Goal: Information Seeking & Learning: Check status

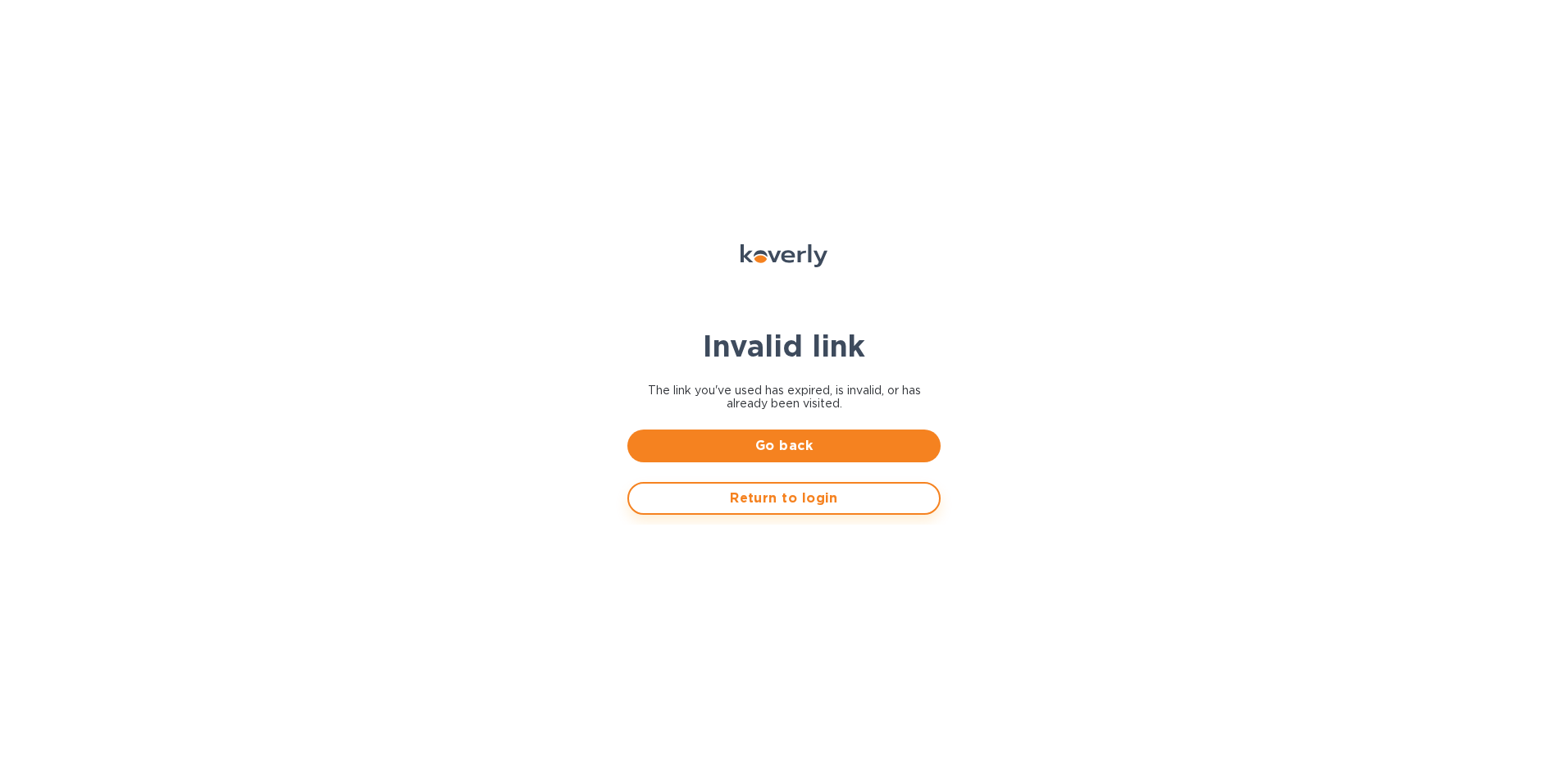
click at [766, 494] on span "Return to login" at bounding box center [784, 499] width 284 height 20
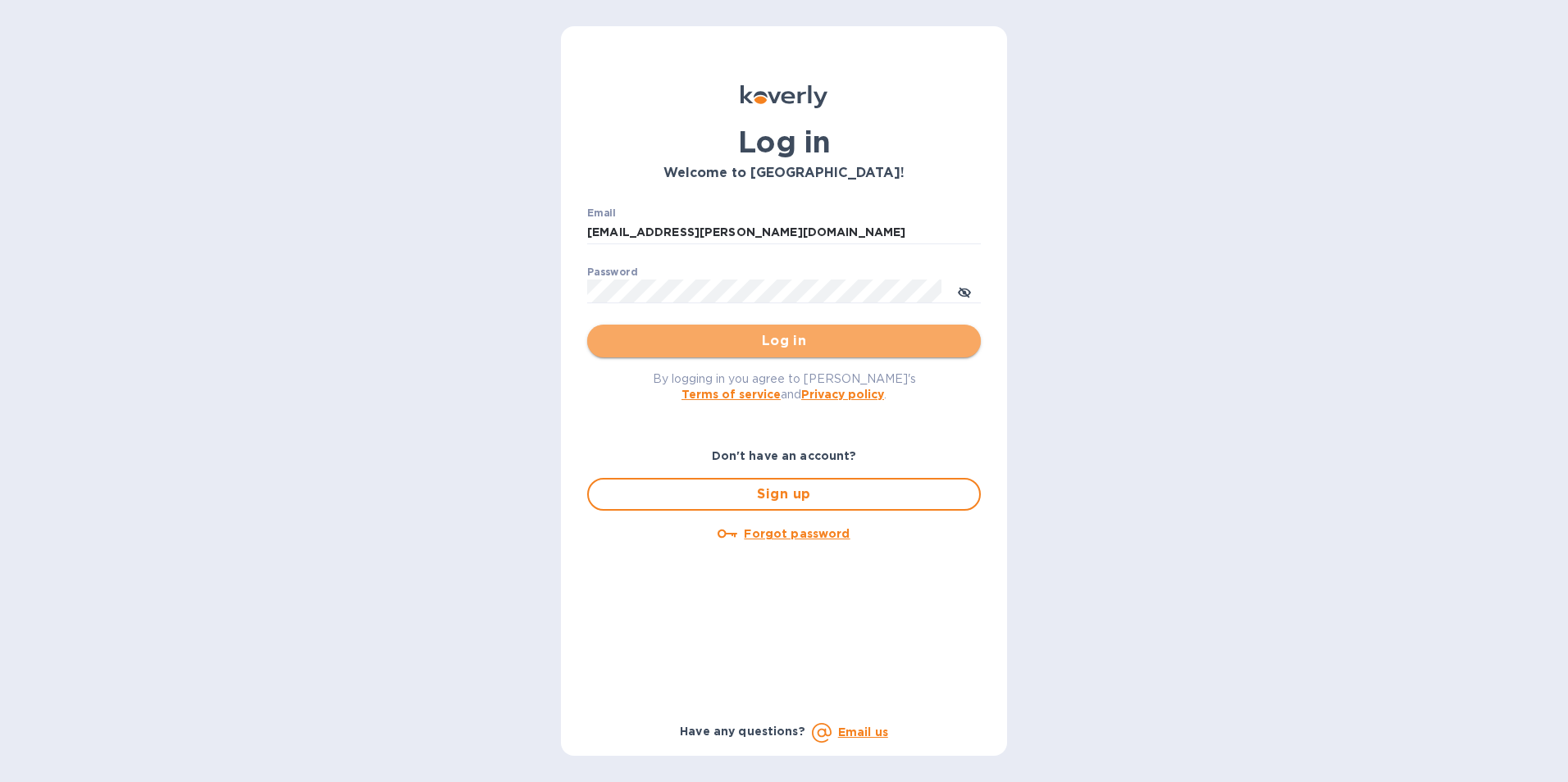
click at [772, 338] on span "Log in" at bounding box center [784, 341] width 367 height 20
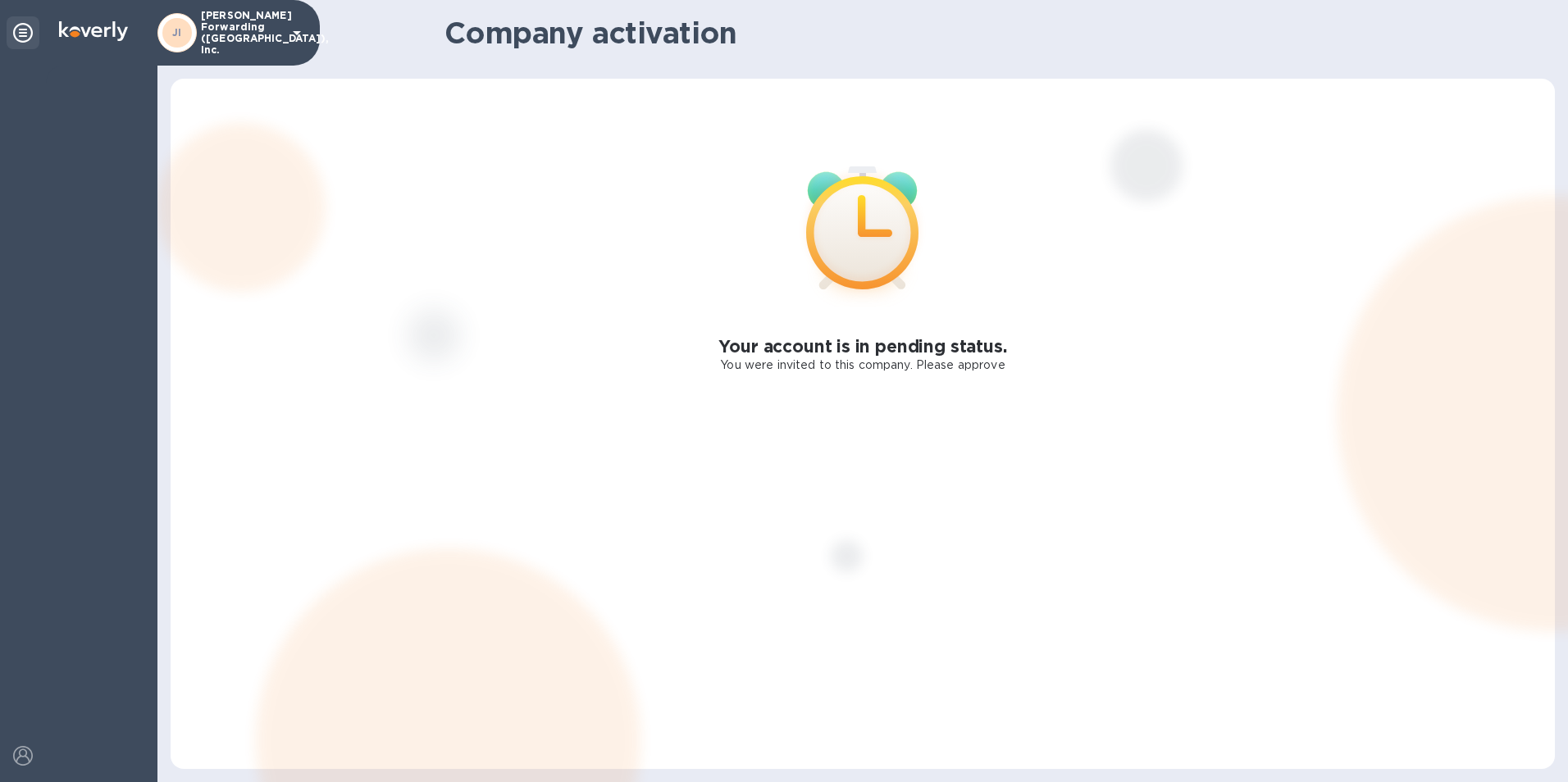
click at [295, 31] on icon at bounding box center [297, 33] width 8 height 4
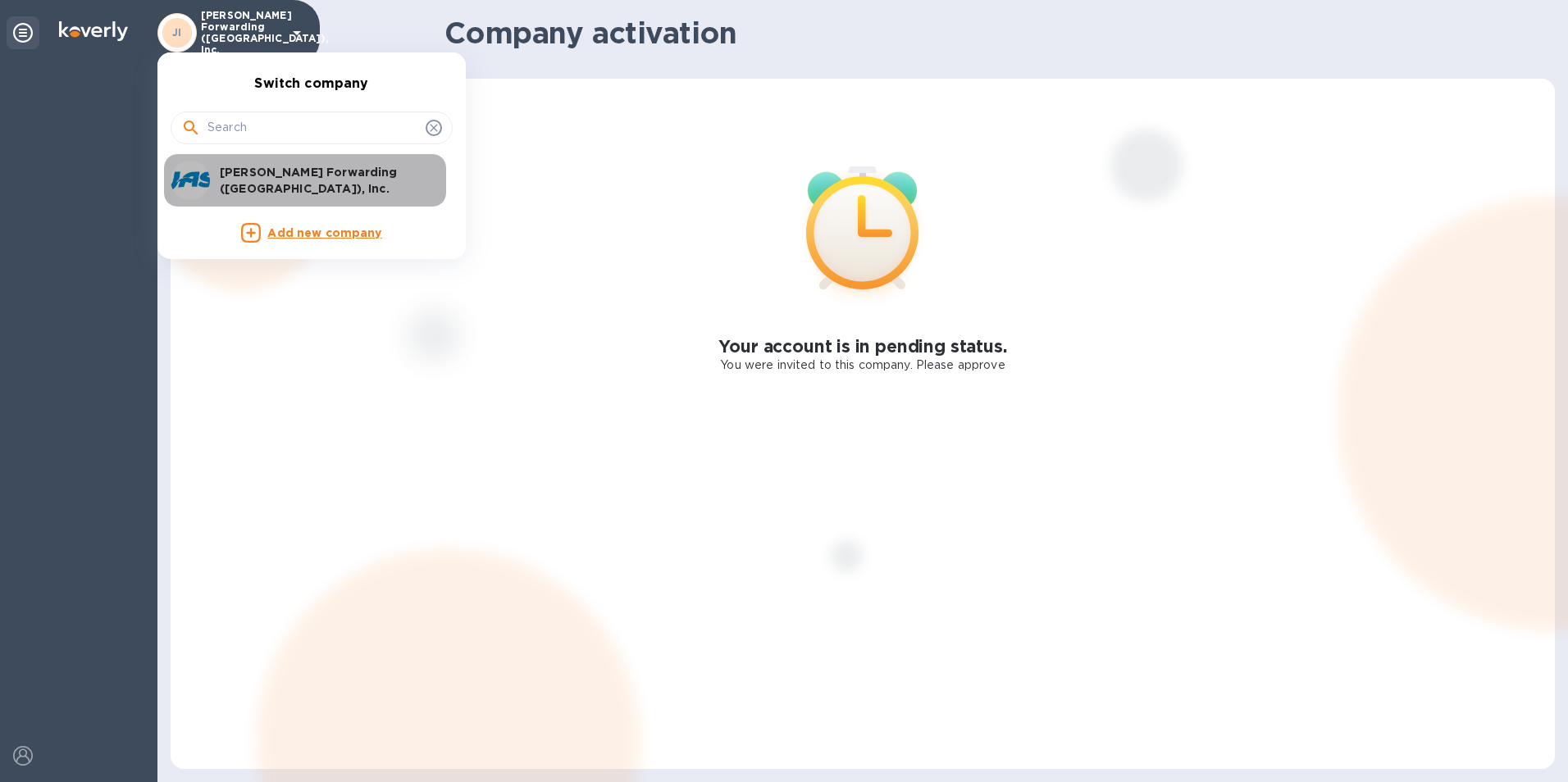
click at [286, 181] on p "[PERSON_NAME] Forwarding ([GEOGRAPHIC_DATA]), Inc." at bounding box center [323, 180] width 207 height 33
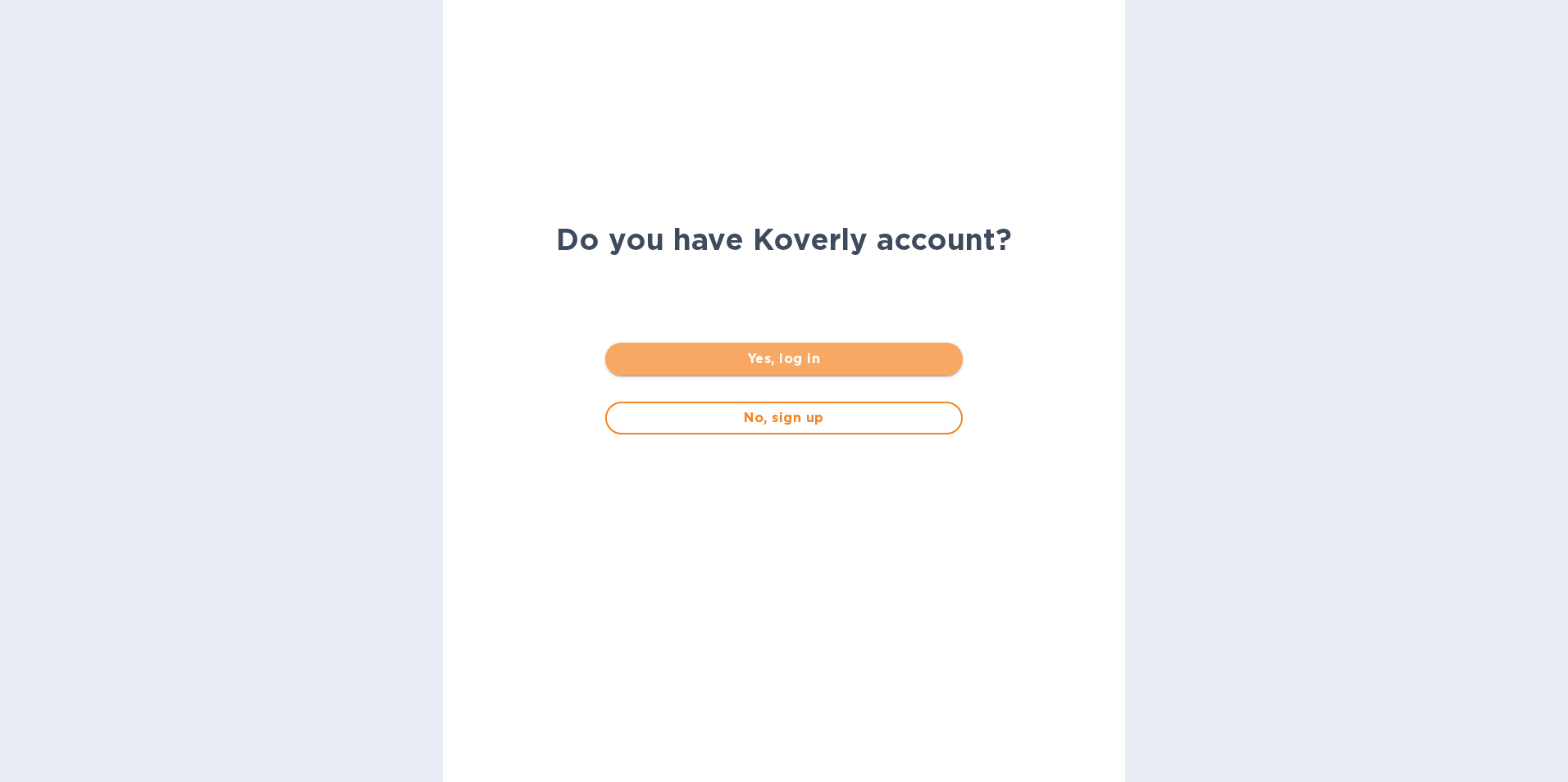
click at [784, 356] on span "Yes, log in" at bounding box center [783, 359] width 331 height 20
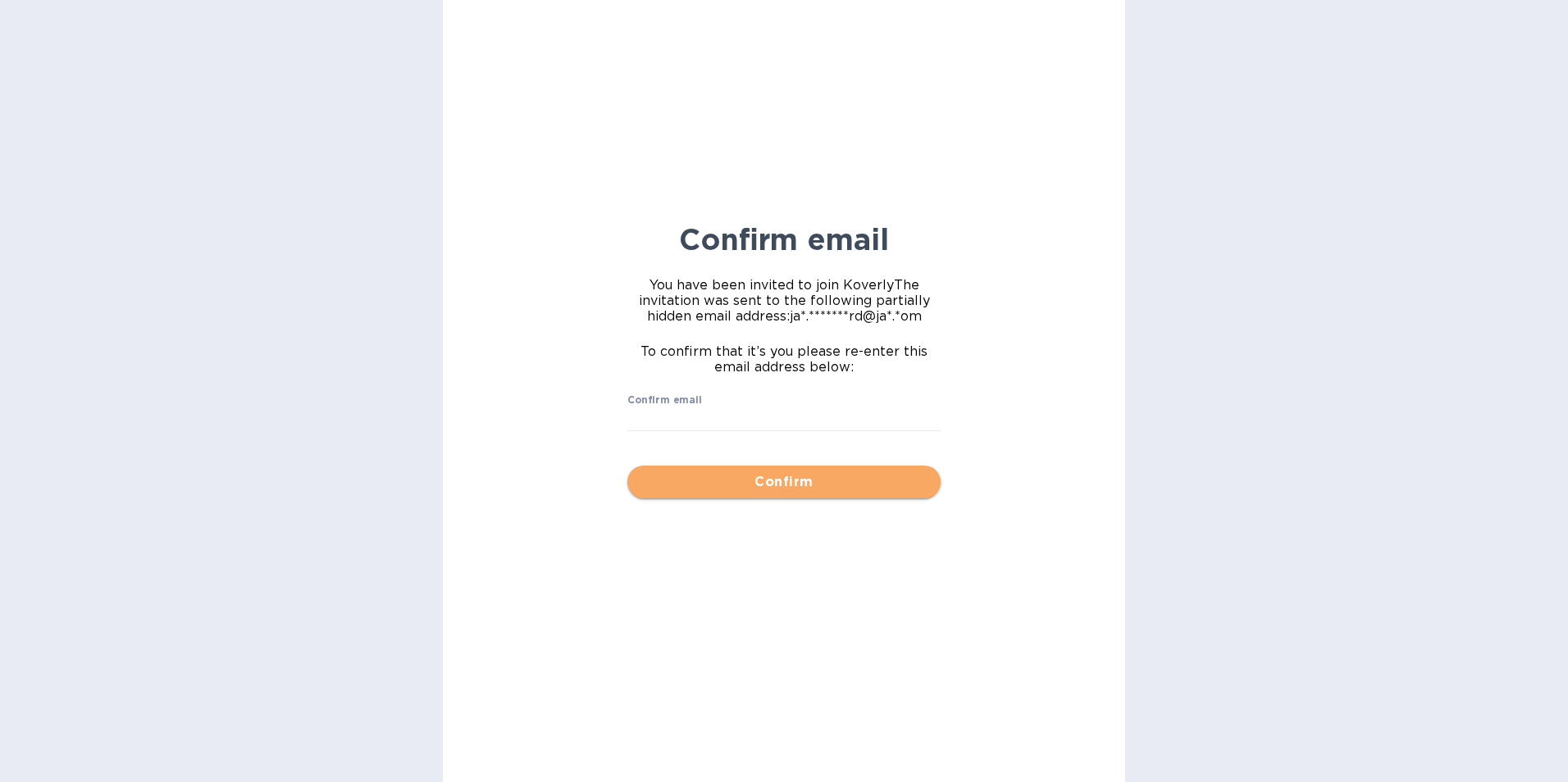
click at [782, 484] on span "Confirm" at bounding box center [784, 482] width 287 height 20
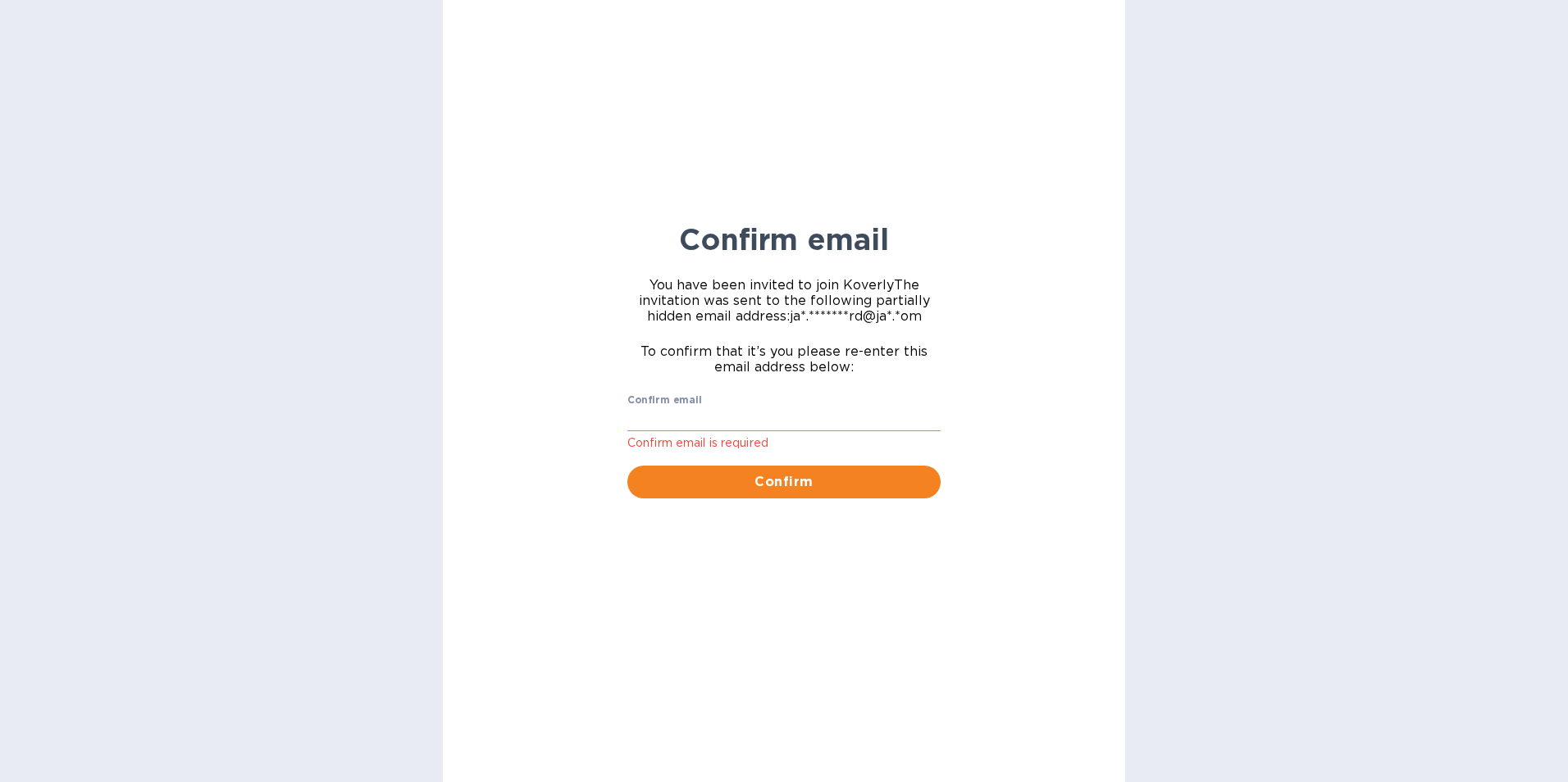
click at [719, 408] on input "Confirm email" at bounding box center [784, 420] width 314 height 25
type input "jan.blandford@jas.com"
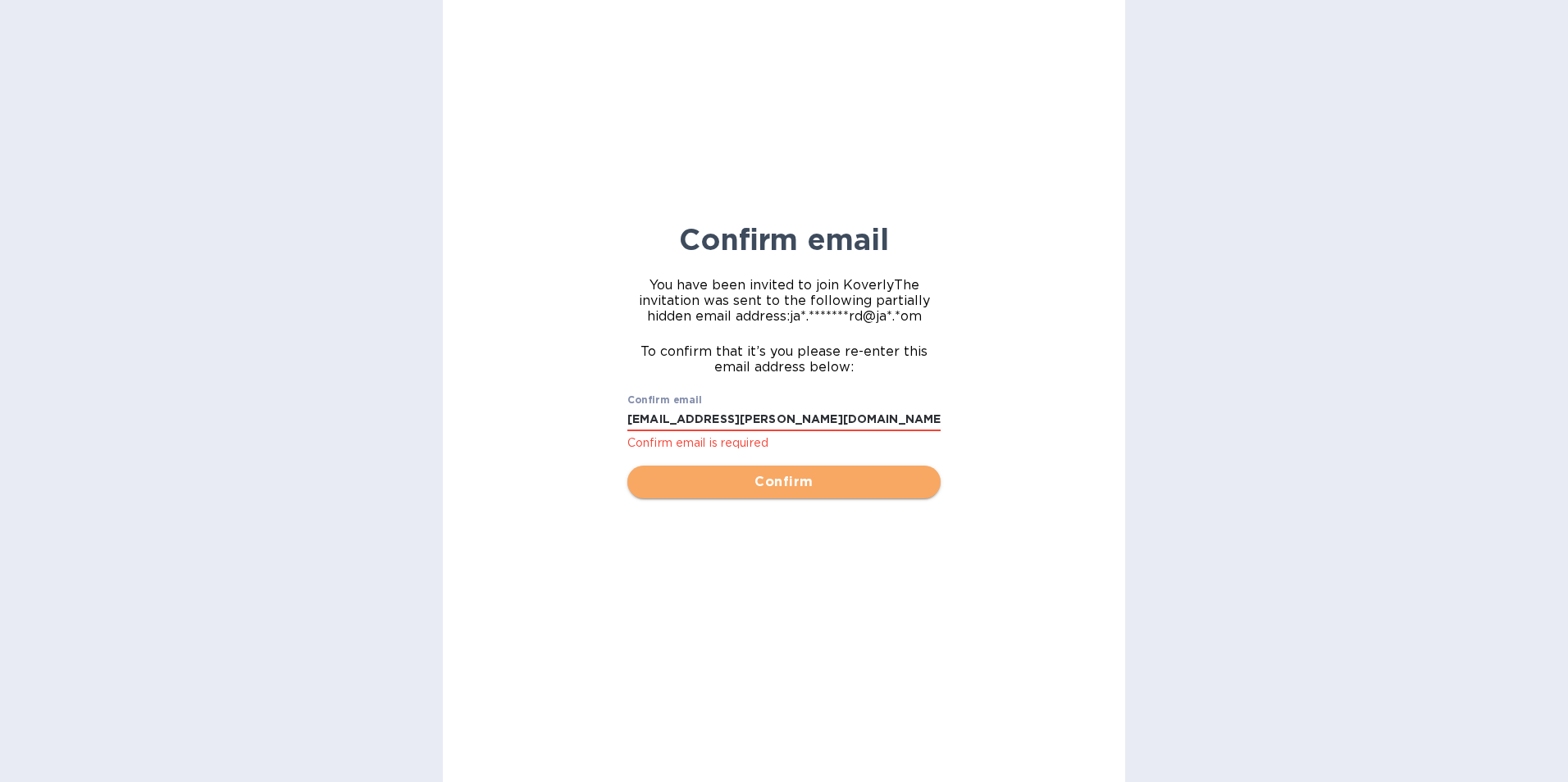
click at [741, 476] on span "Confirm" at bounding box center [784, 482] width 287 height 20
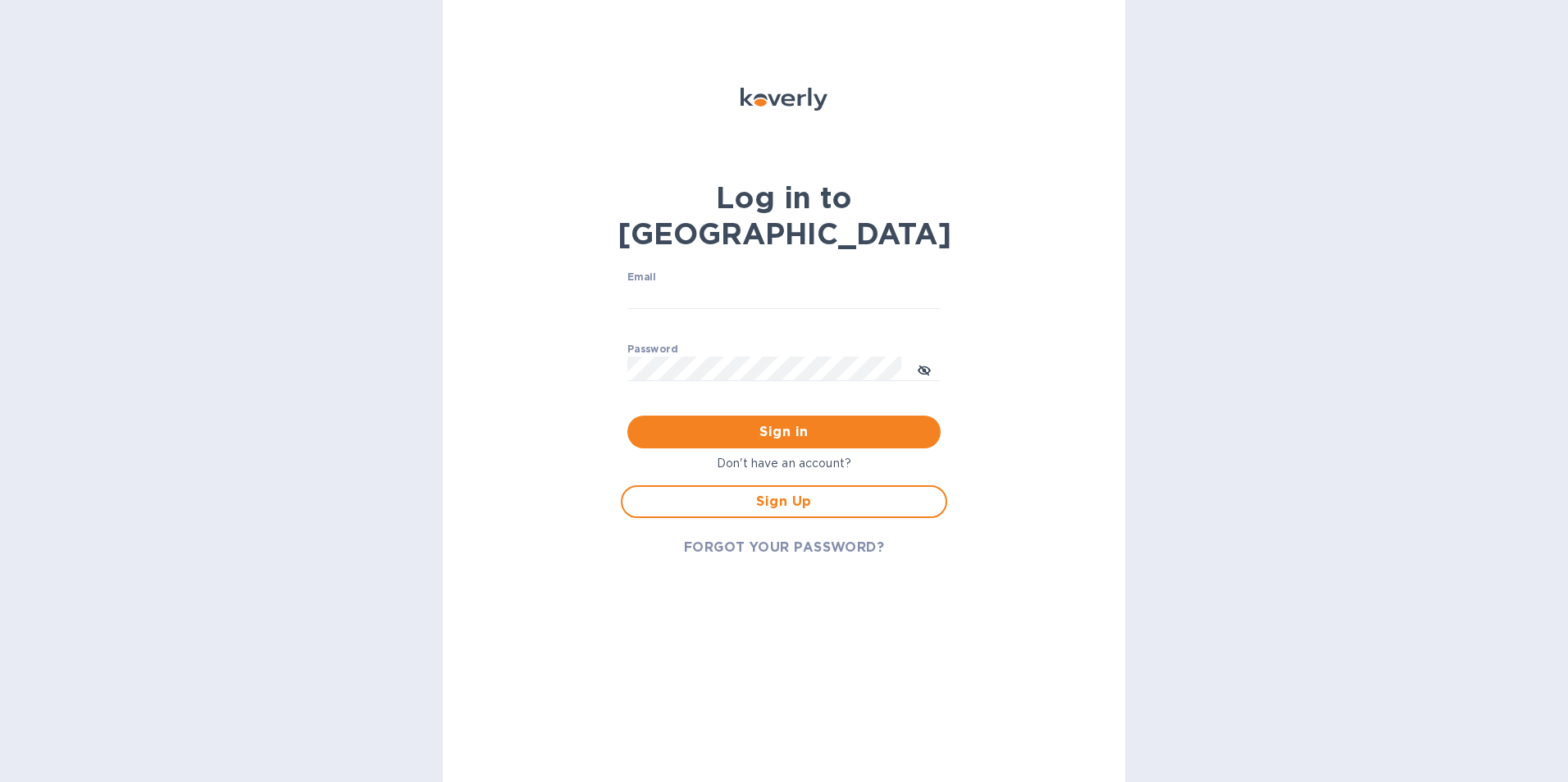
type input "jan.blandford@jas.com"
click at [779, 422] on span "Sign in" at bounding box center [784, 432] width 287 height 20
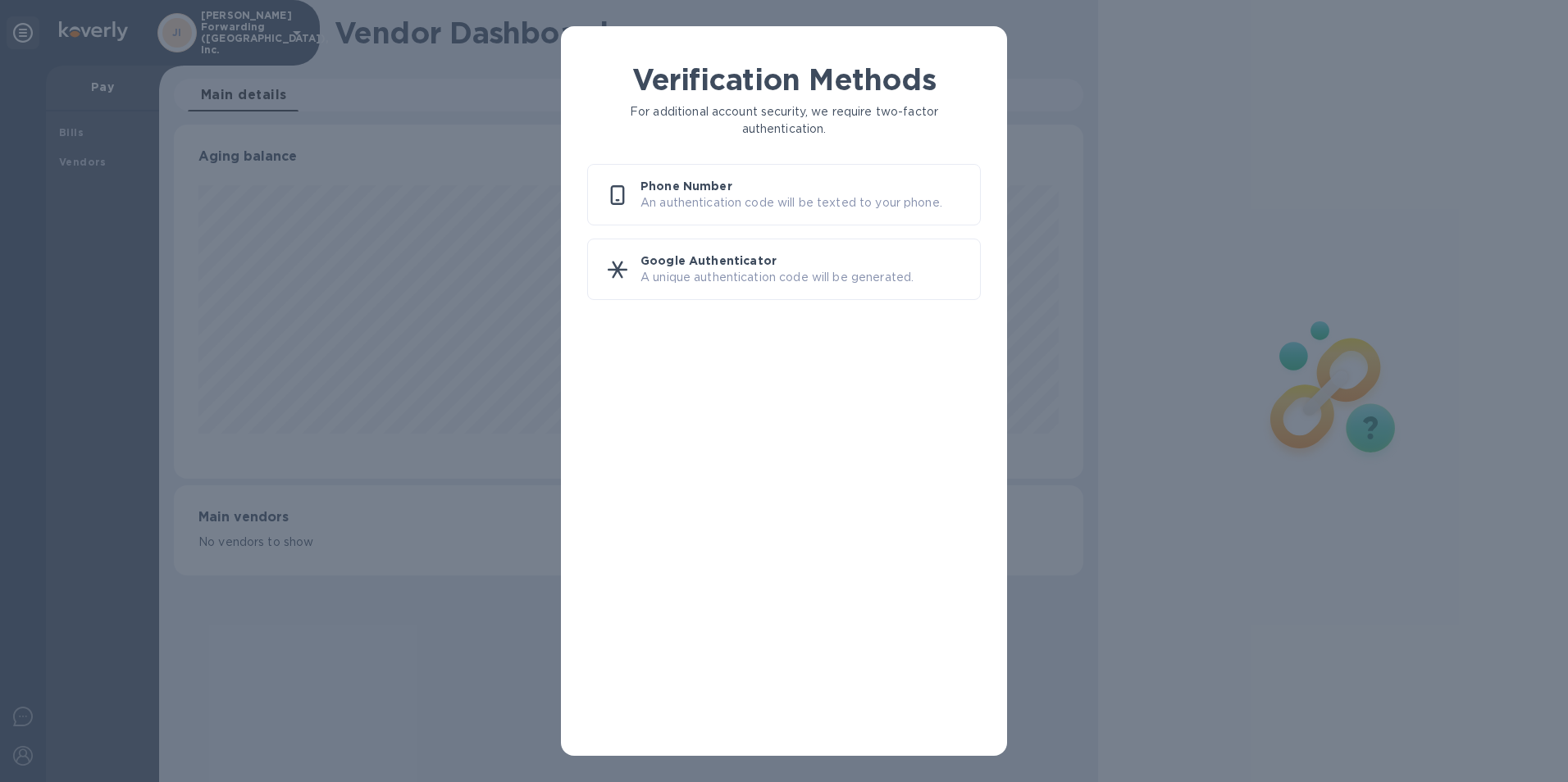
scroll to position [354, 911]
click at [760, 191] on p "Phone Number" at bounding box center [804, 186] width 326 height 16
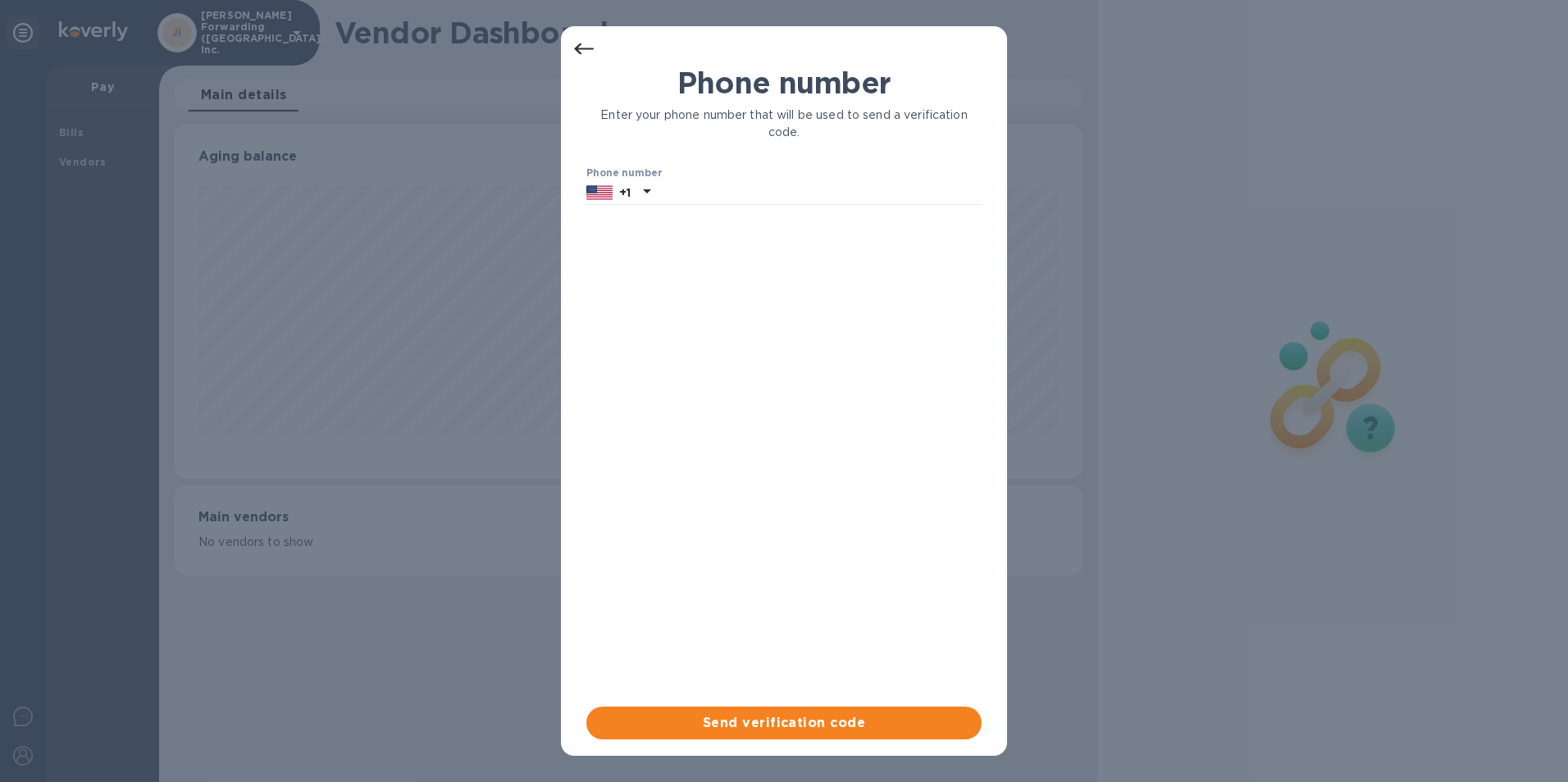
click at [760, 191] on input "text" at bounding box center [819, 193] width 325 height 25
type input "7706347047"
click at [780, 720] on span "Send verification code" at bounding box center [784, 723] width 369 height 20
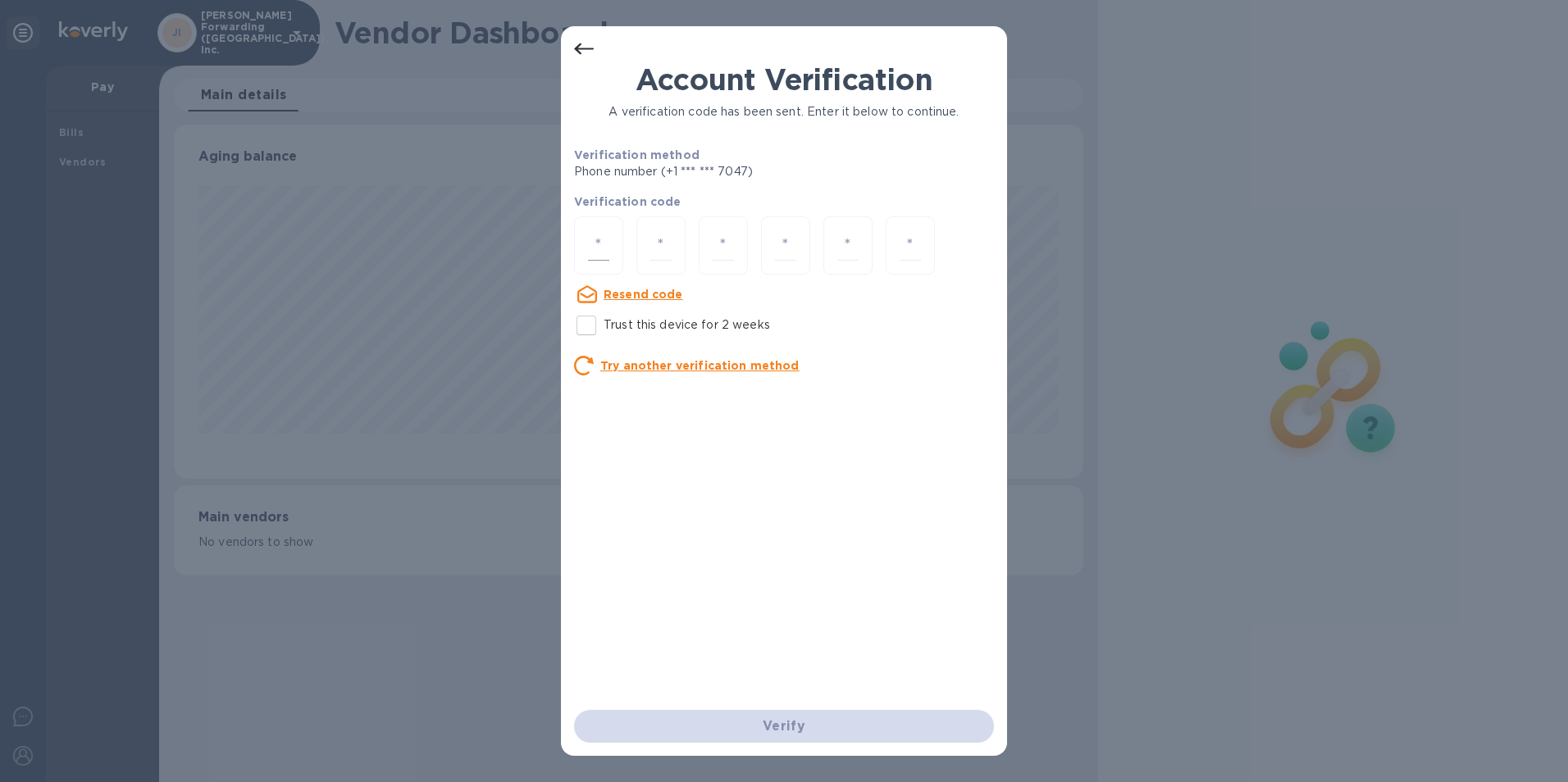
click at [605, 248] on input "number" at bounding box center [599, 246] width 21 height 30
type input "5"
type input "1"
type input "9"
type input "7"
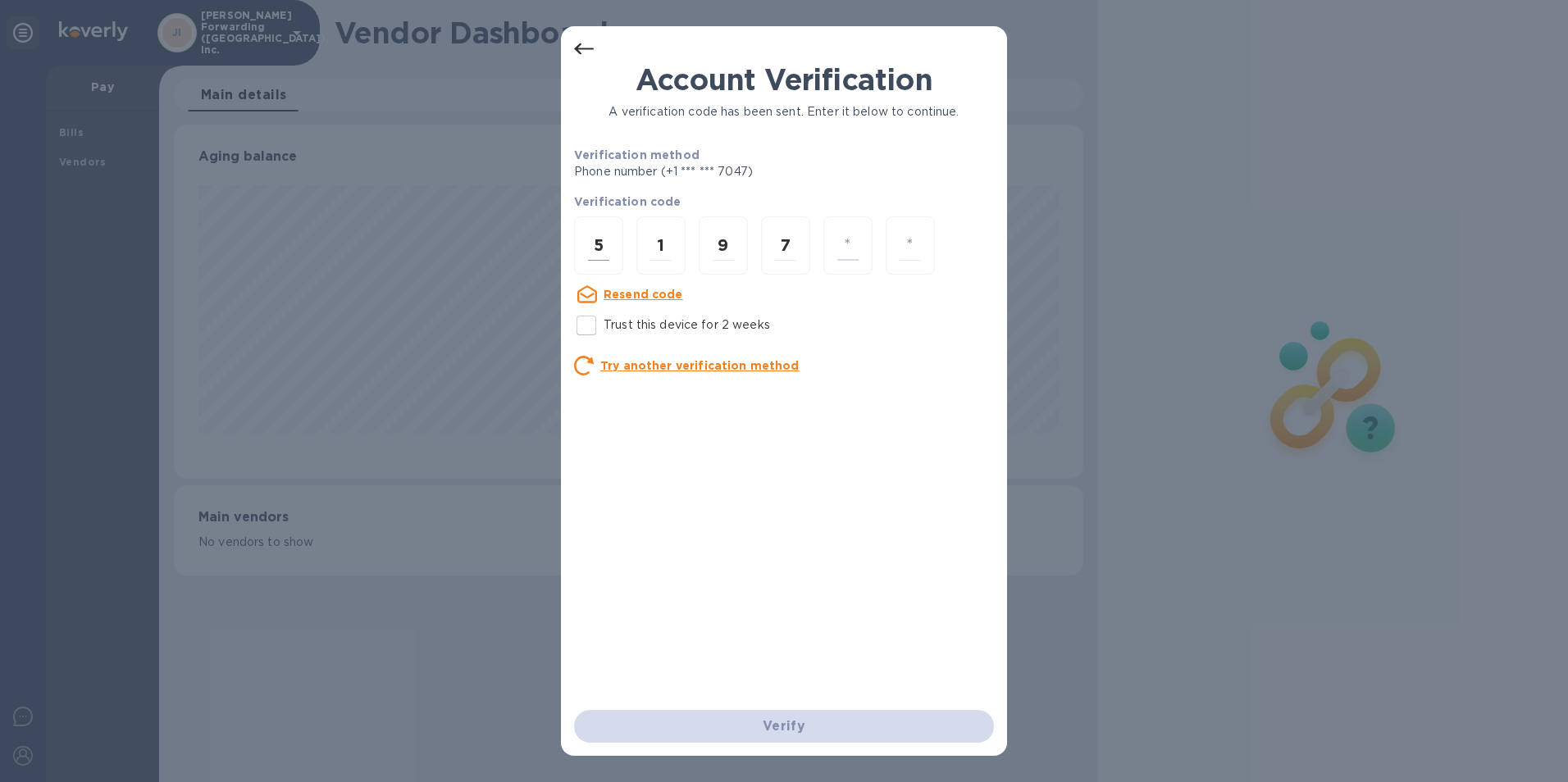
type input "1"
type input "8"
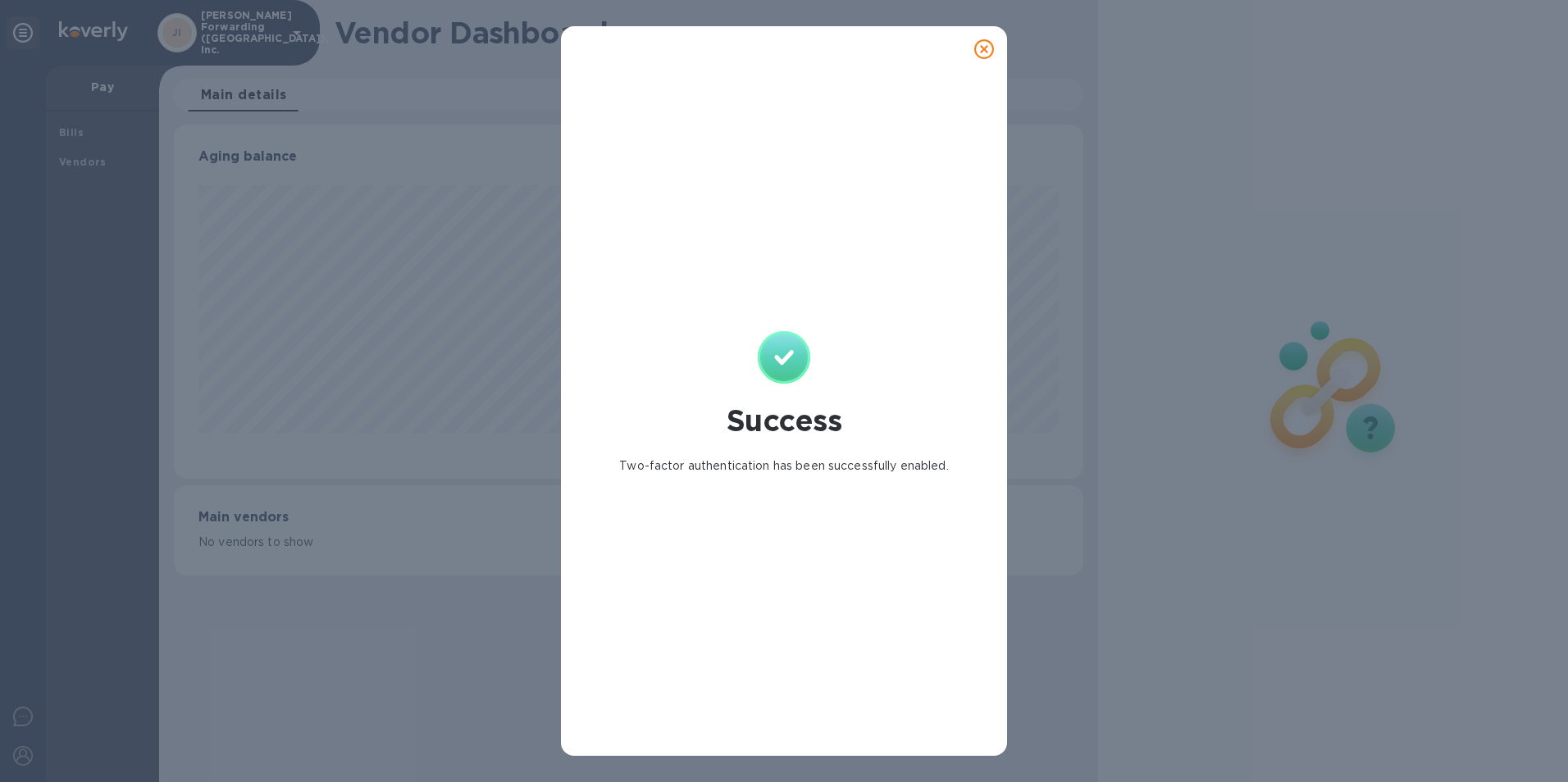
click at [987, 48] on icon at bounding box center [984, 49] width 20 height 20
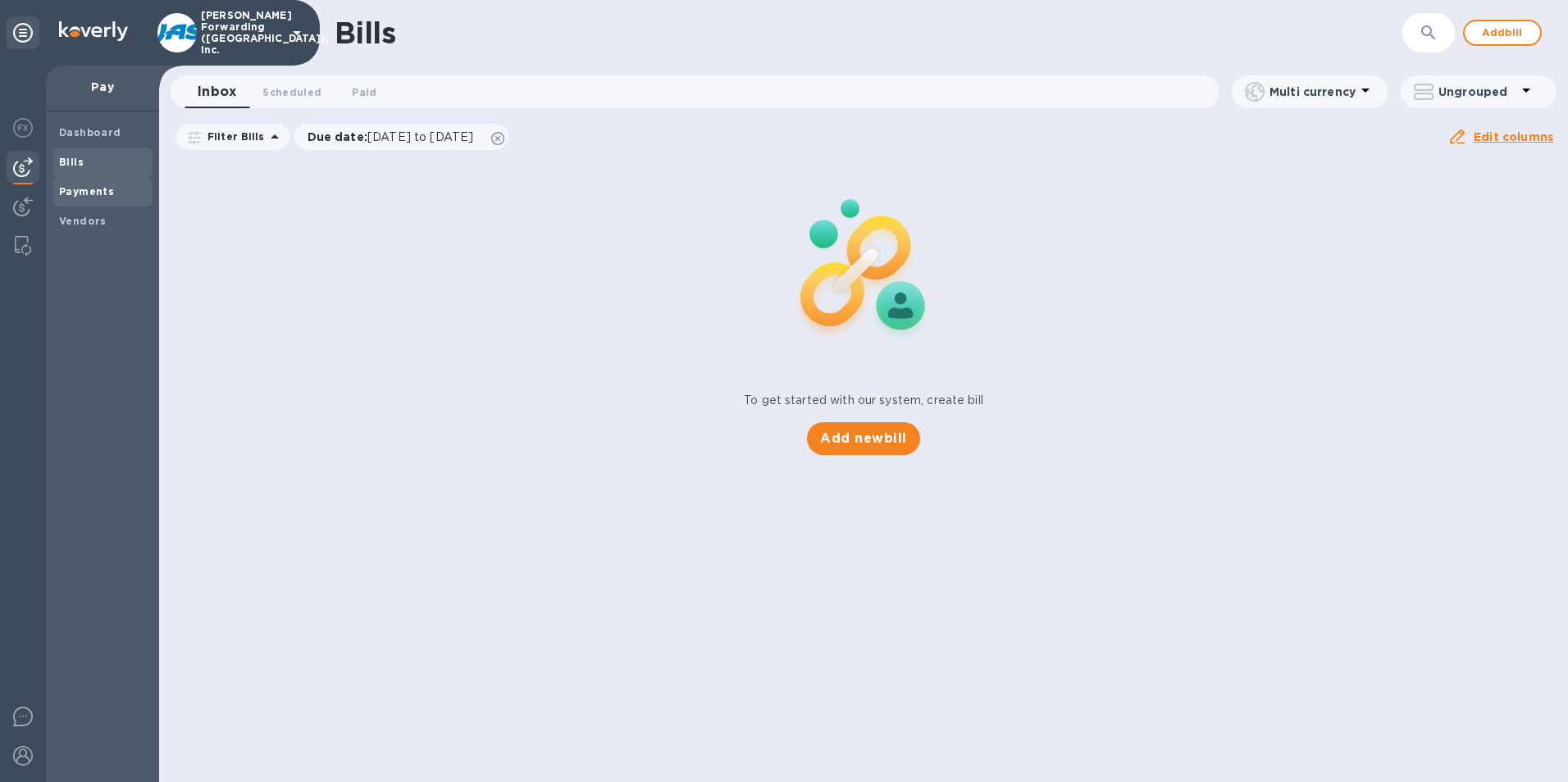
click at [82, 189] on b "Payments" at bounding box center [86, 191] width 55 height 12
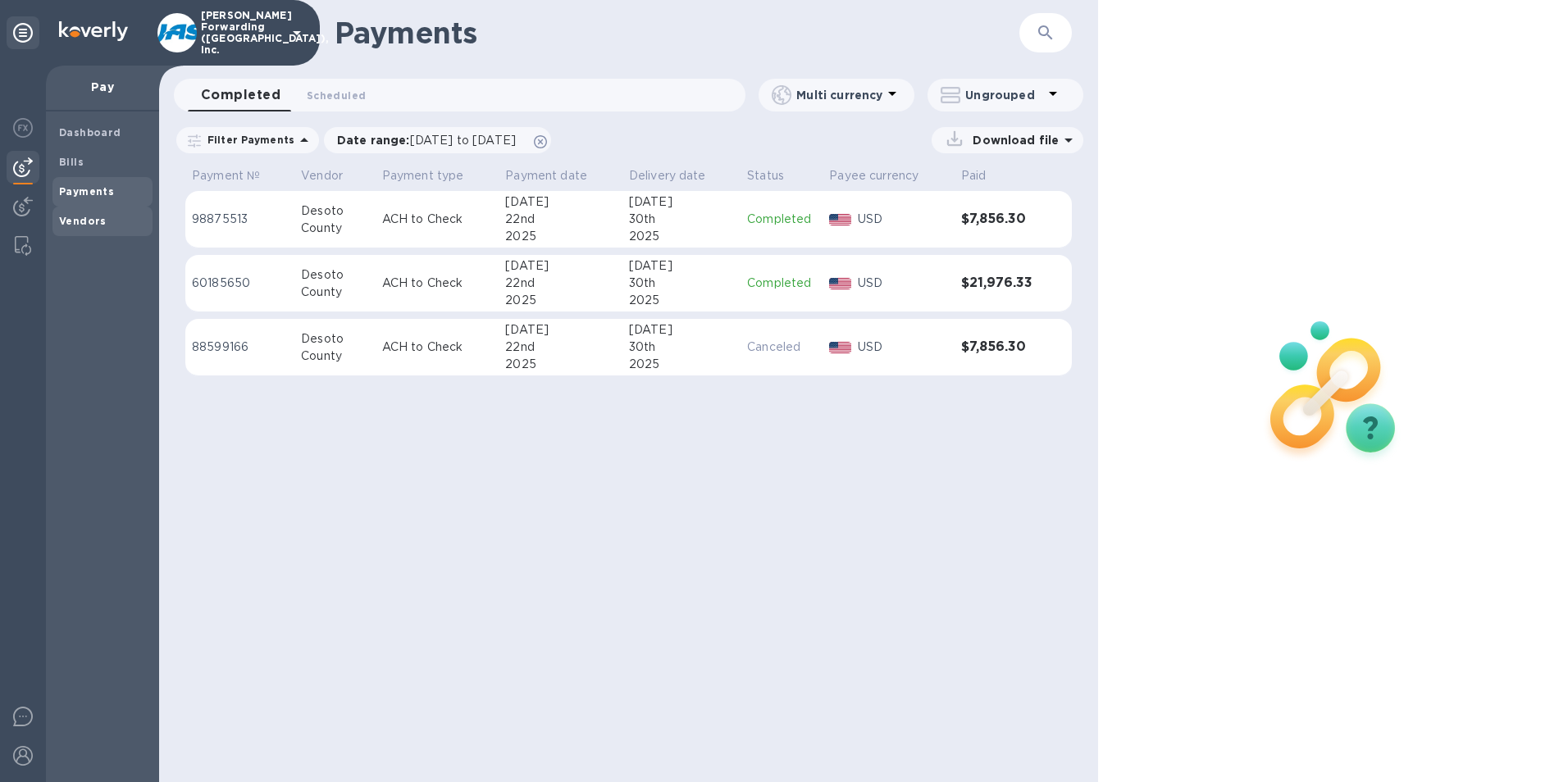
click at [86, 217] on b "Vendors" at bounding box center [82, 221] width 47 height 12
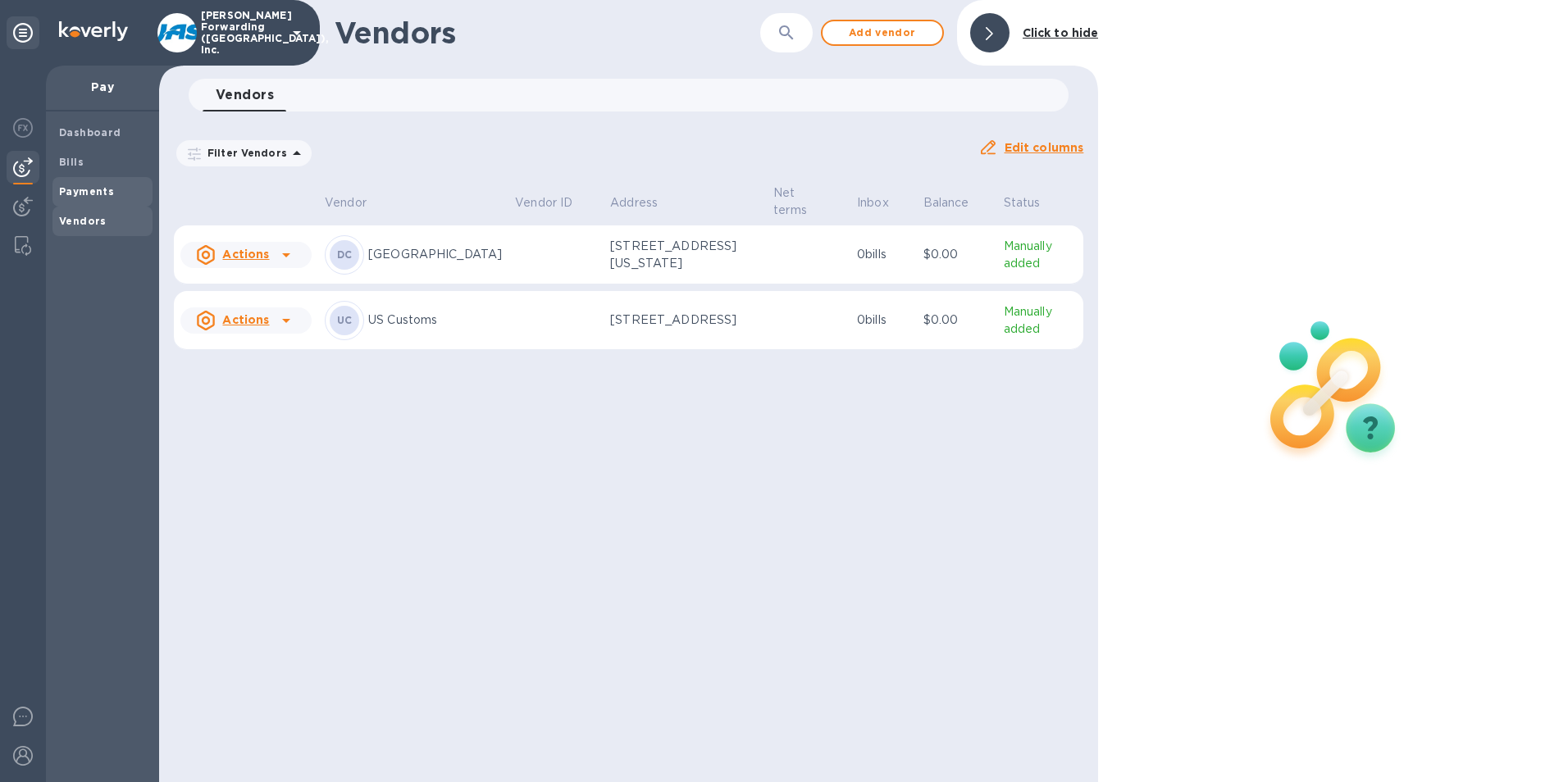
click at [71, 188] on b "Payments" at bounding box center [86, 191] width 55 height 12
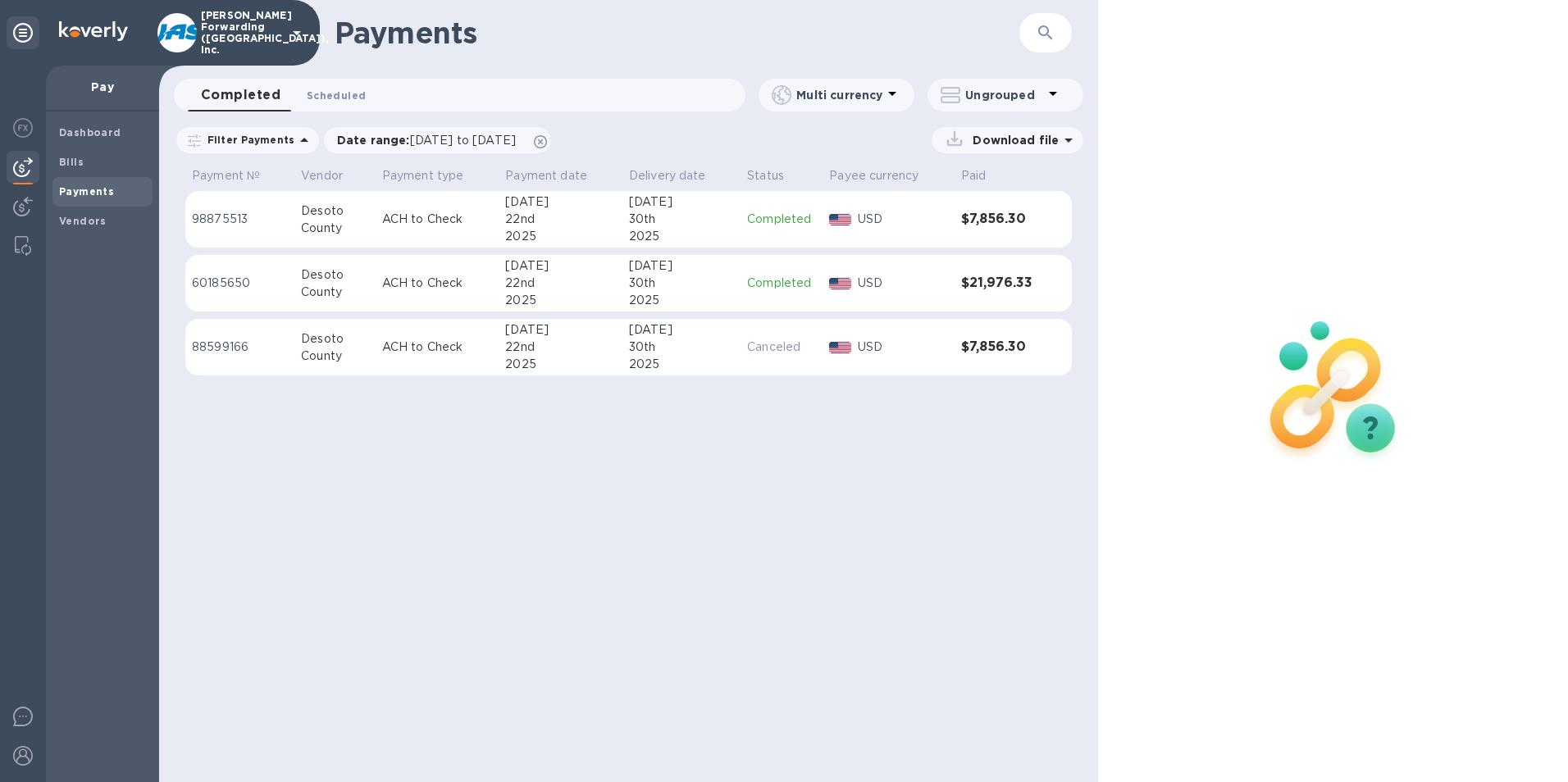
click at [356, 95] on span "Scheduled 0" at bounding box center [336, 95] width 59 height 17
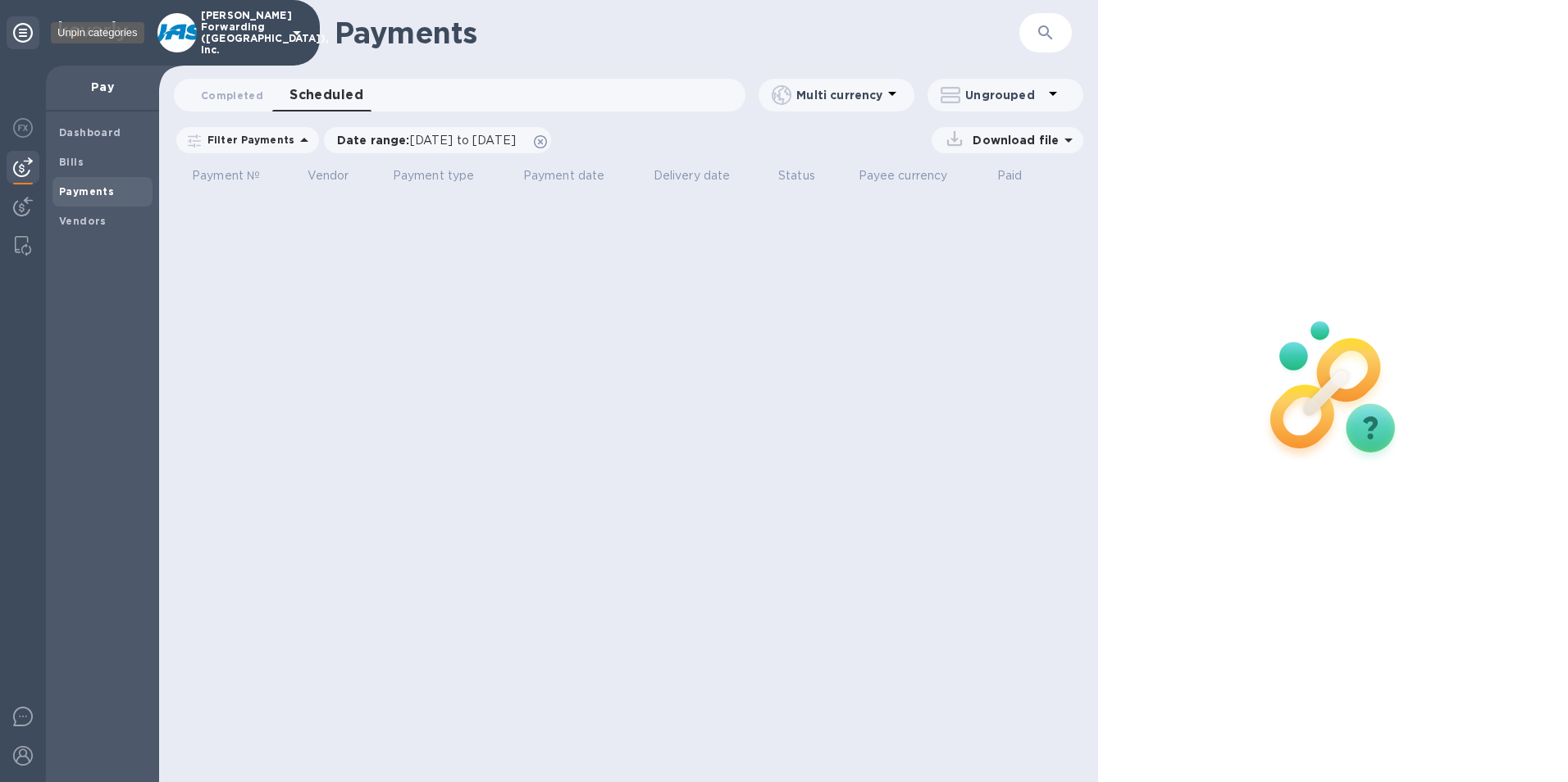
click at [27, 32] on icon at bounding box center [23, 33] width 20 height 20
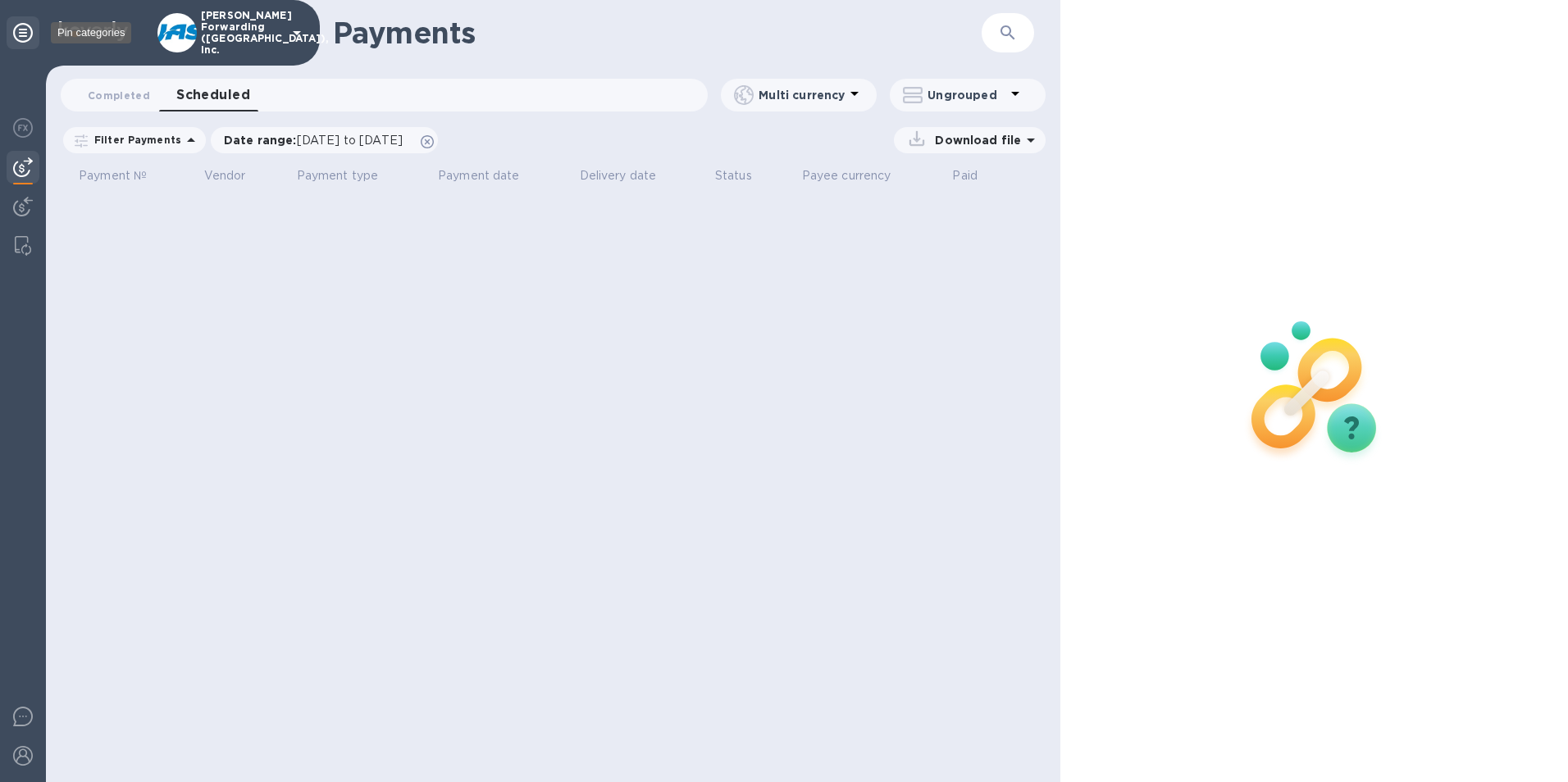
click at [27, 32] on icon at bounding box center [23, 33] width 20 height 20
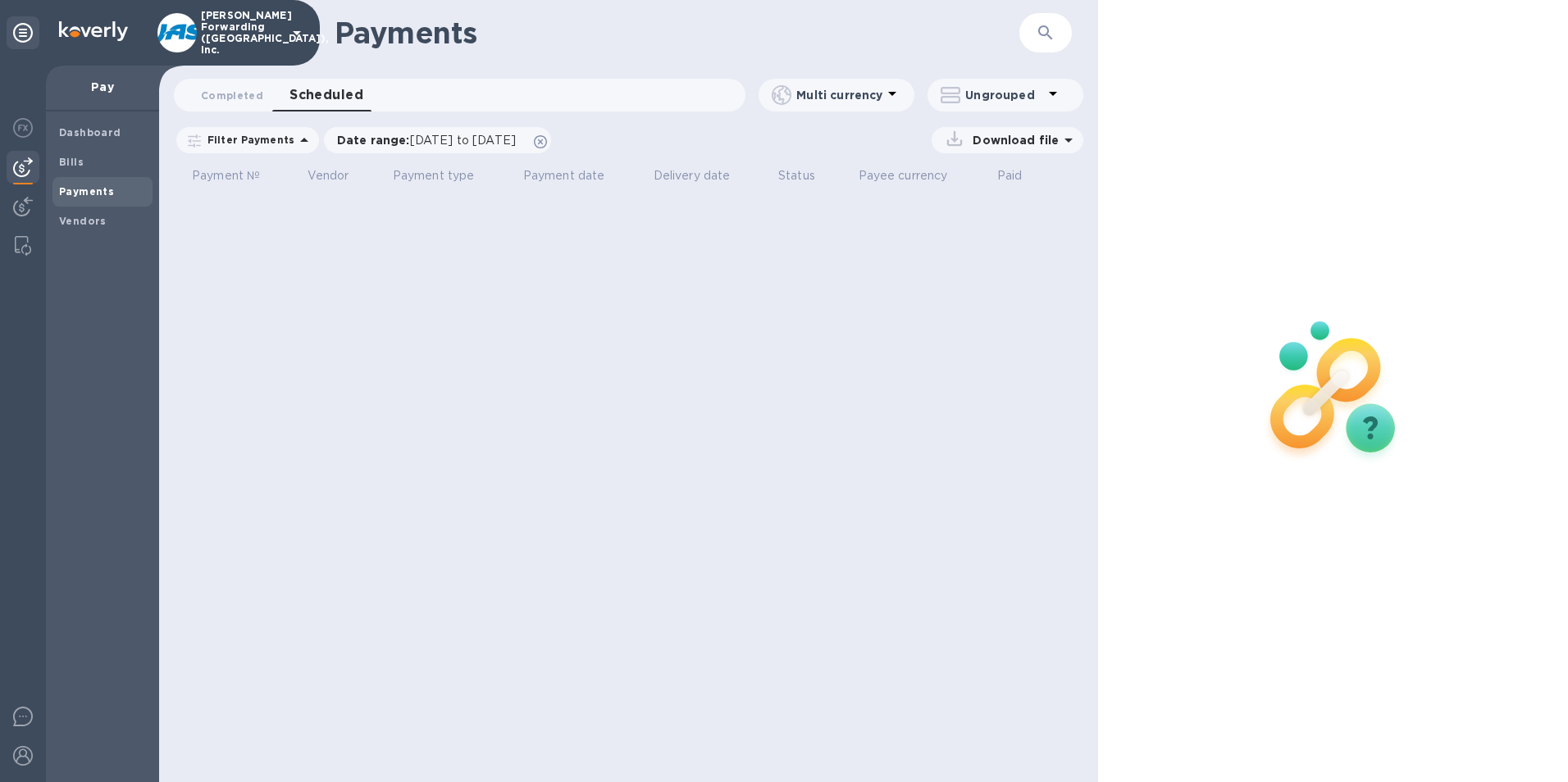
click at [86, 187] on b "Payments" at bounding box center [86, 191] width 55 height 12
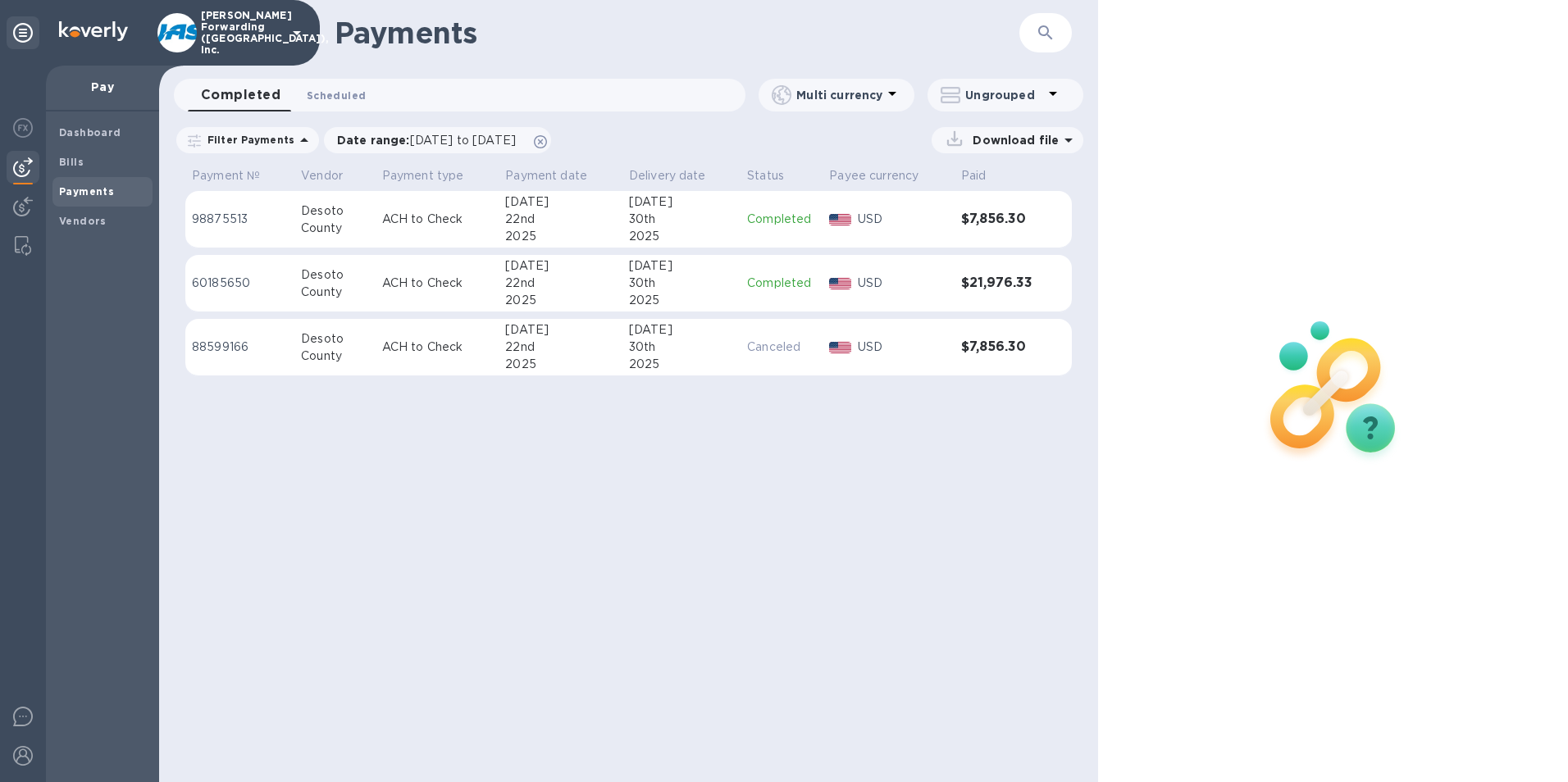
click at [345, 91] on span "Scheduled 0" at bounding box center [336, 95] width 59 height 17
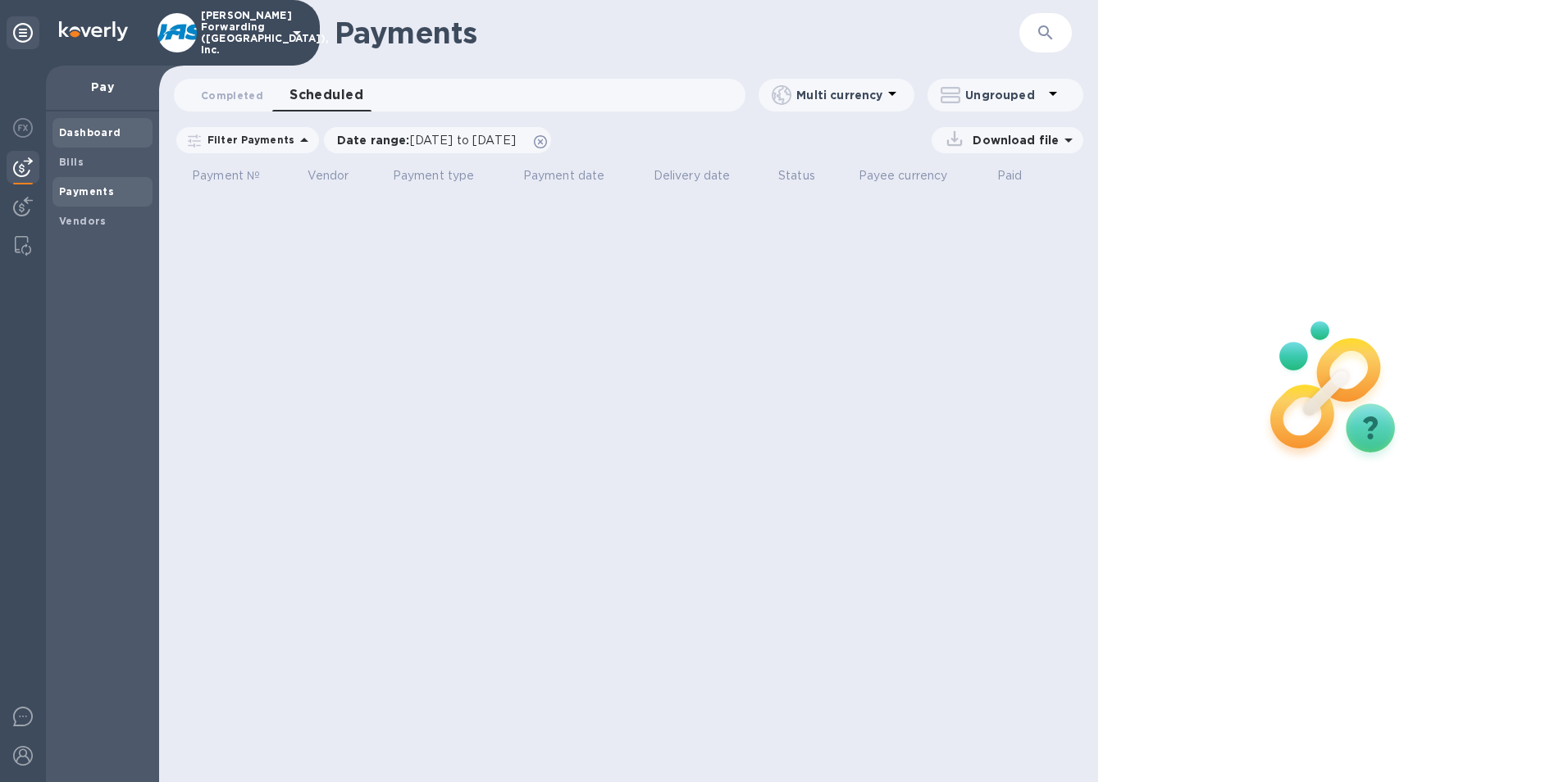
click at [95, 133] on b "Dashboard" at bounding box center [90, 133] width 62 height 12
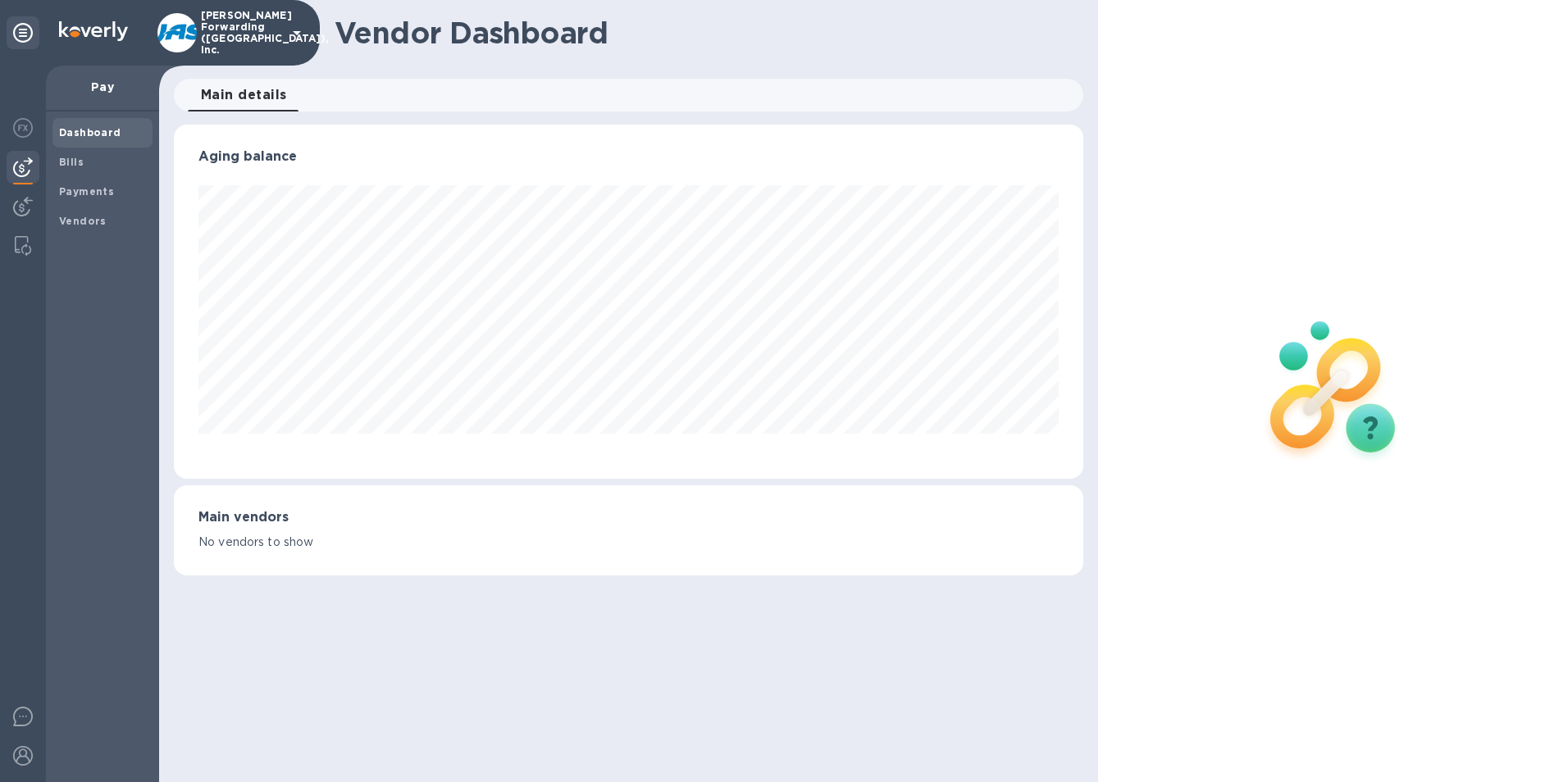
scroll to position [354, 911]
click at [290, 37] on icon at bounding box center [297, 33] width 20 height 20
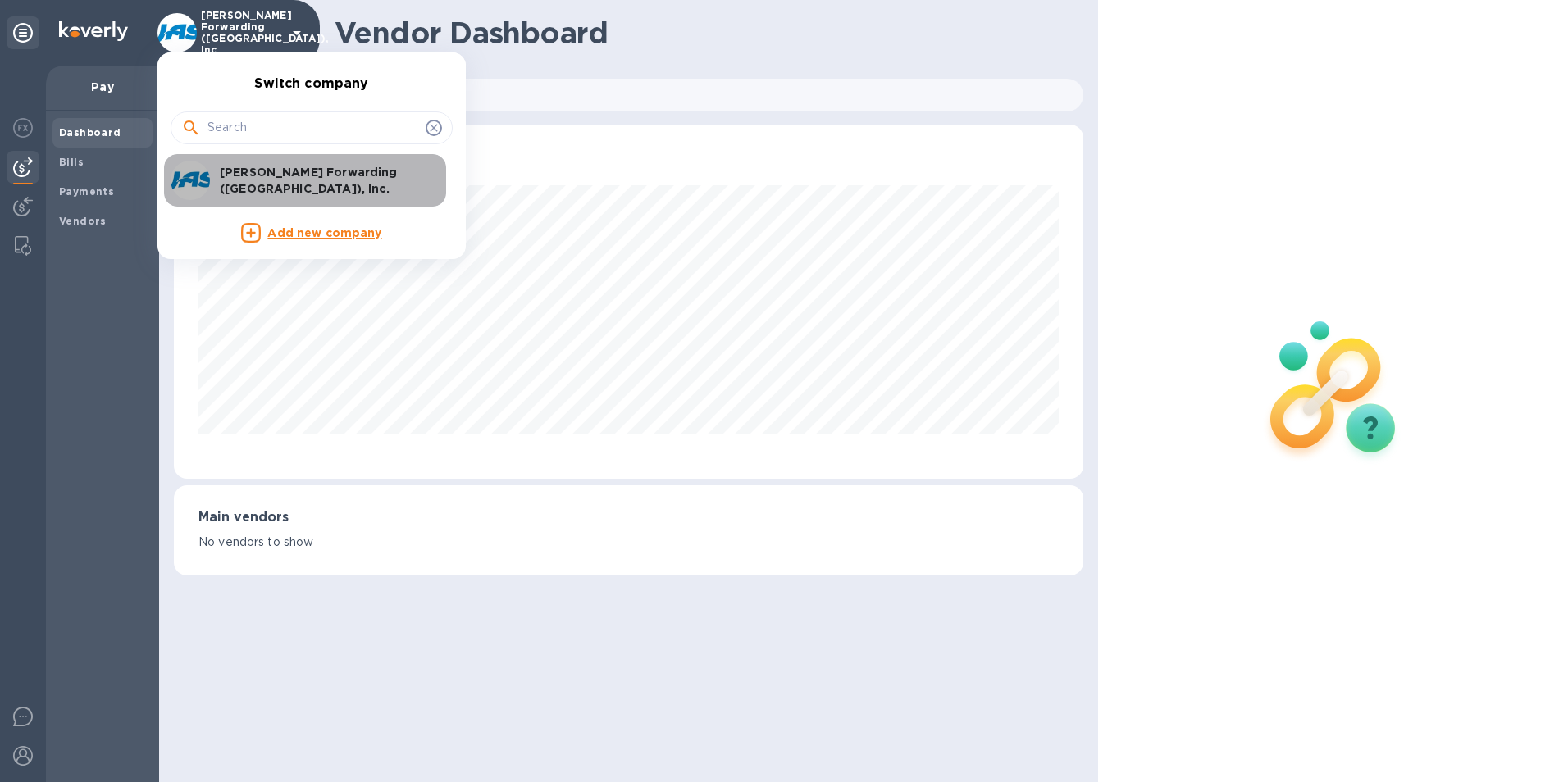
click at [295, 175] on p "[PERSON_NAME] Forwarding ([GEOGRAPHIC_DATA]), Inc." at bounding box center [323, 180] width 207 height 33
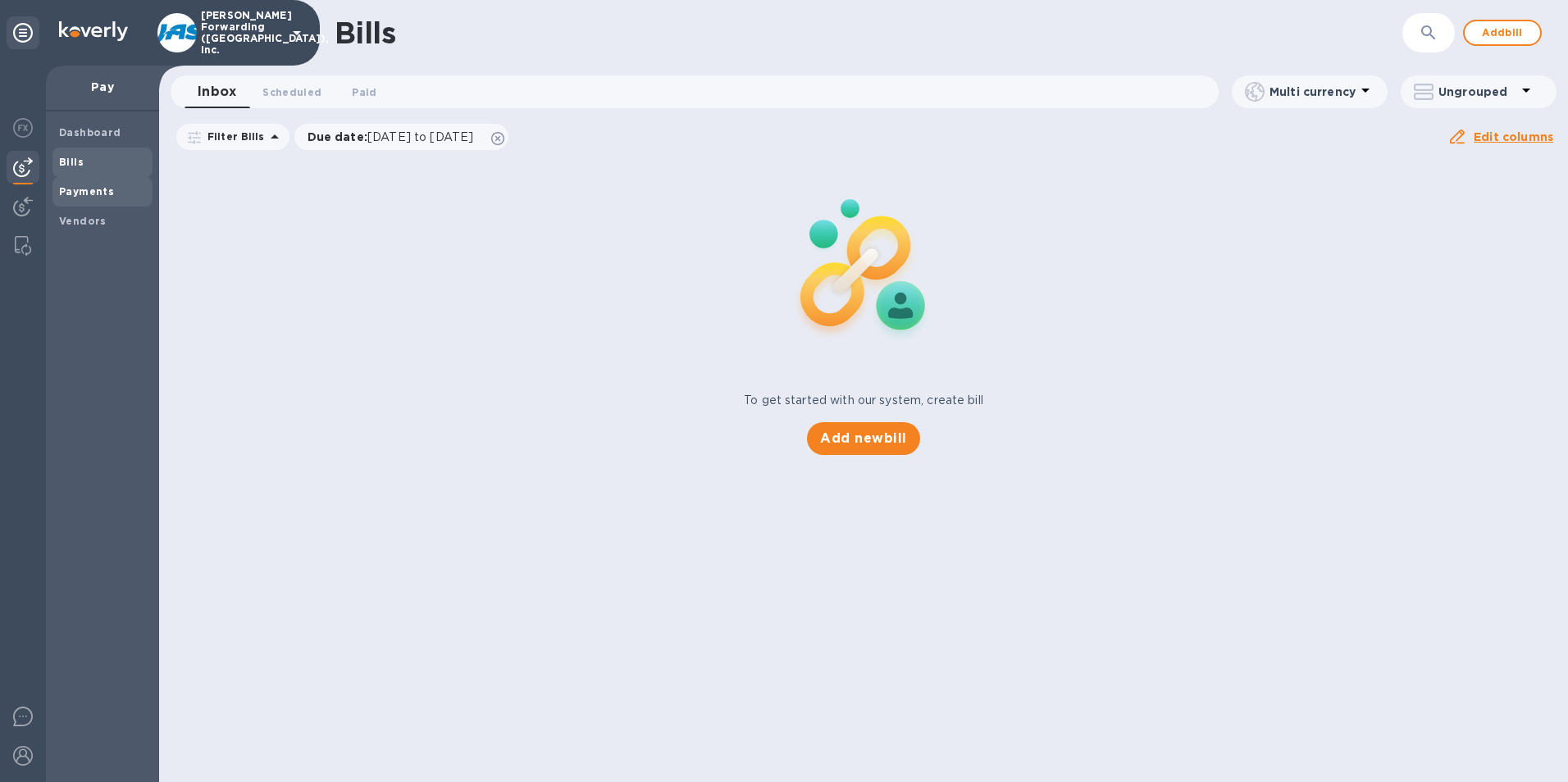
click at [100, 189] on b "Payments" at bounding box center [86, 191] width 55 height 12
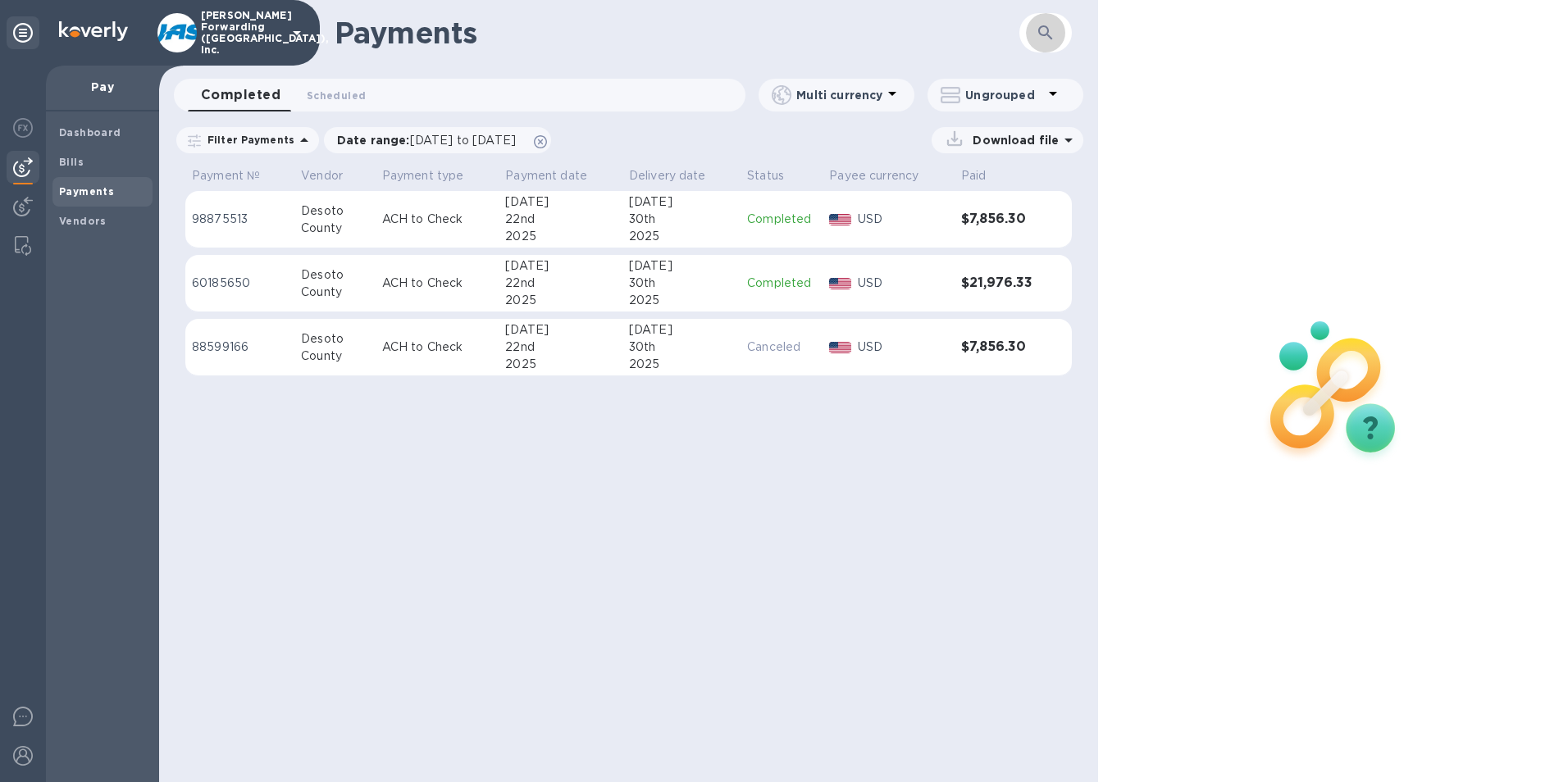
click at [1048, 37] on icon "button" at bounding box center [1046, 33] width 20 height 20
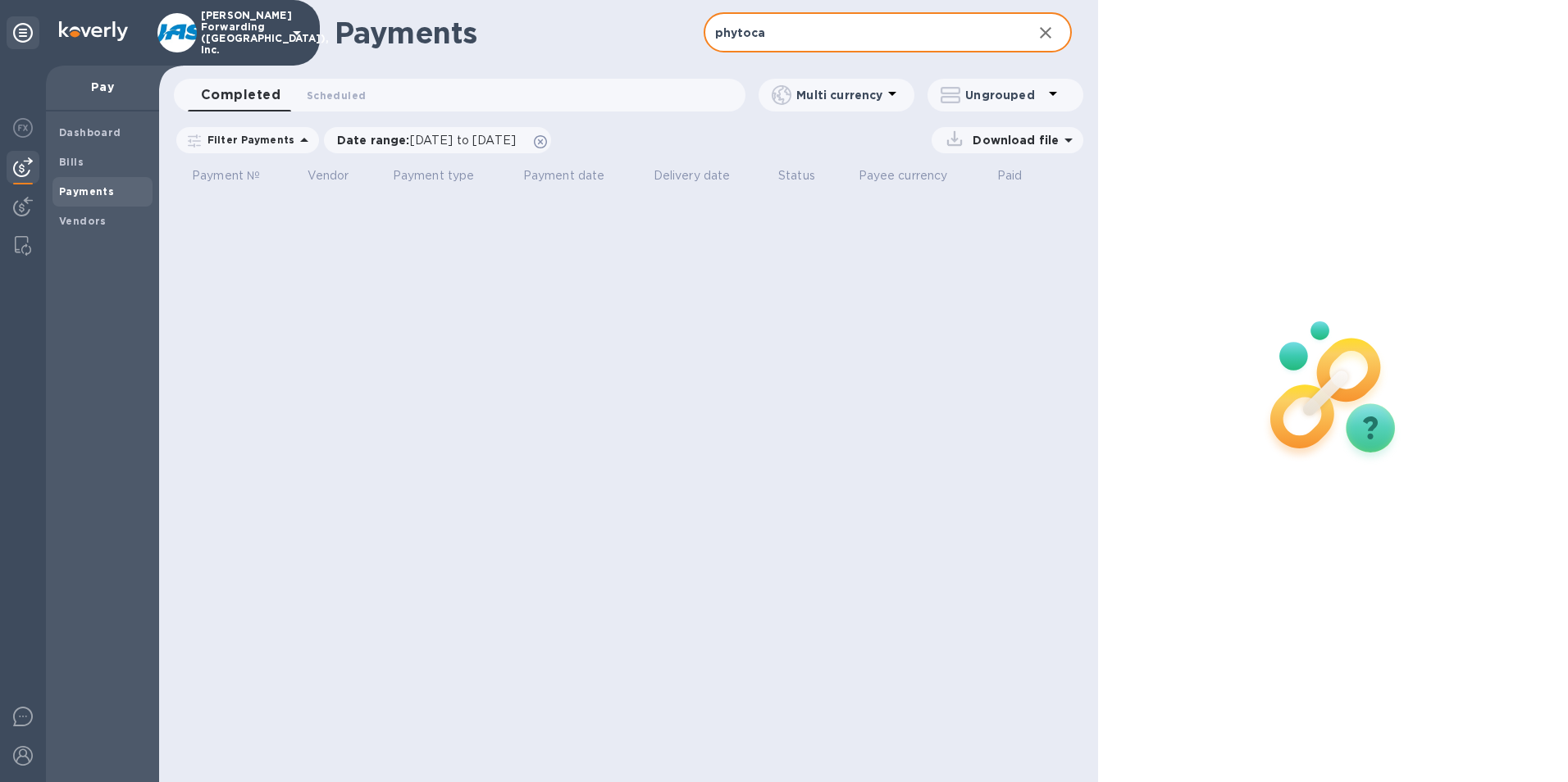
type input "phytoca"
click at [277, 140] on p "Filter Payments" at bounding box center [248, 140] width 94 height 14
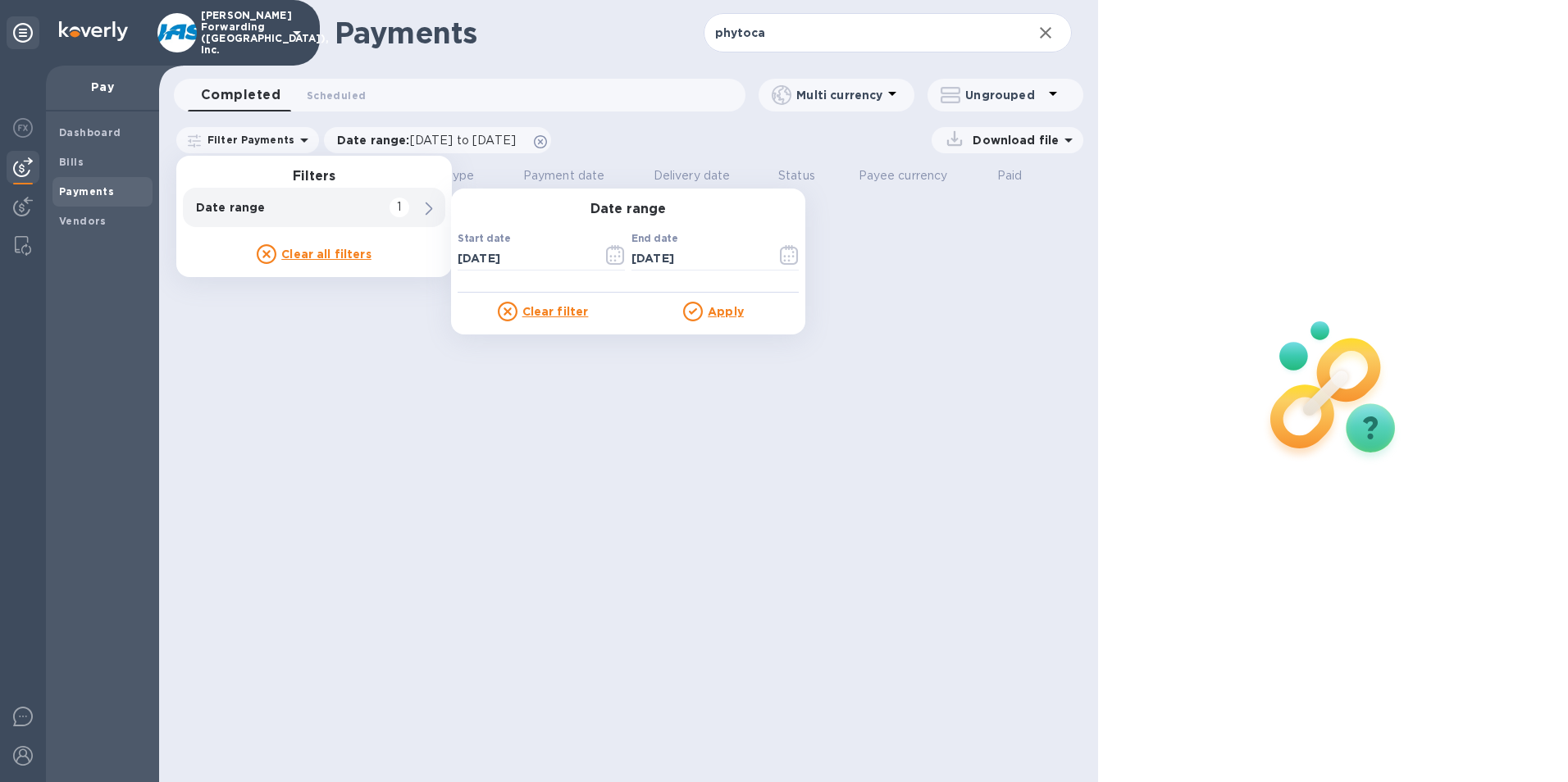
click at [323, 344] on div "Payments phytoca ​ Completed 0 Scheduled 0 Multi currency Ungrouped Filter Paym…" at bounding box center [629, 391] width 939 height 782
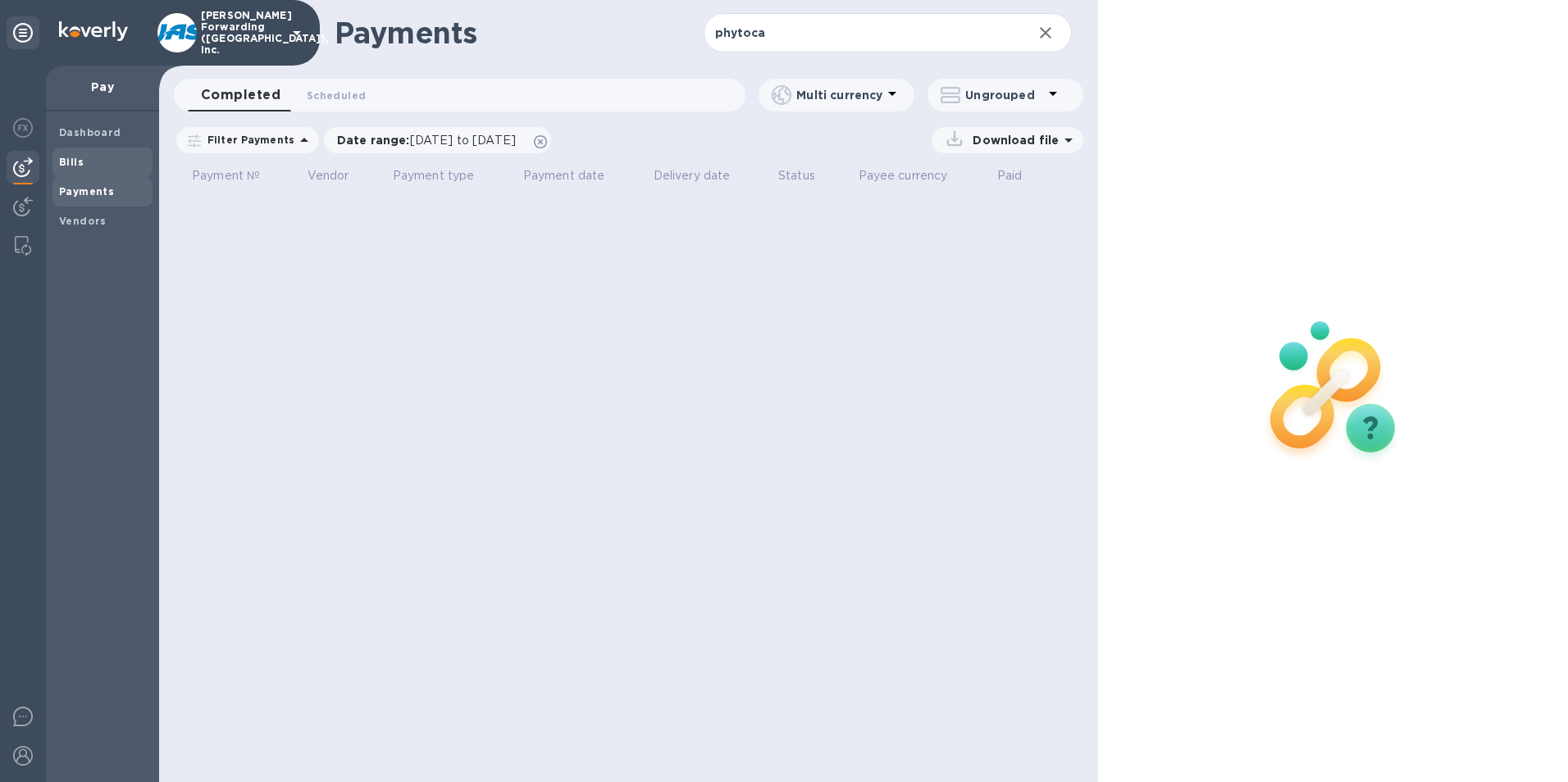
click at [63, 160] on b "Bills" at bounding box center [71, 162] width 25 height 12
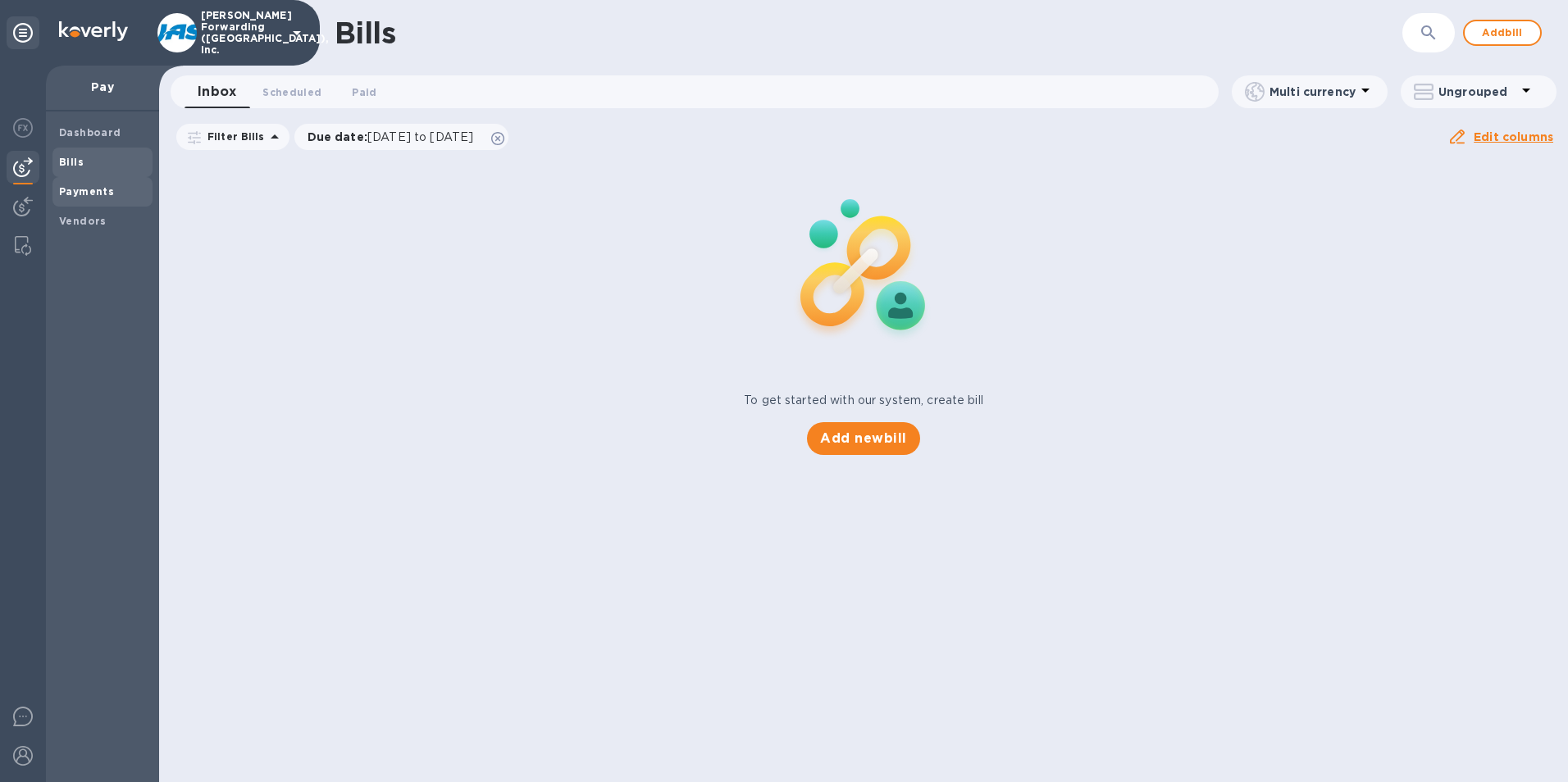
click at [79, 193] on b "Payments" at bounding box center [86, 191] width 55 height 12
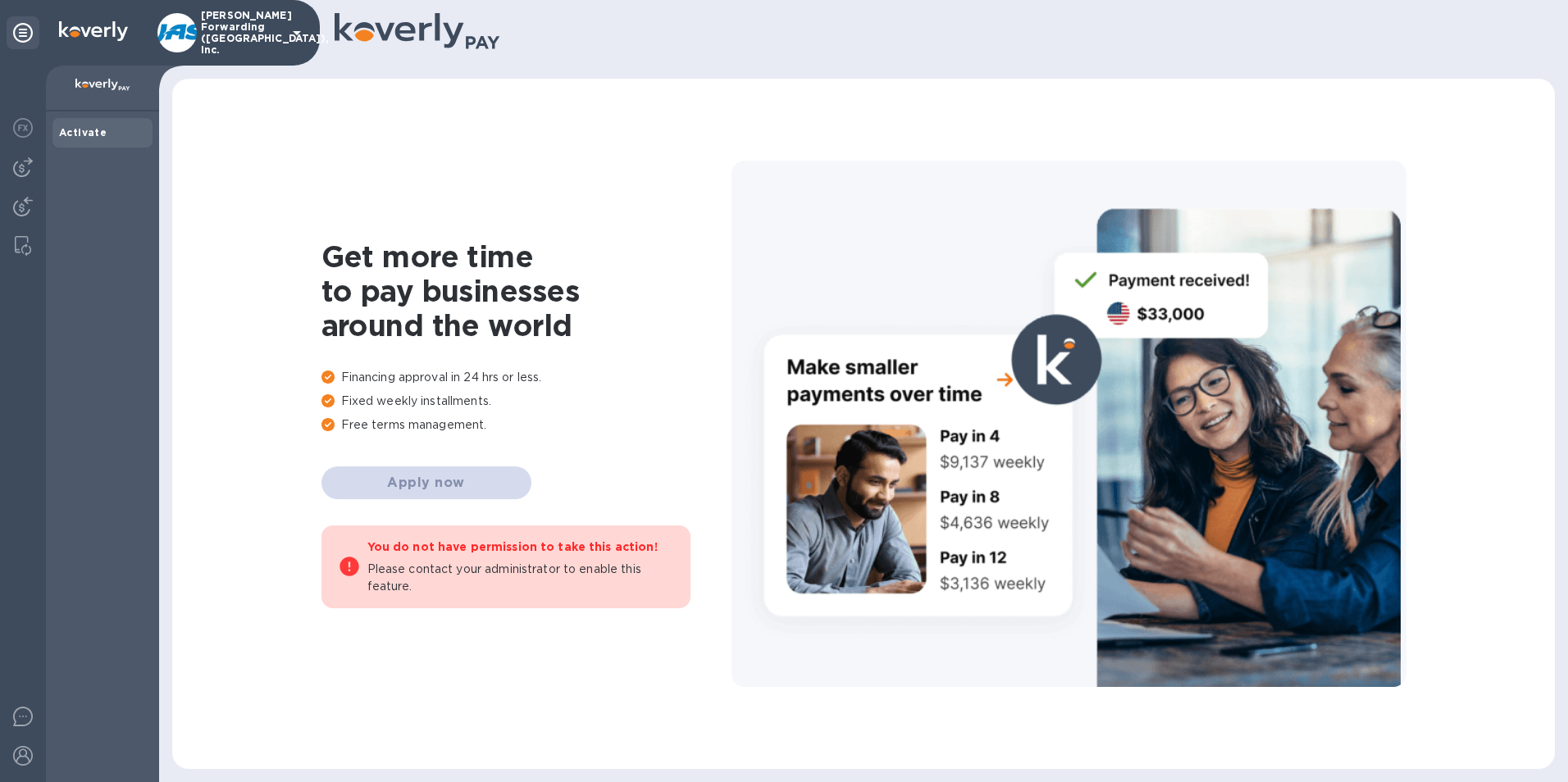
click at [78, 131] on b "Activate" at bounding box center [82, 133] width 47 height 12
click at [78, 132] on b "Activate" at bounding box center [82, 133] width 47 height 12
click at [20, 30] on icon at bounding box center [23, 33] width 20 height 20
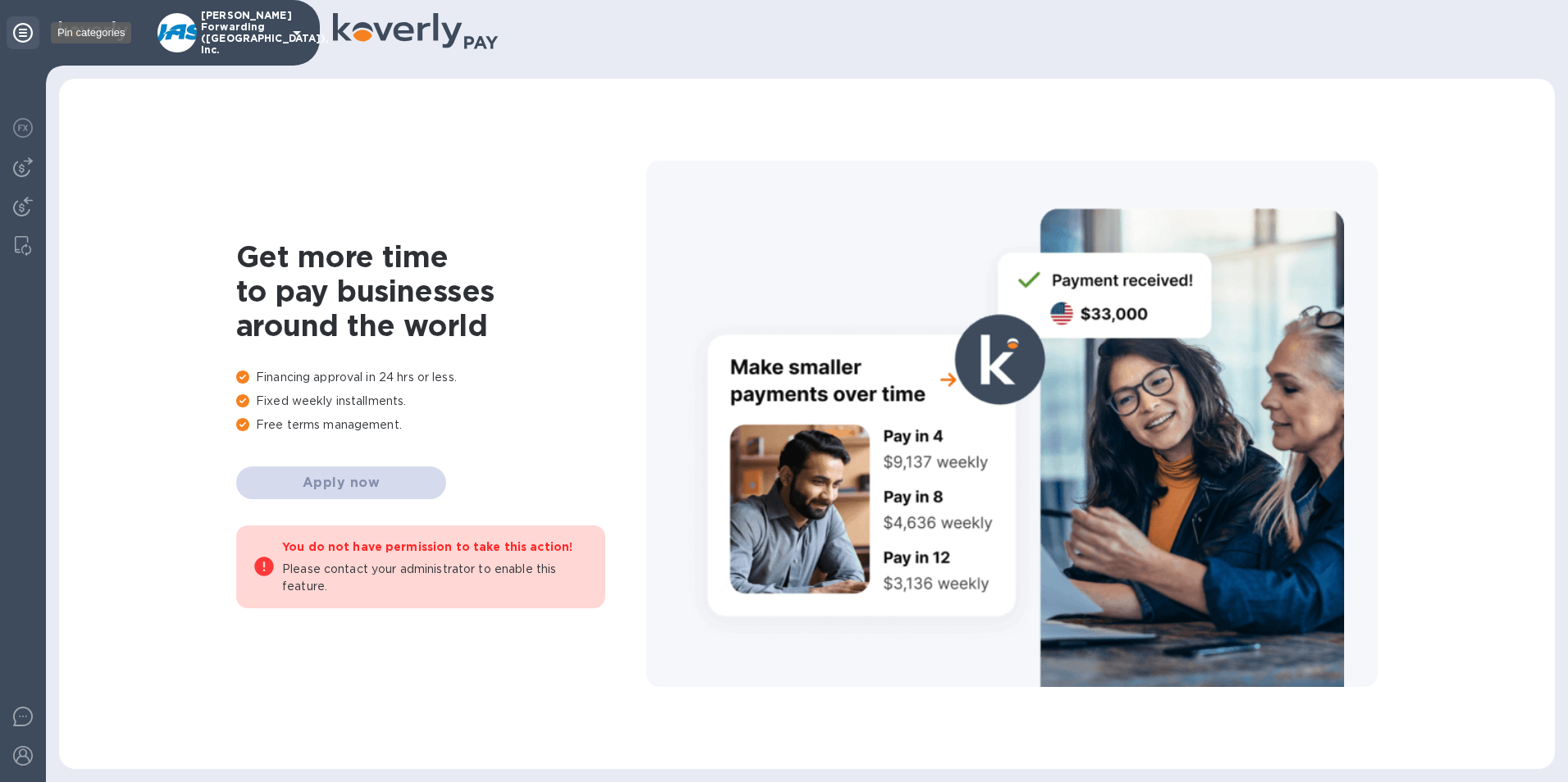
click at [20, 30] on icon at bounding box center [23, 33] width 20 height 20
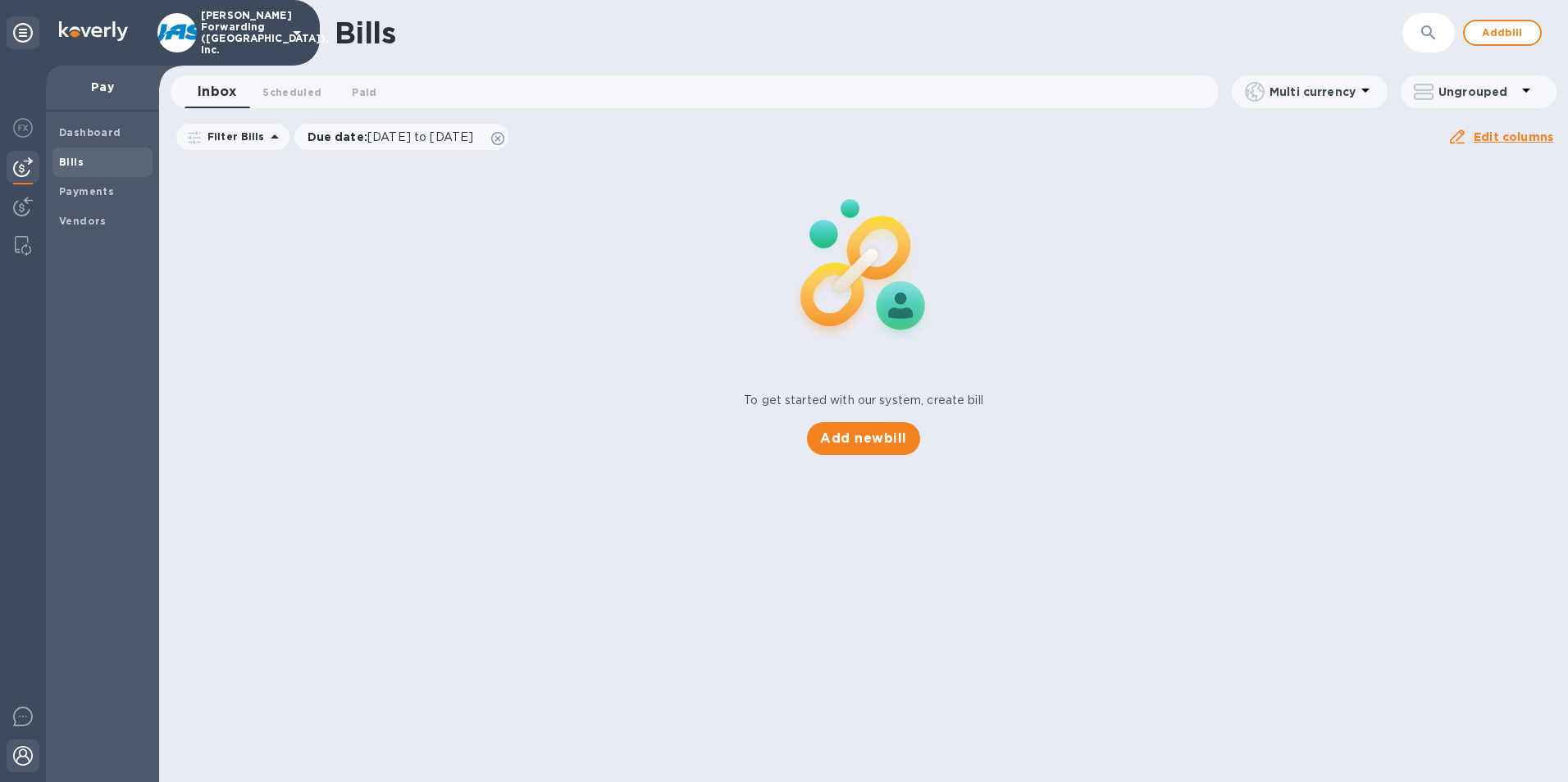
click at [26, 758] on img at bounding box center [23, 756] width 20 height 20
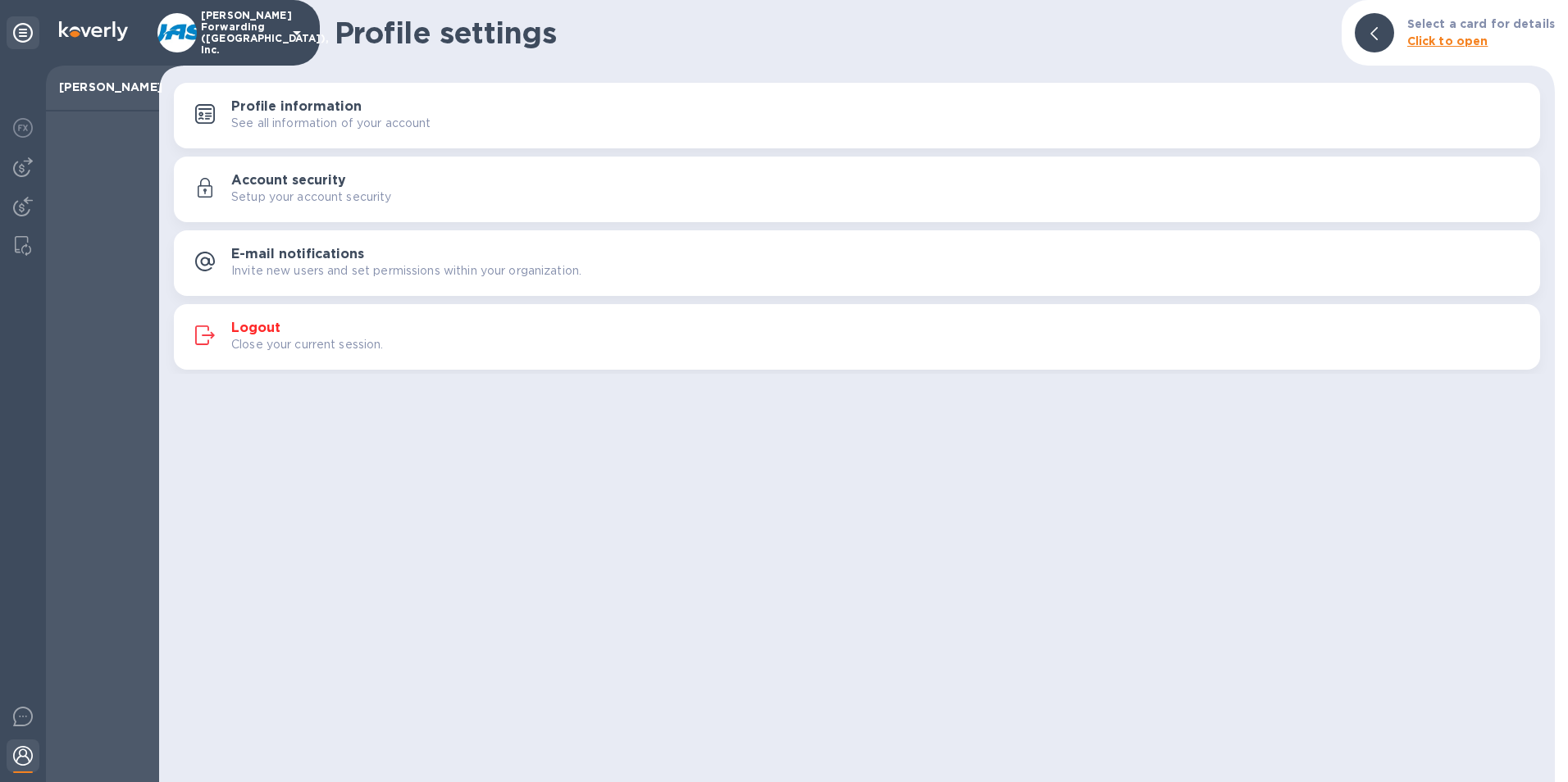
click at [254, 335] on h3 "Logout" at bounding box center [256, 328] width 49 height 15
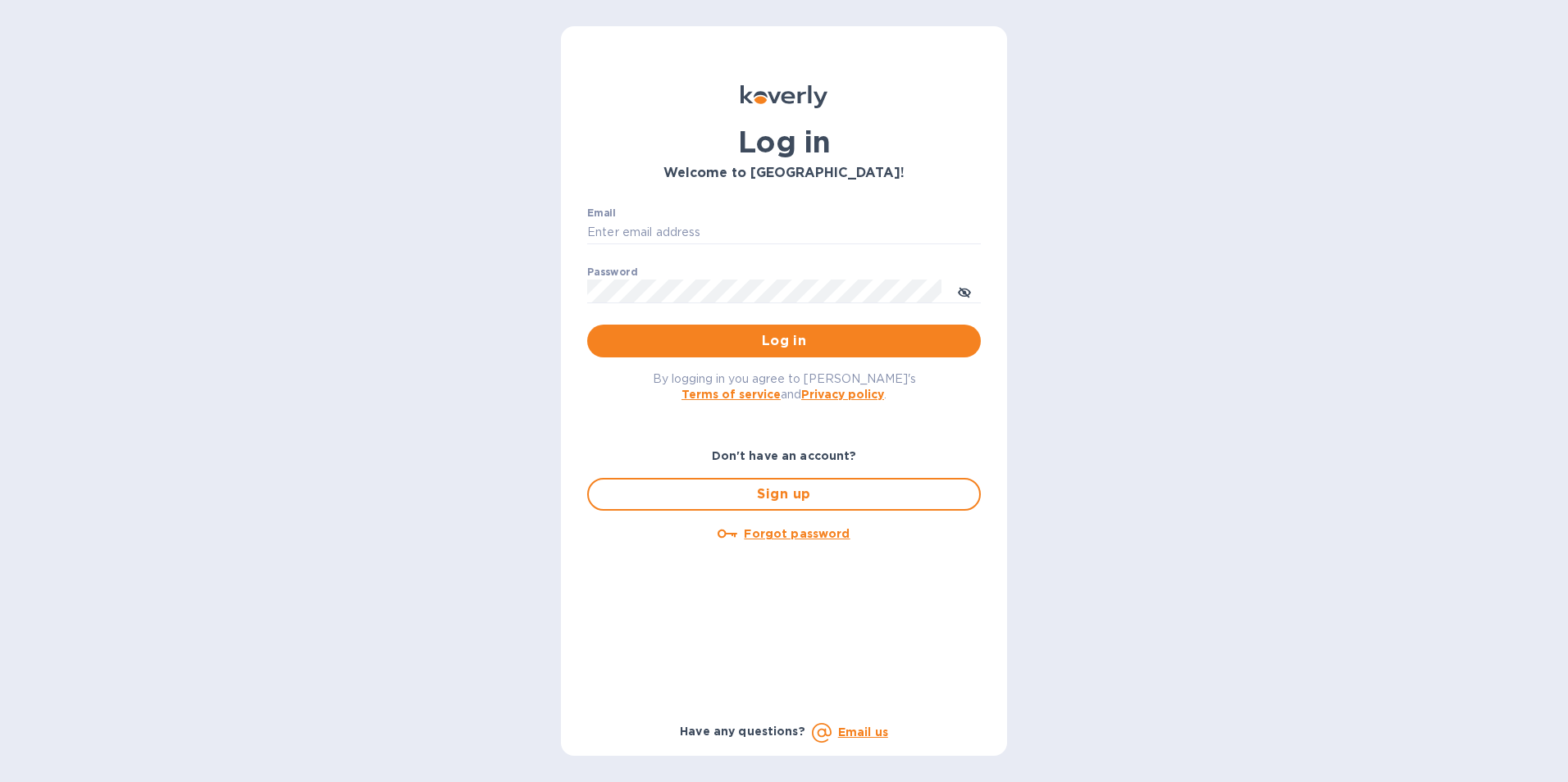
type input "[EMAIL_ADDRESS][PERSON_NAME][DOMAIN_NAME]"
click at [961, 292] on icon "toggle password visibility" at bounding box center [964, 292] width 13 height 13
click at [756, 341] on span "Log in" at bounding box center [784, 341] width 367 height 20
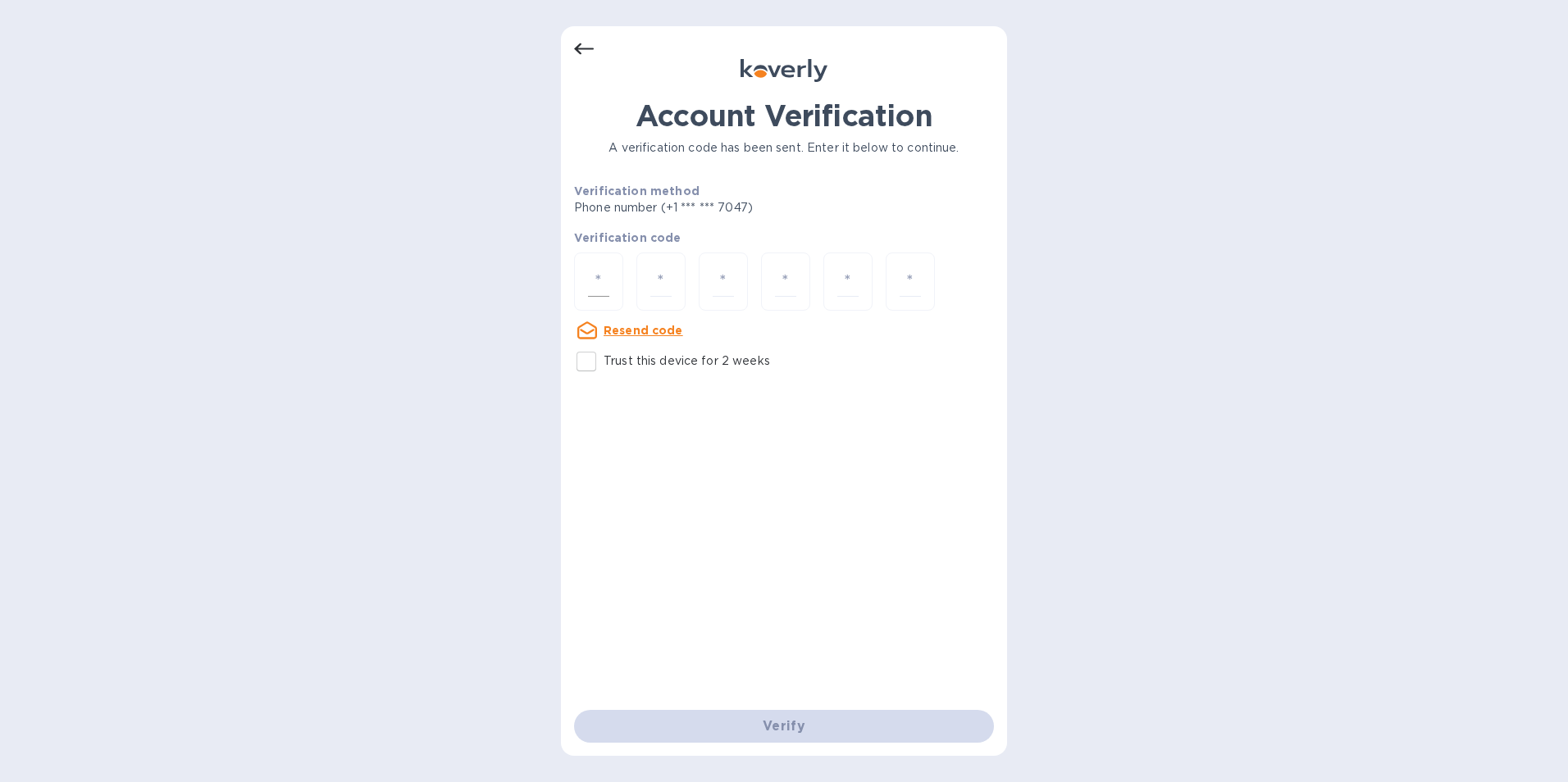
click at [593, 282] on input "number" at bounding box center [599, 281] width 21 height 30
type input "6"
type input "5"
type input "1"
type input "0"
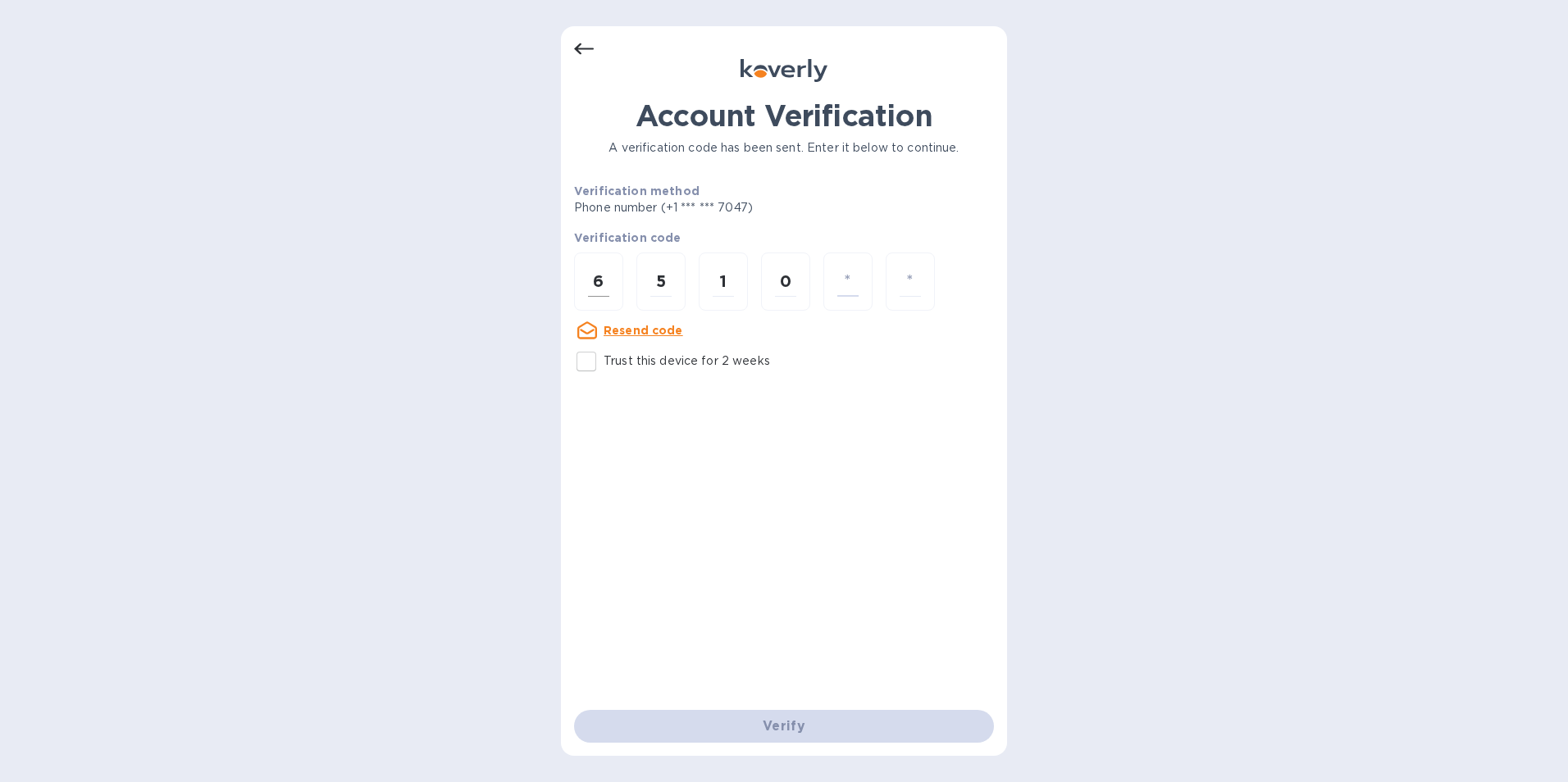
type input "9"
type input "5"
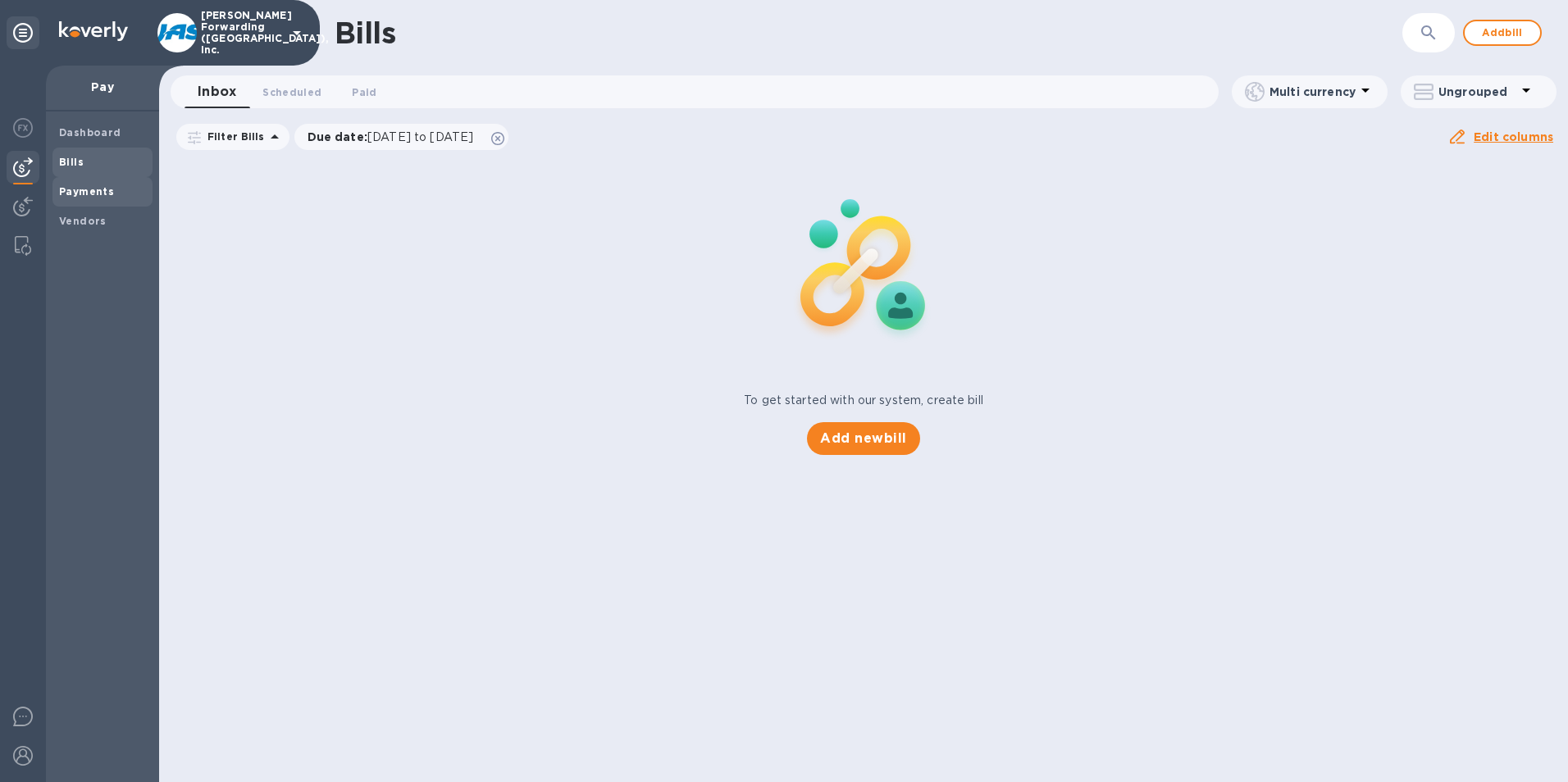
click at [93, 191] on b "Payments" at bounding box center [86, 191] width 55 height 12
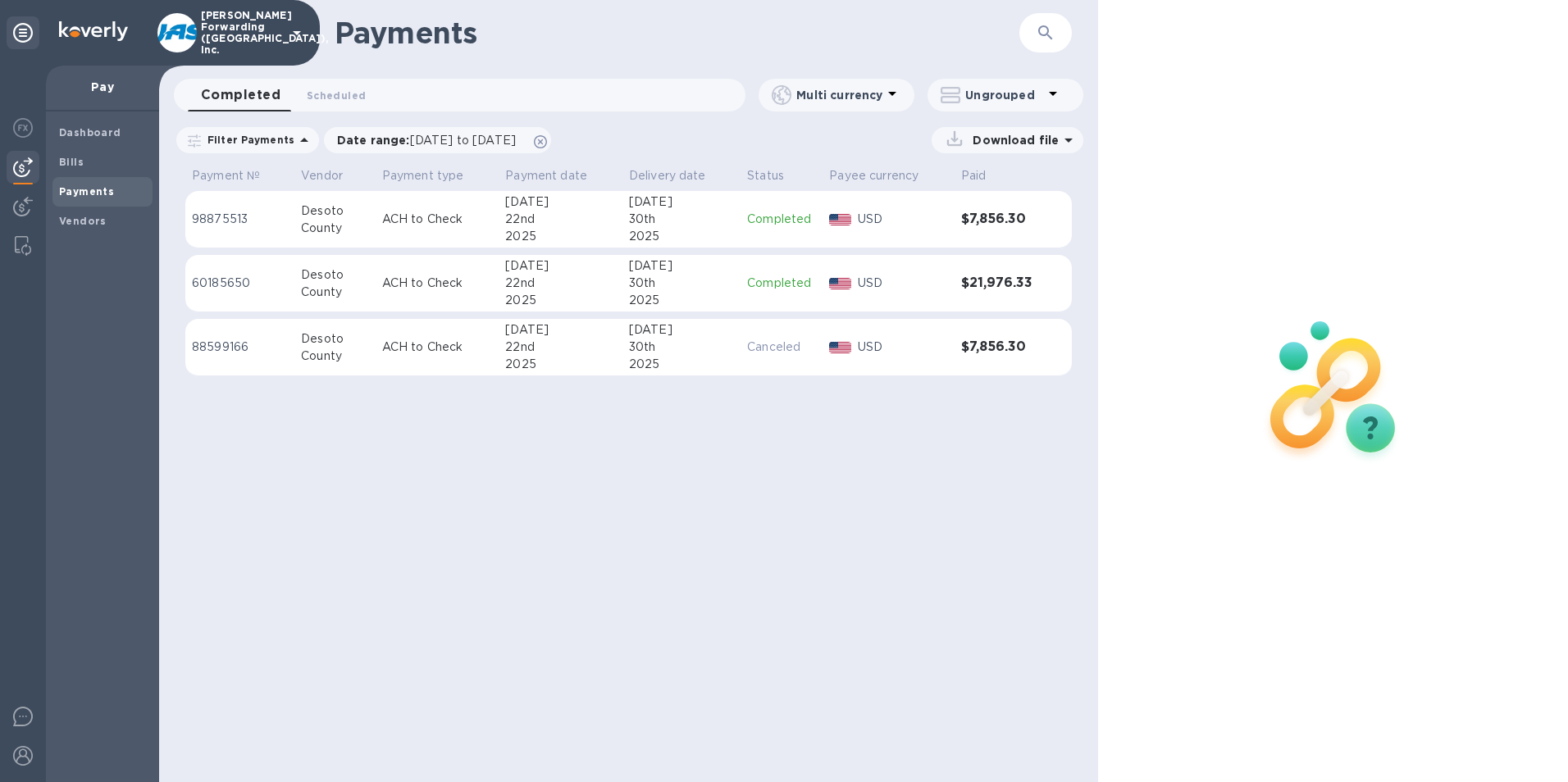
click at [1048, 28] on icon "button" at bounding box center [1046, 33] width 14 height 14
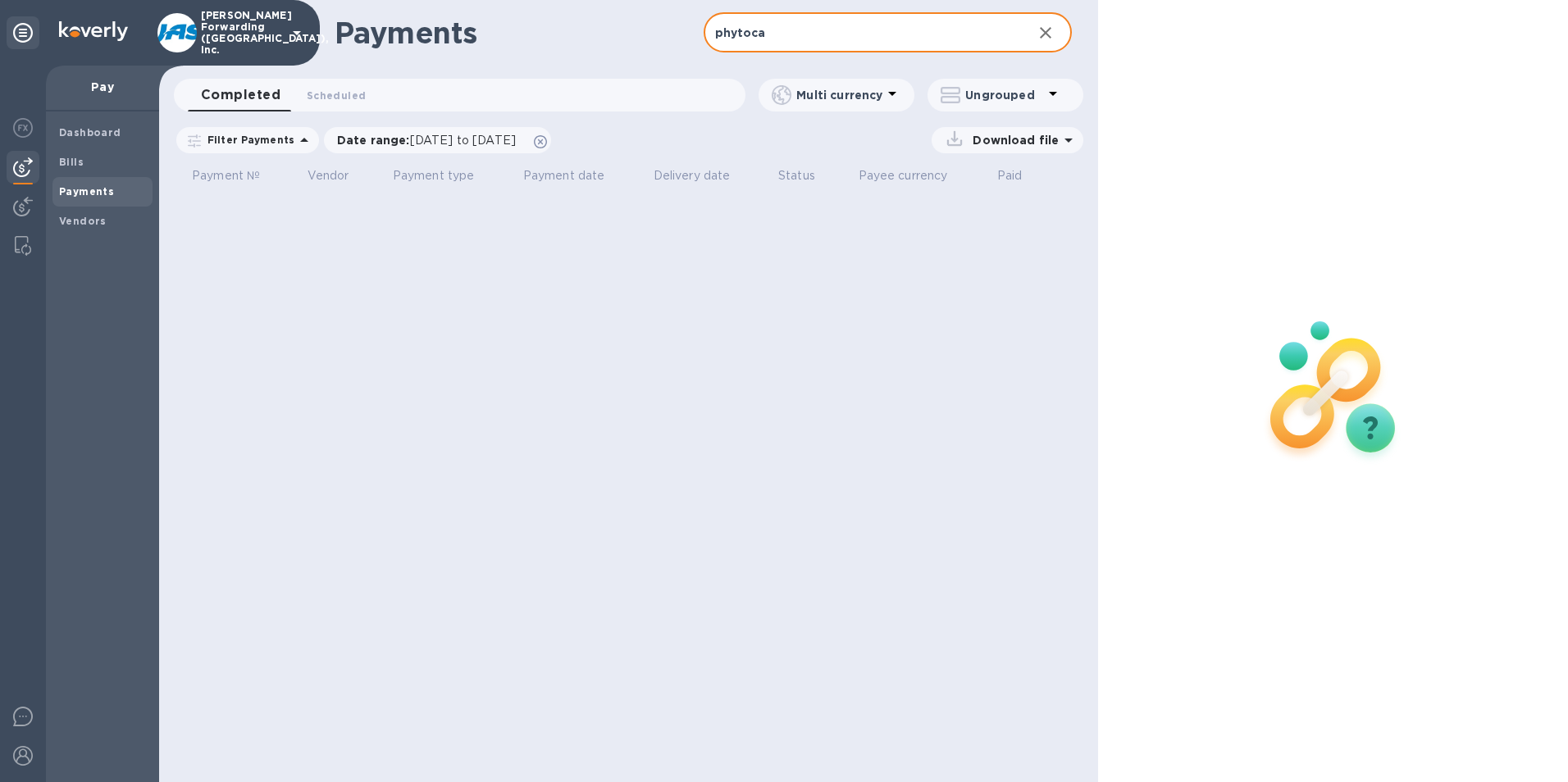
type input "phytoca"
click at [295, 136] on icon at bounding box center [305, 140] width 20 height 20
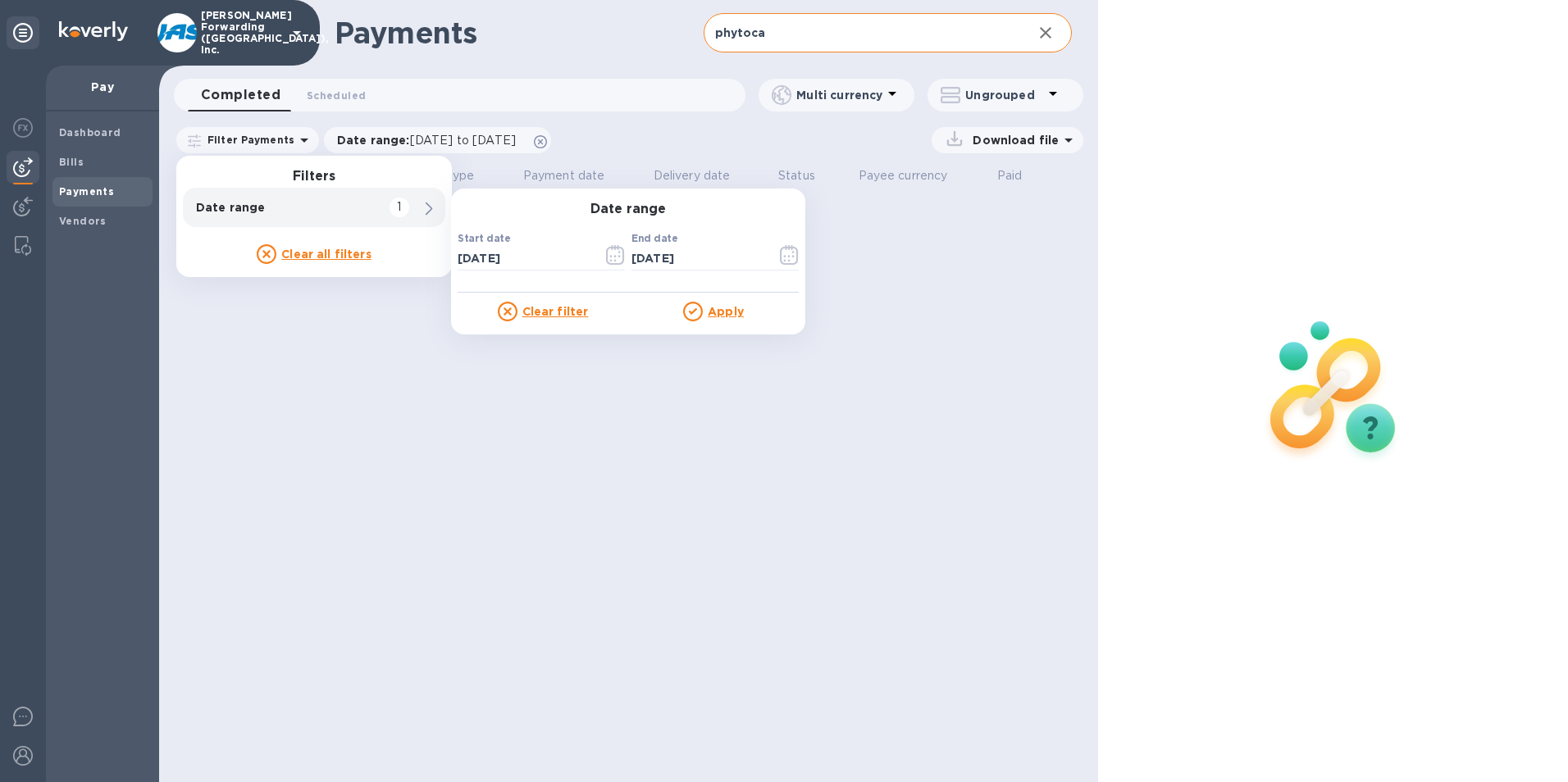
click at [309, 254] on u "Clear all filters" at bounding box center [326, 254] width 90 height 13
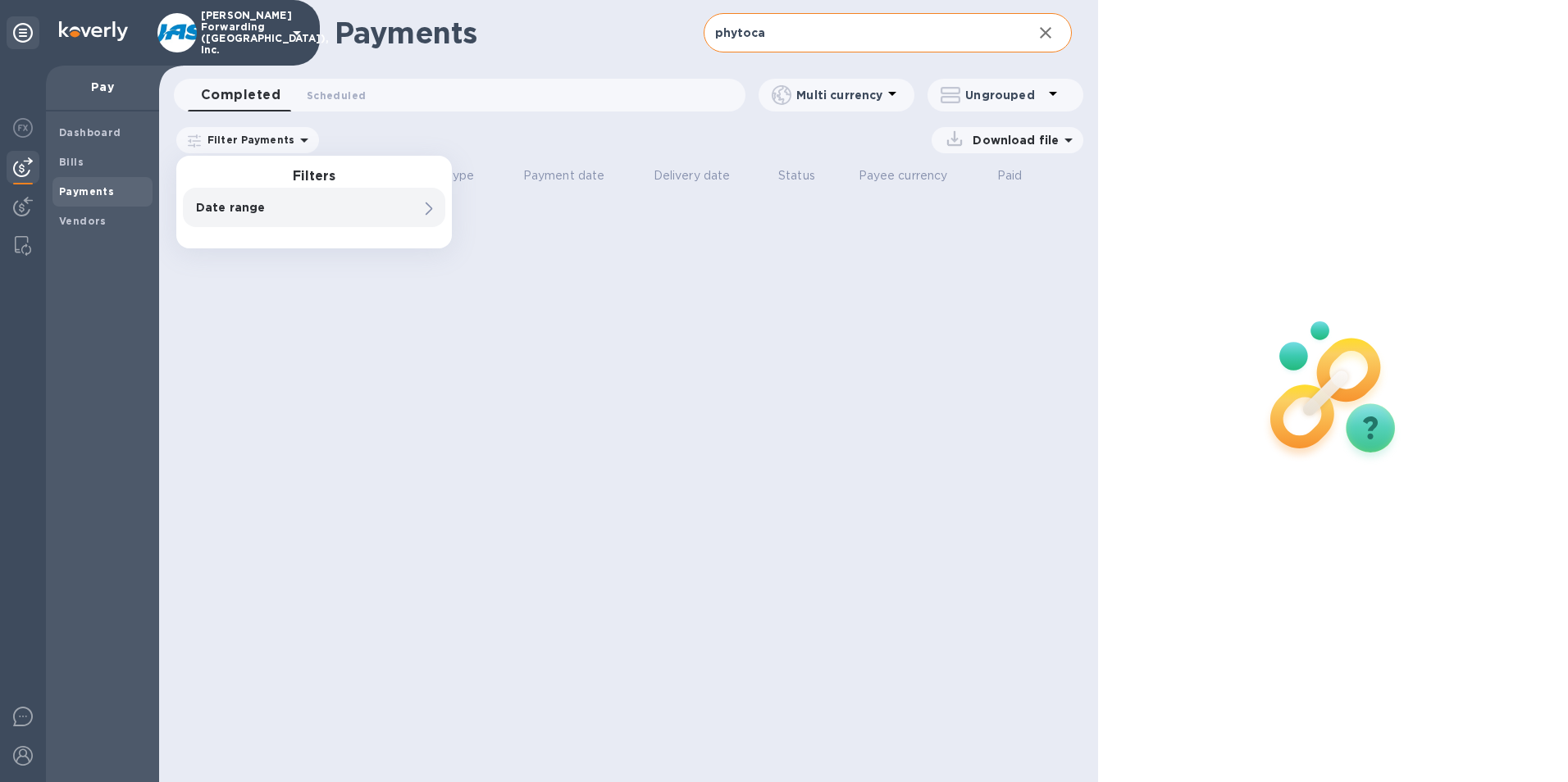
click at [541, 221] on div "Payments phytoca ​ Completed 0 Scheduled 0 Multi currency Ungrouped Filter Paym…" at bounding box center [629, 391] width 939 height 782
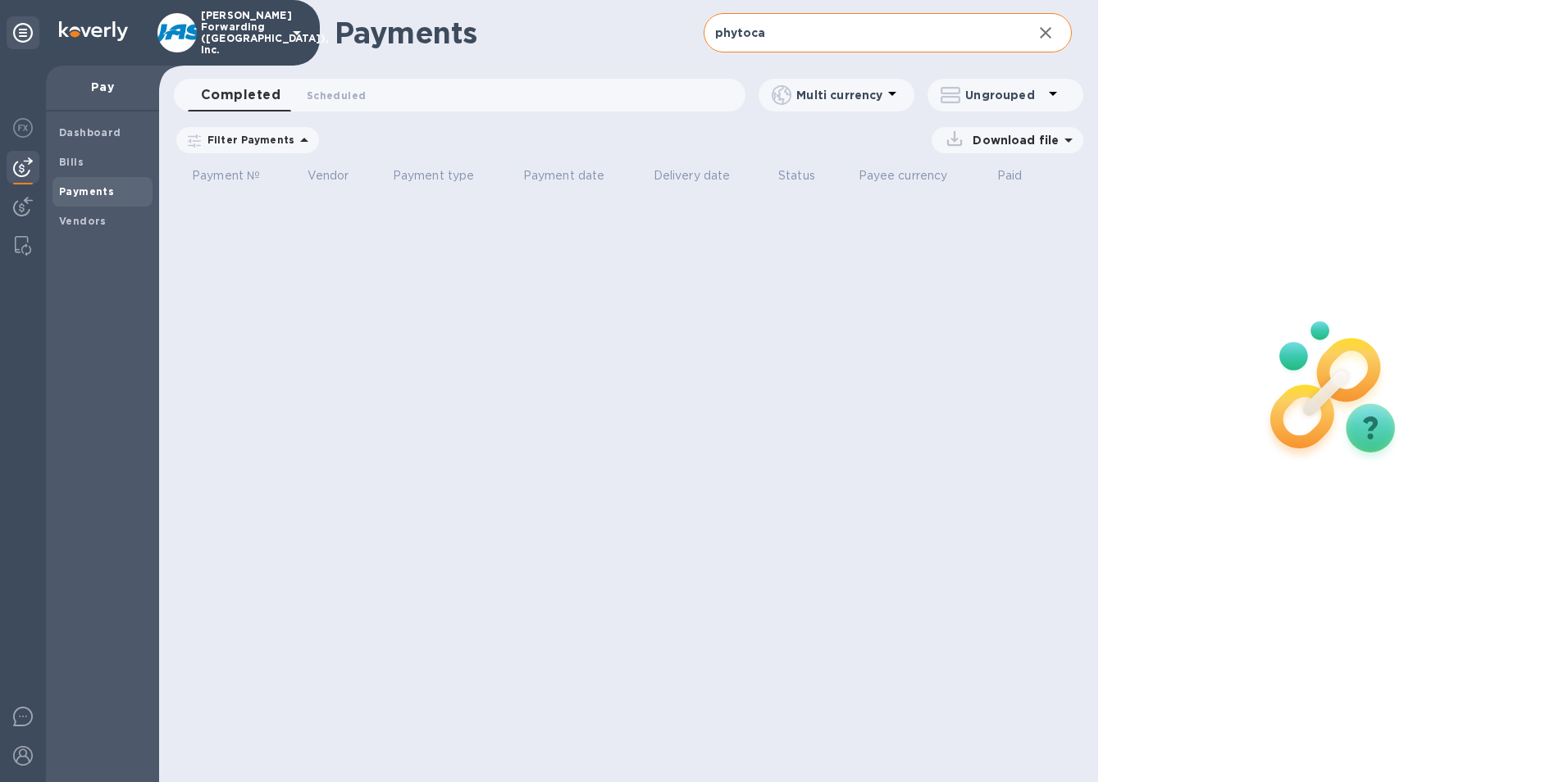
click at [300, 140] on icon at bounding box center [304, 140] width 8 height 4
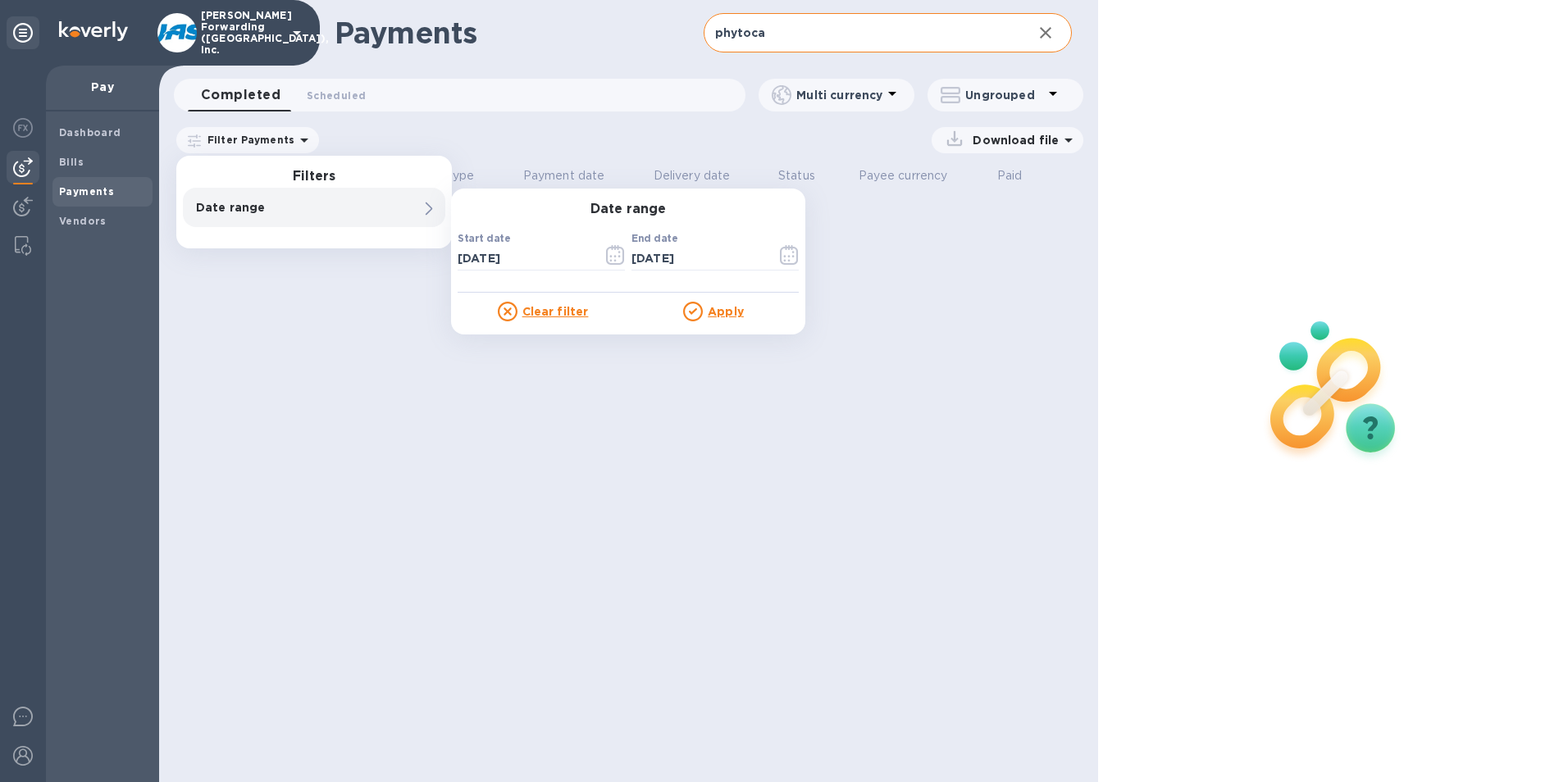
click at [224, 205] on p "Date range" at bounding box center [286, 208] width 181 height 16
click at [708, 305] on u "Apply" at bounding box center [726, 311] width 37 height 13
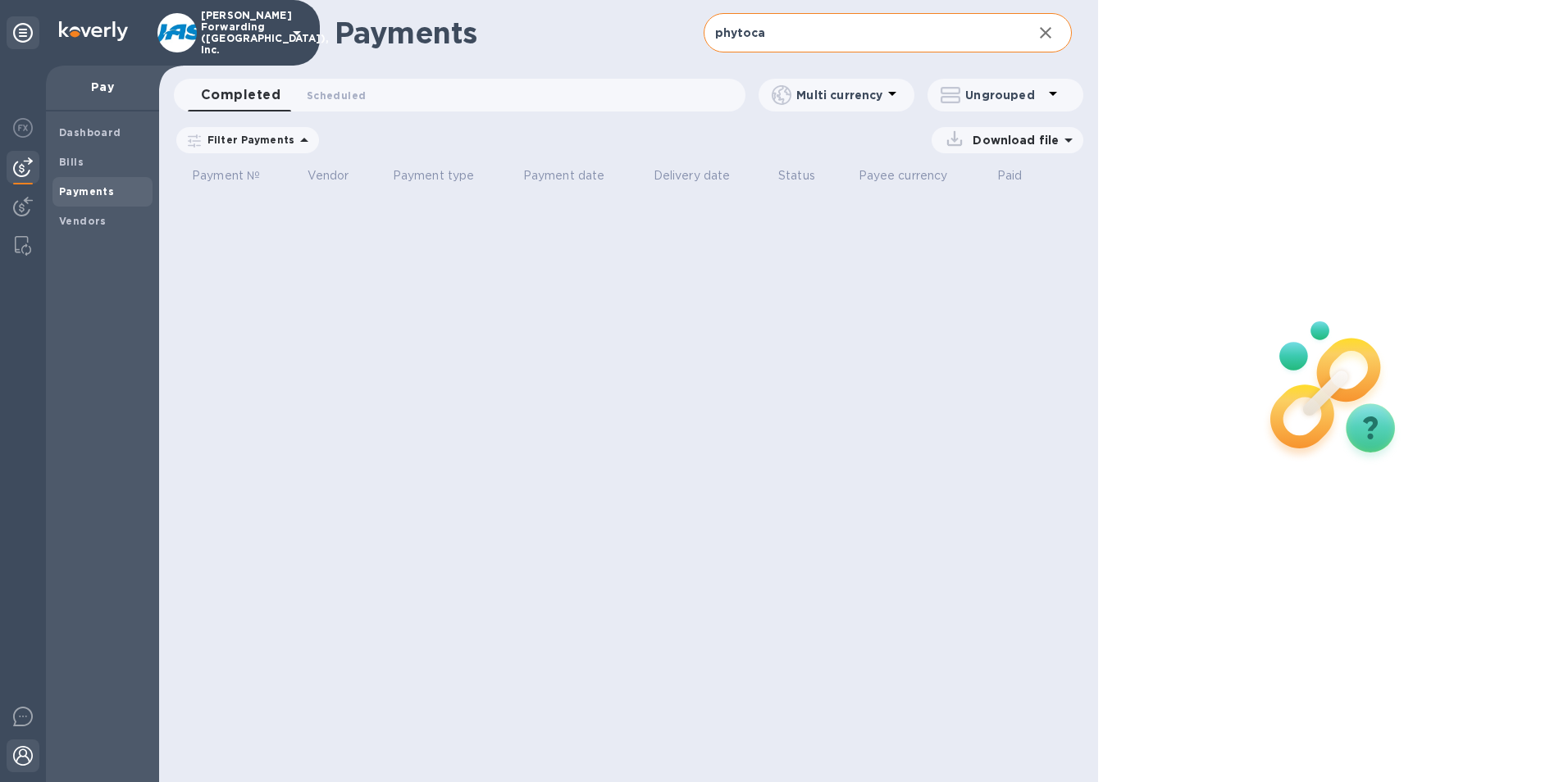
click at [29, 751] on img at bounding box center [23, 756] width 20 height 20
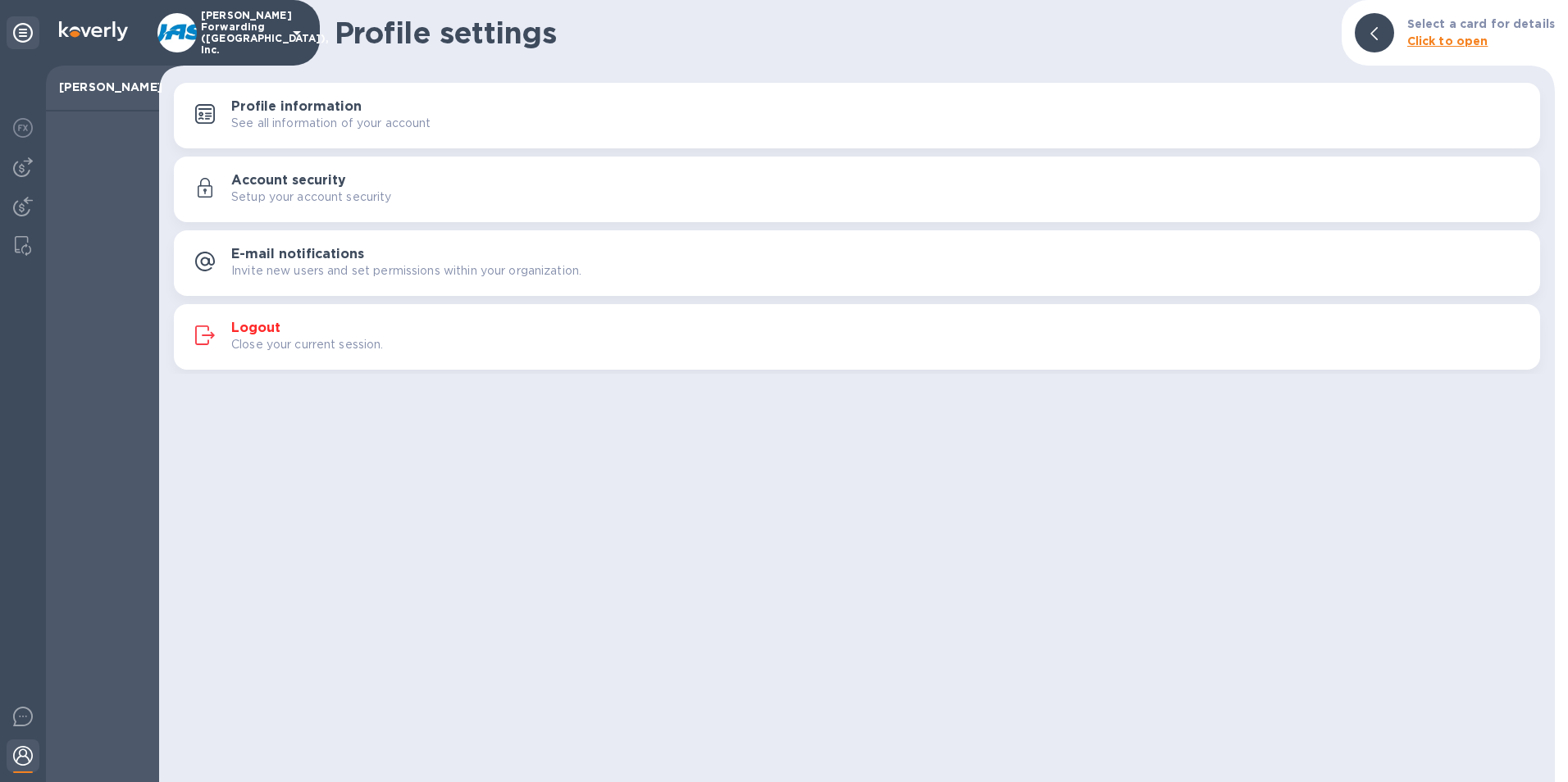
click at [363, 104] on div "Profile information See all information of your account" at bounding box center [879, 115] width 1296 height 33
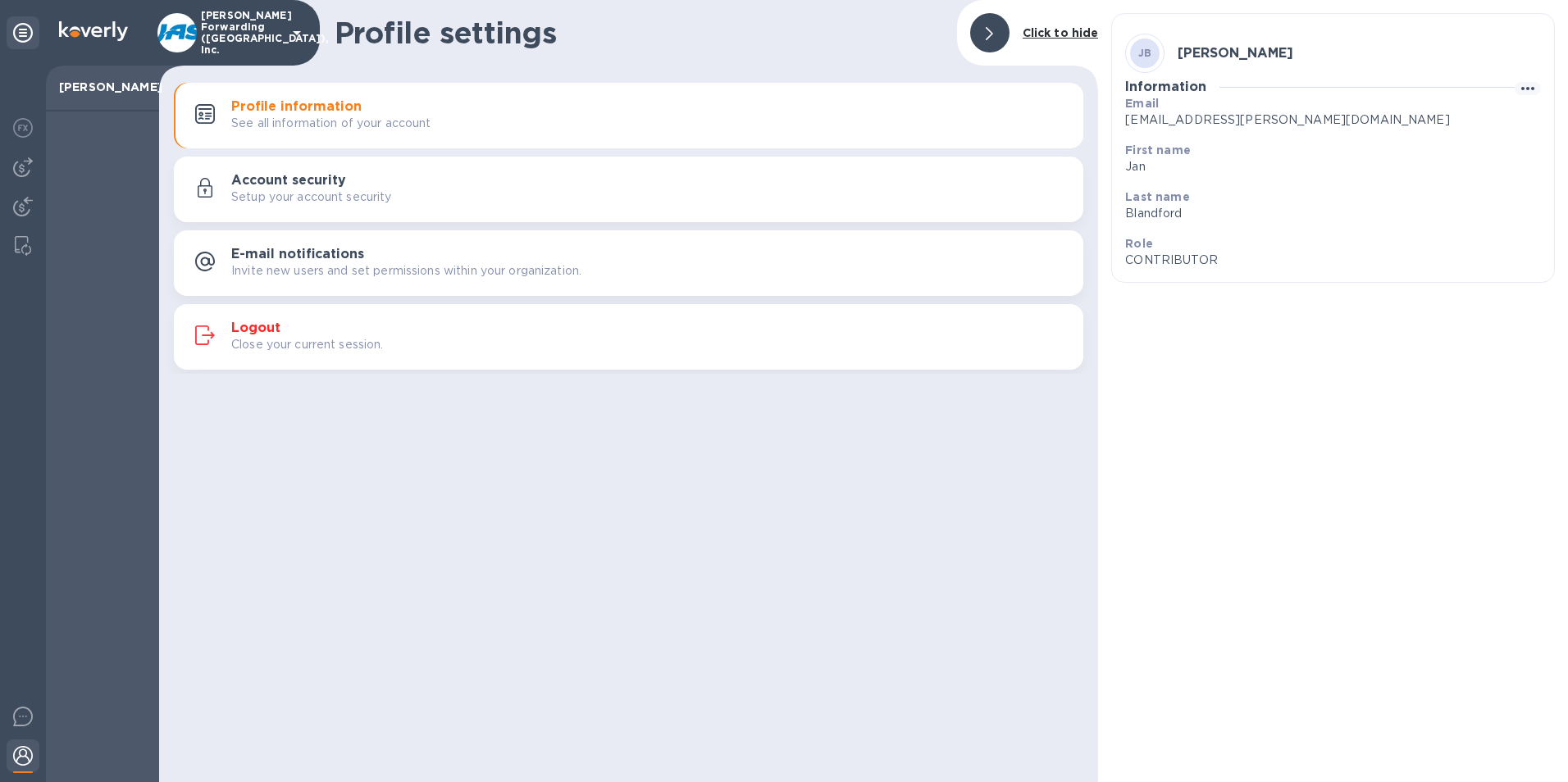
click at [316, 193] on p "Setup your account security" at bounding box center [312, 197] width 160 height 17
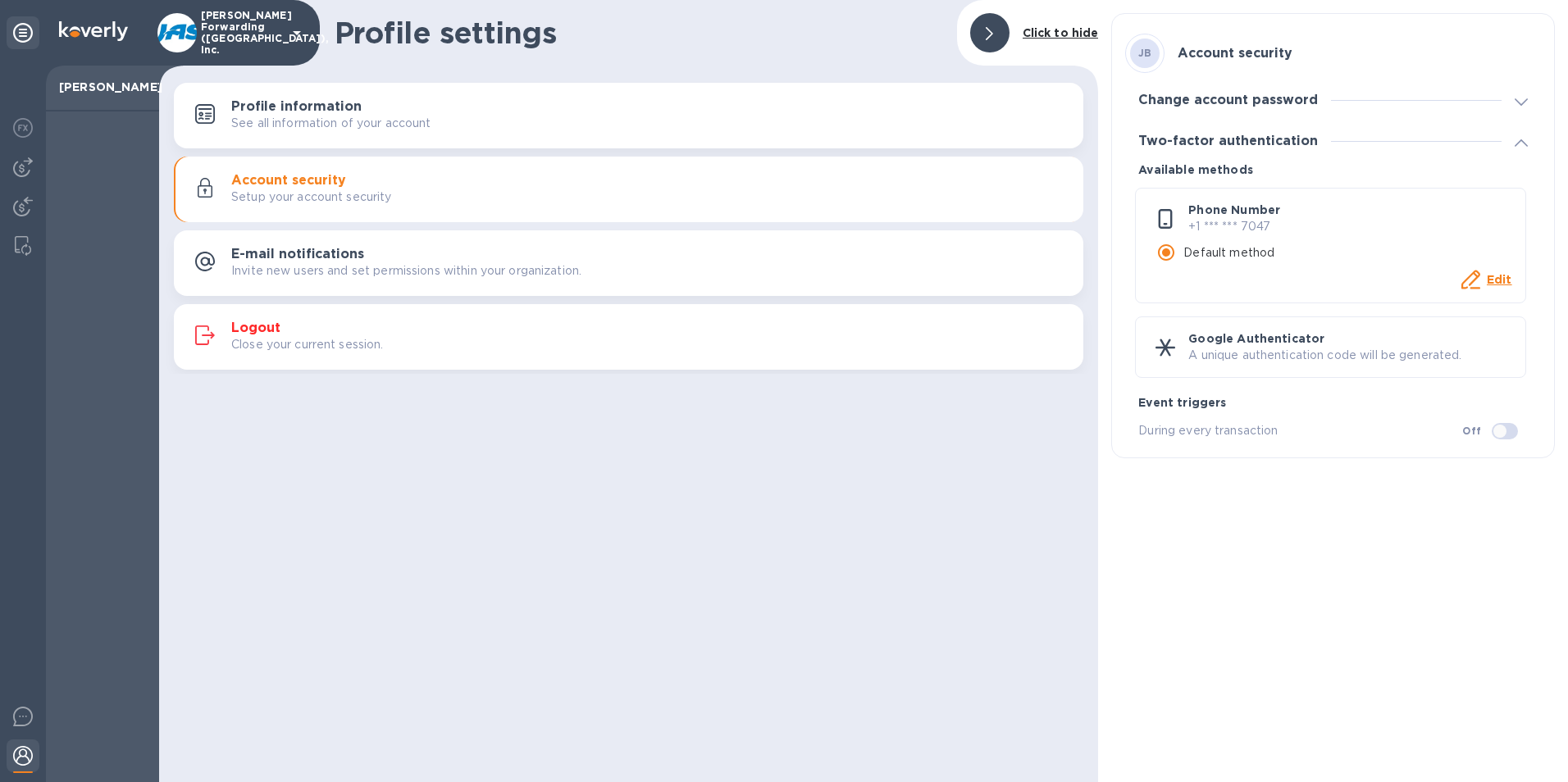
click at [322, 260] on h3 "E-mail notifications" at bounding box center [298, 254] width 133 height 15
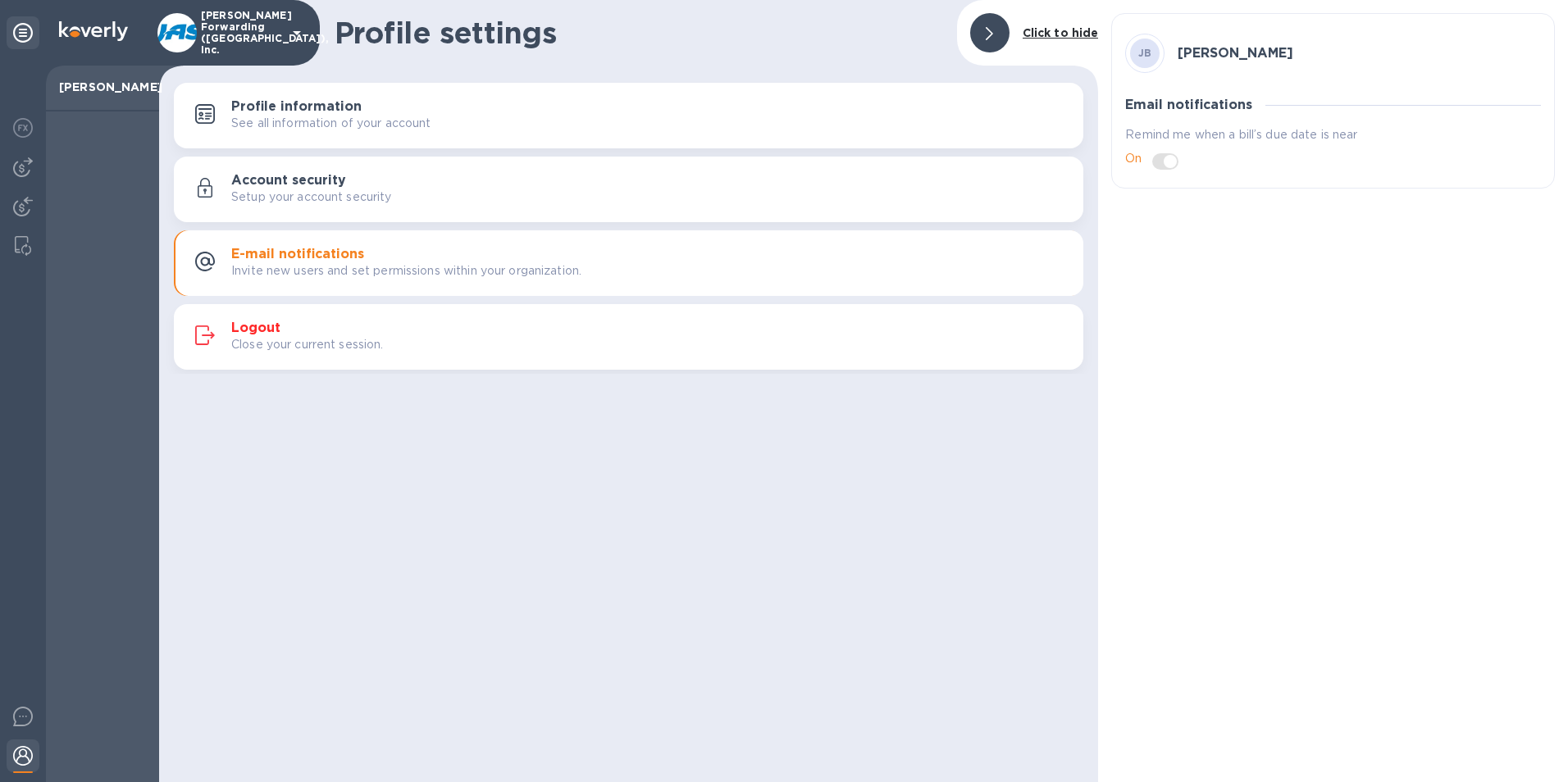
click at [303, 115] on p "See all information of your account" at bounding box center [331, 123] width 200 height 17
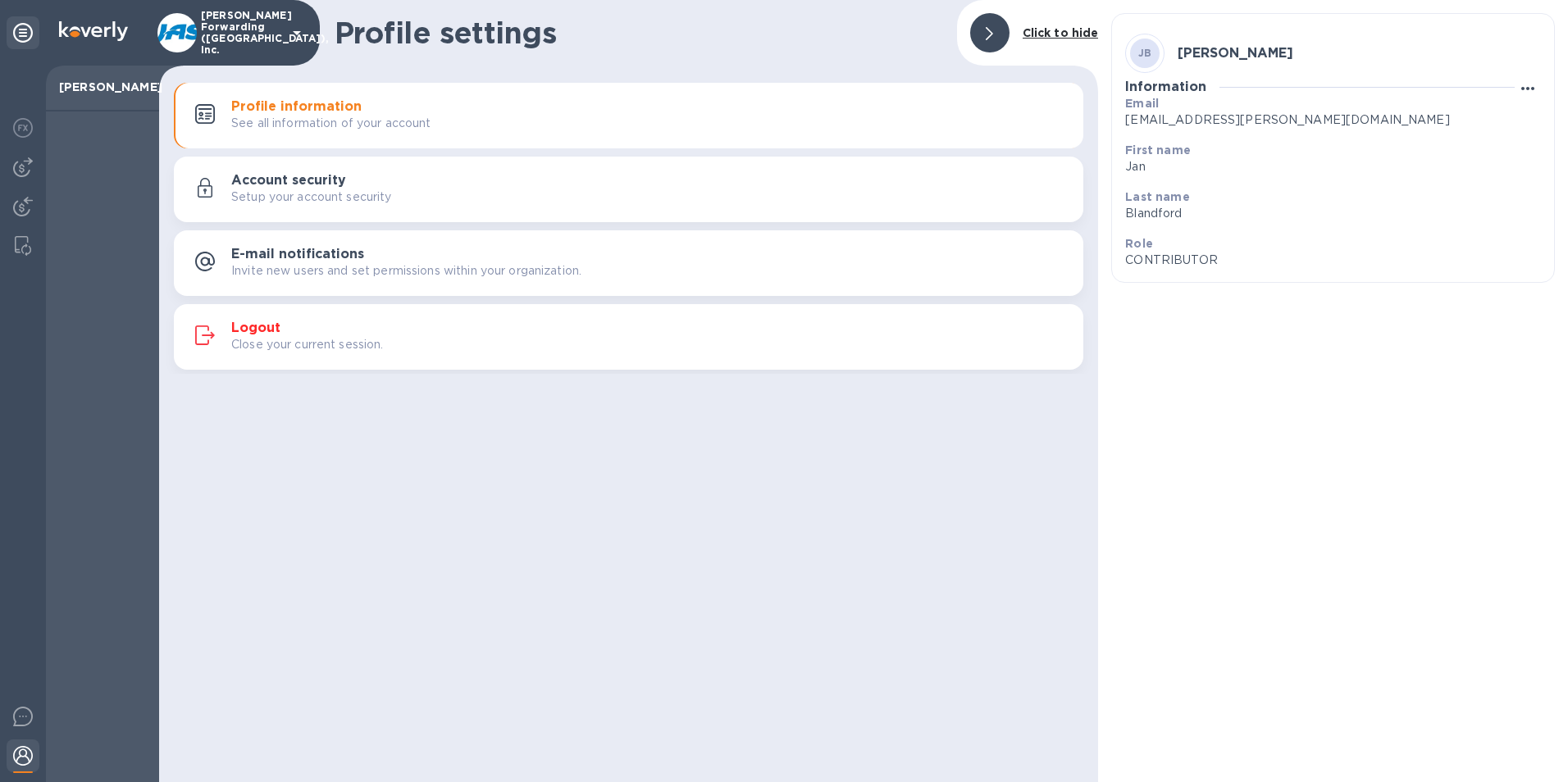
click at [1524, 88] on icon "button" at bounding box center [1528, 89] width 13 height 4
click at [1515, 126] on p "Edit" at bounding box center [1524, 121] width 26 height 16
click at [1187, 313] on p "CONTRIBUTOR" at bounding box center [1327, 311] width 403 height 17
click at [1243, 303] on p "CONTRIBUTOR" at bounding box center [1327, 311] width 403 height 17
click at [1504, 331] on div "Save Cancel" at bounding box center [1326, 349] width 429 height 59
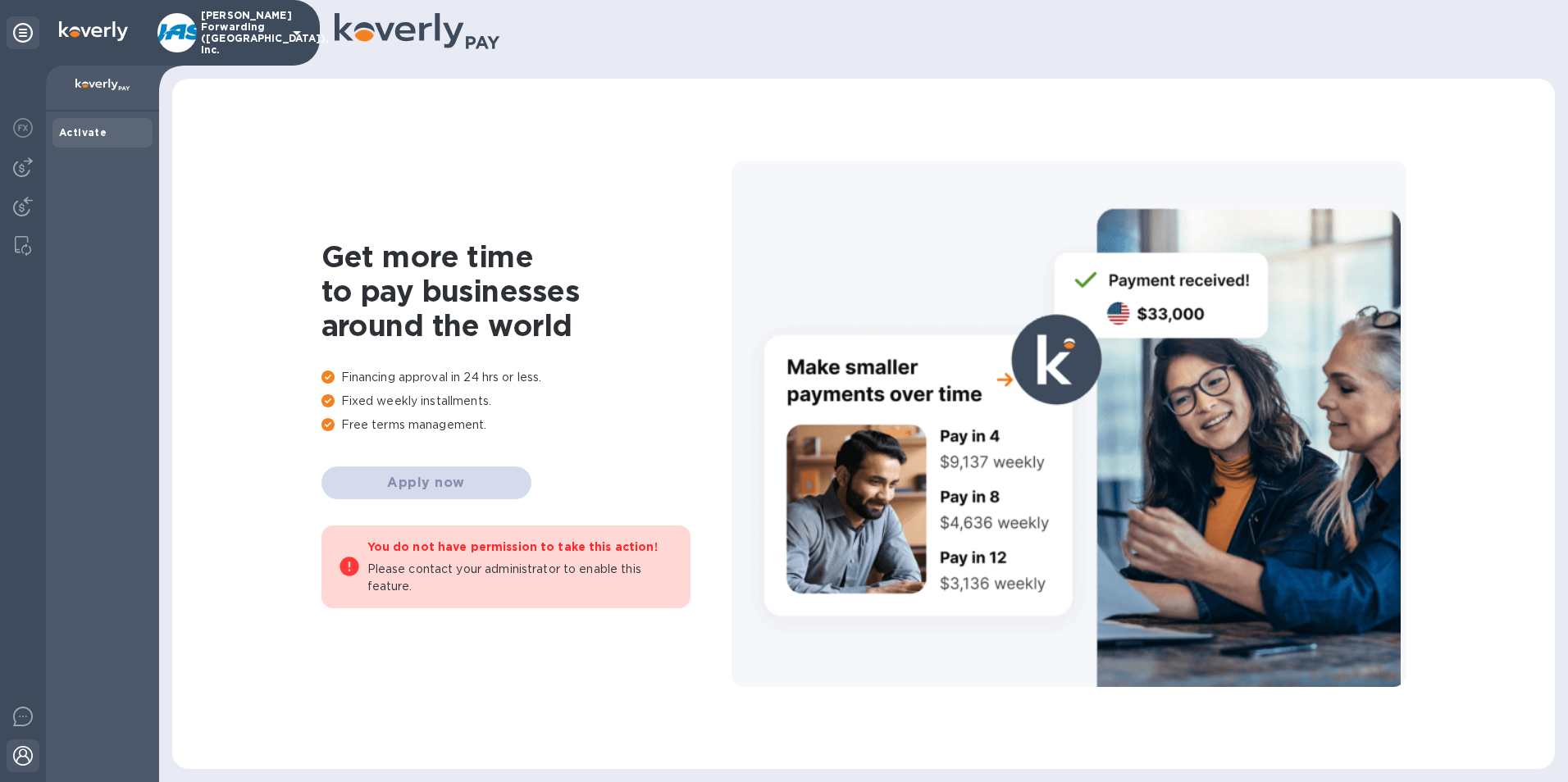
click at [20, 754] on img at bounding box center [23, 756] width 20 height 20
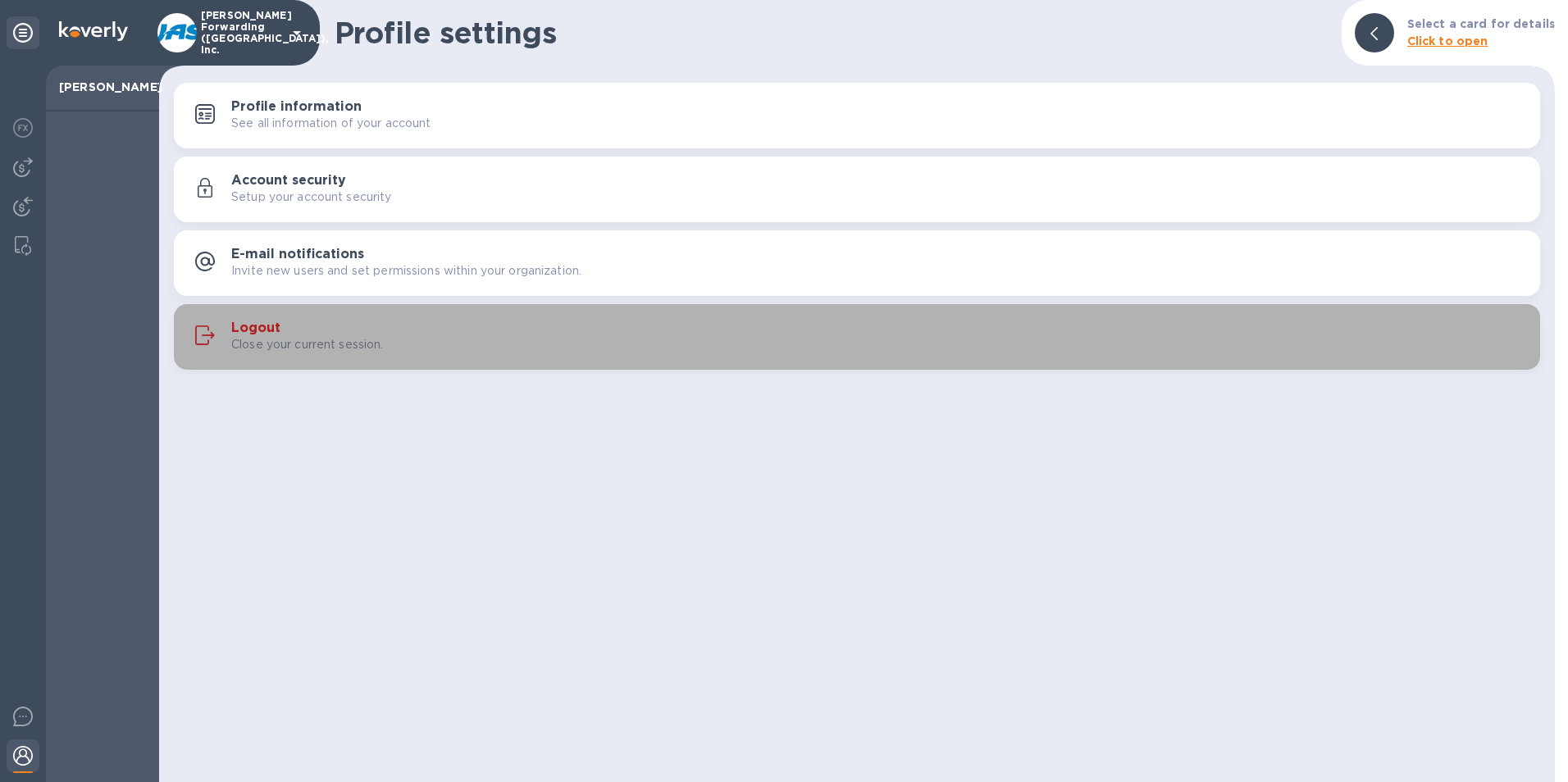
click at [250, 325] on h3 "Logout" at bounding box center [256, 328] width 49 height 15
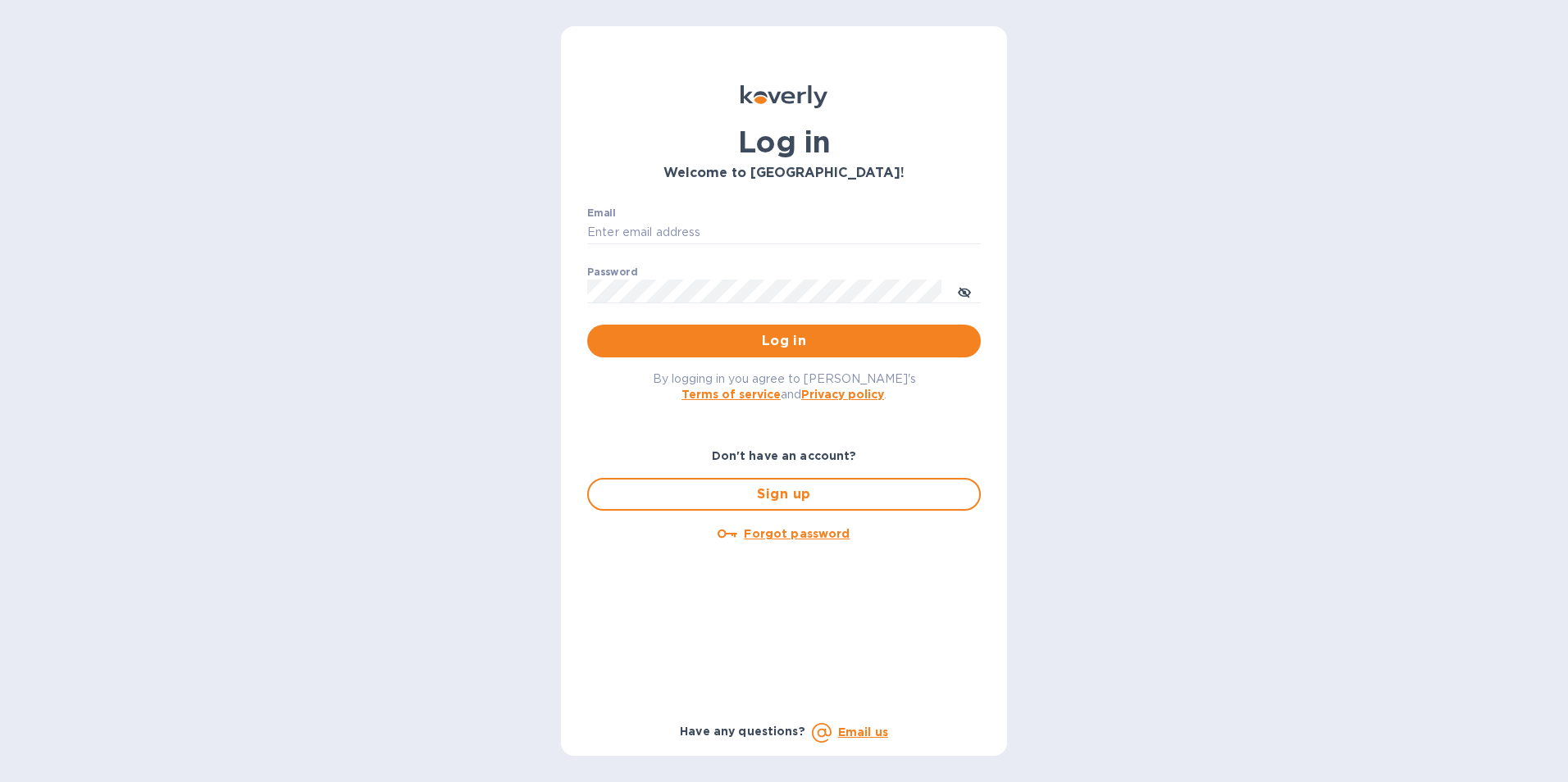
type input "[EMAIL_ADDRESS][PERSON_NAME][DOMAIN_NAME]"
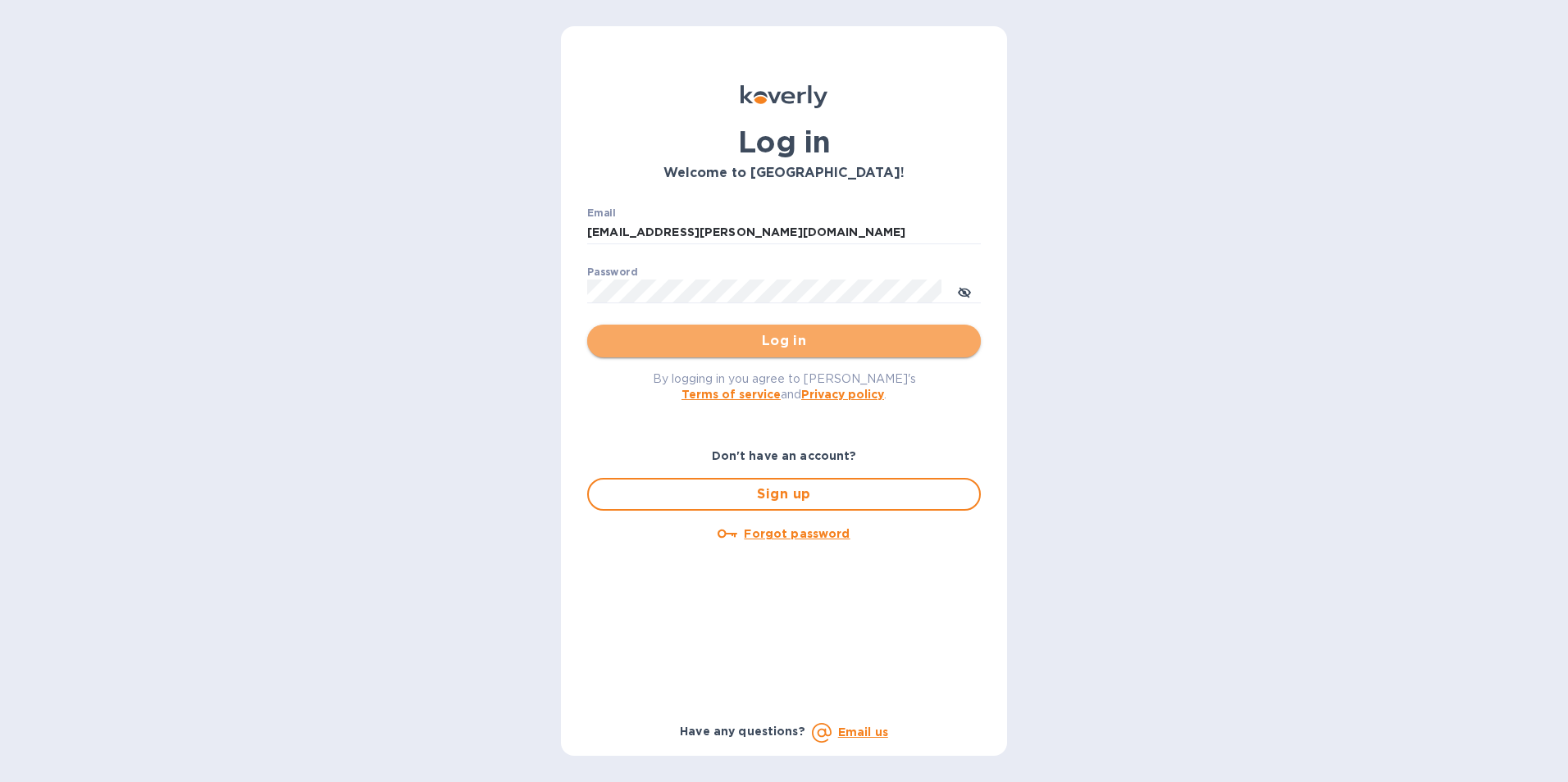
click at [761, 338] on span "Log in" at bounding box center [784, 341] width 367 height 20
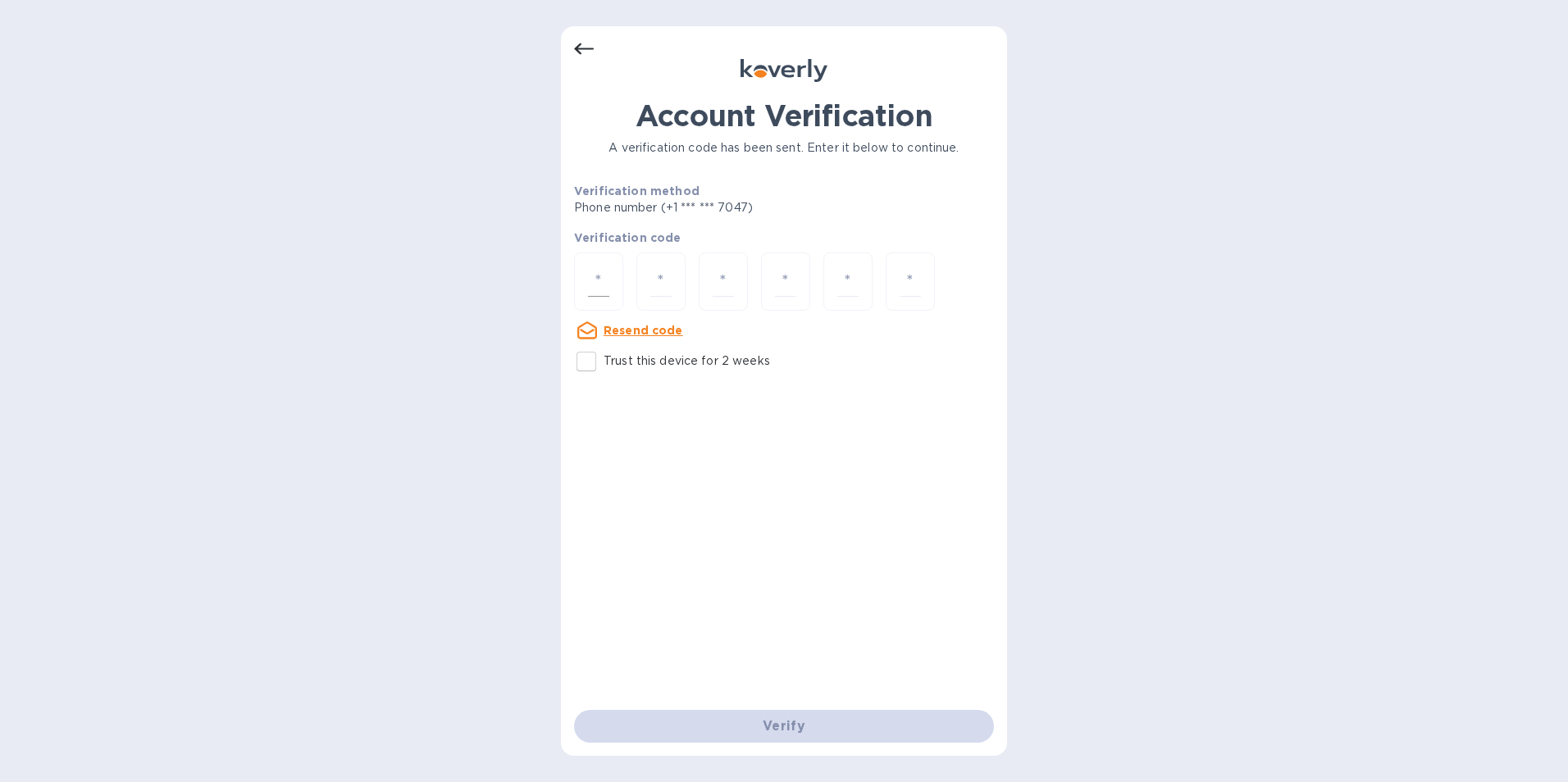
click at [597, 286] on input "number" at bounding box center [599, 281] width 21 height 30
type input "4"
type input "3"
type input "1"
type input "9"
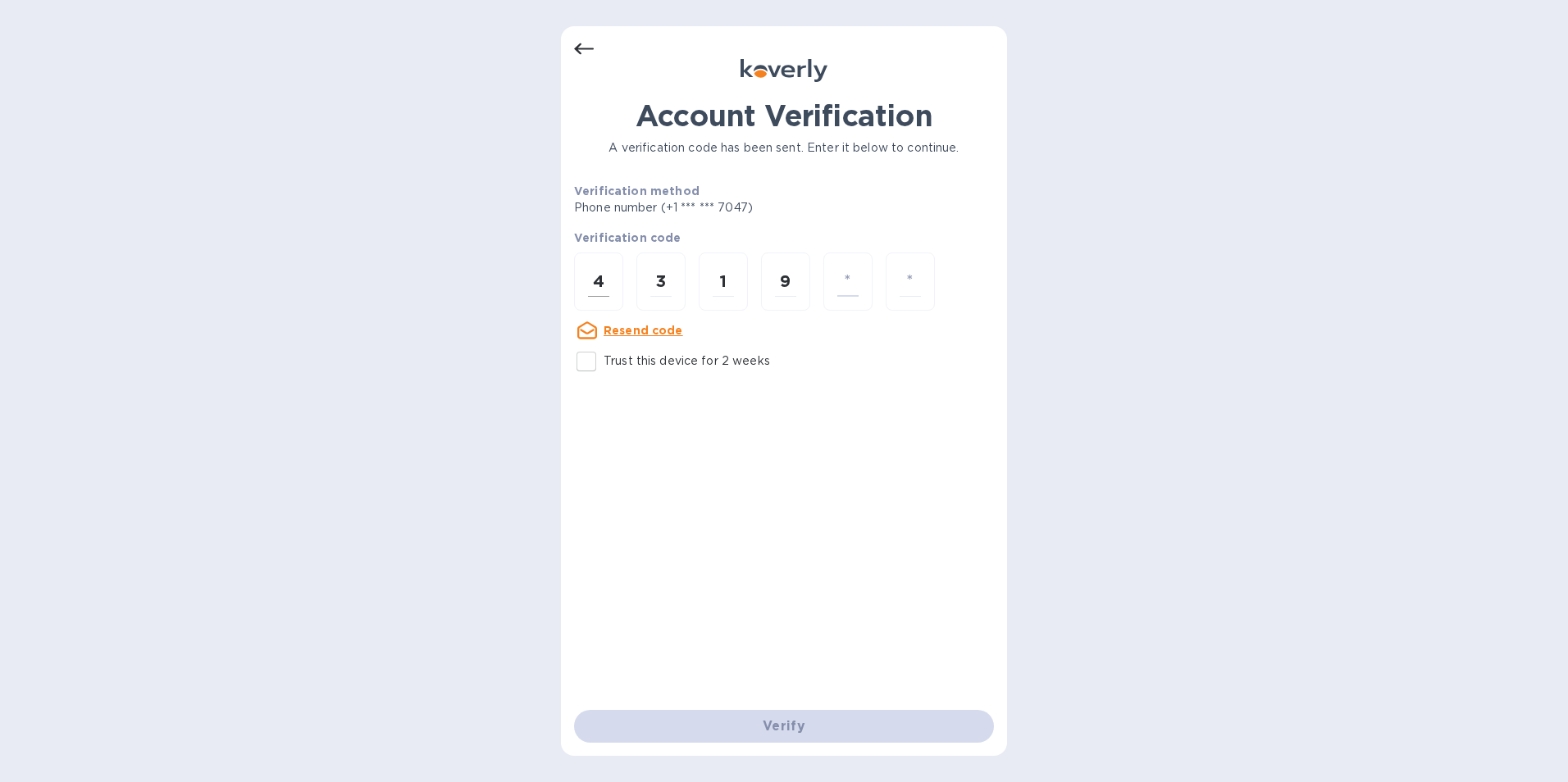
type input "9"
type input "6"
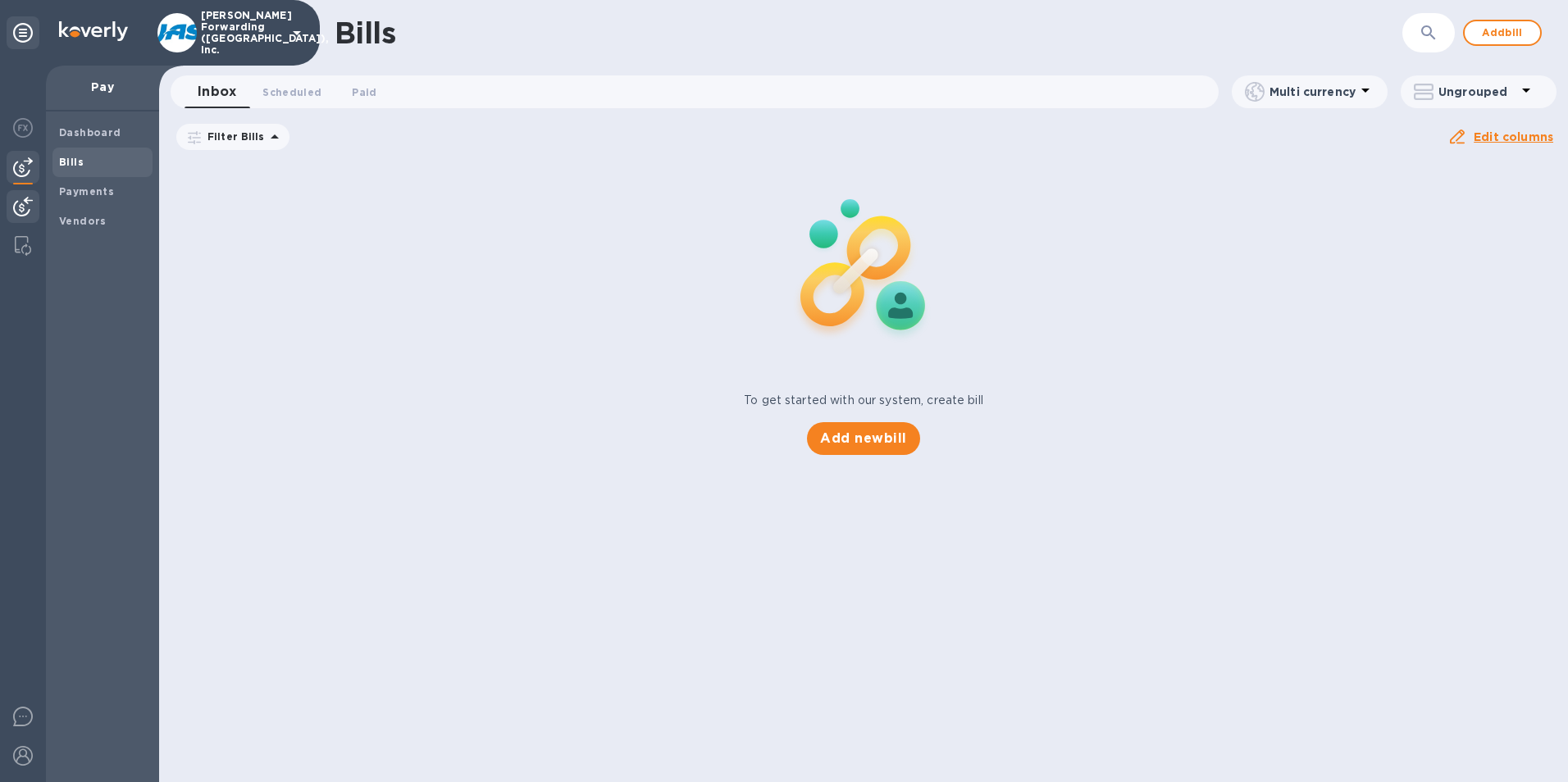
click at [23, 200] on img at bounding box center [23, 207] width 20 height 20
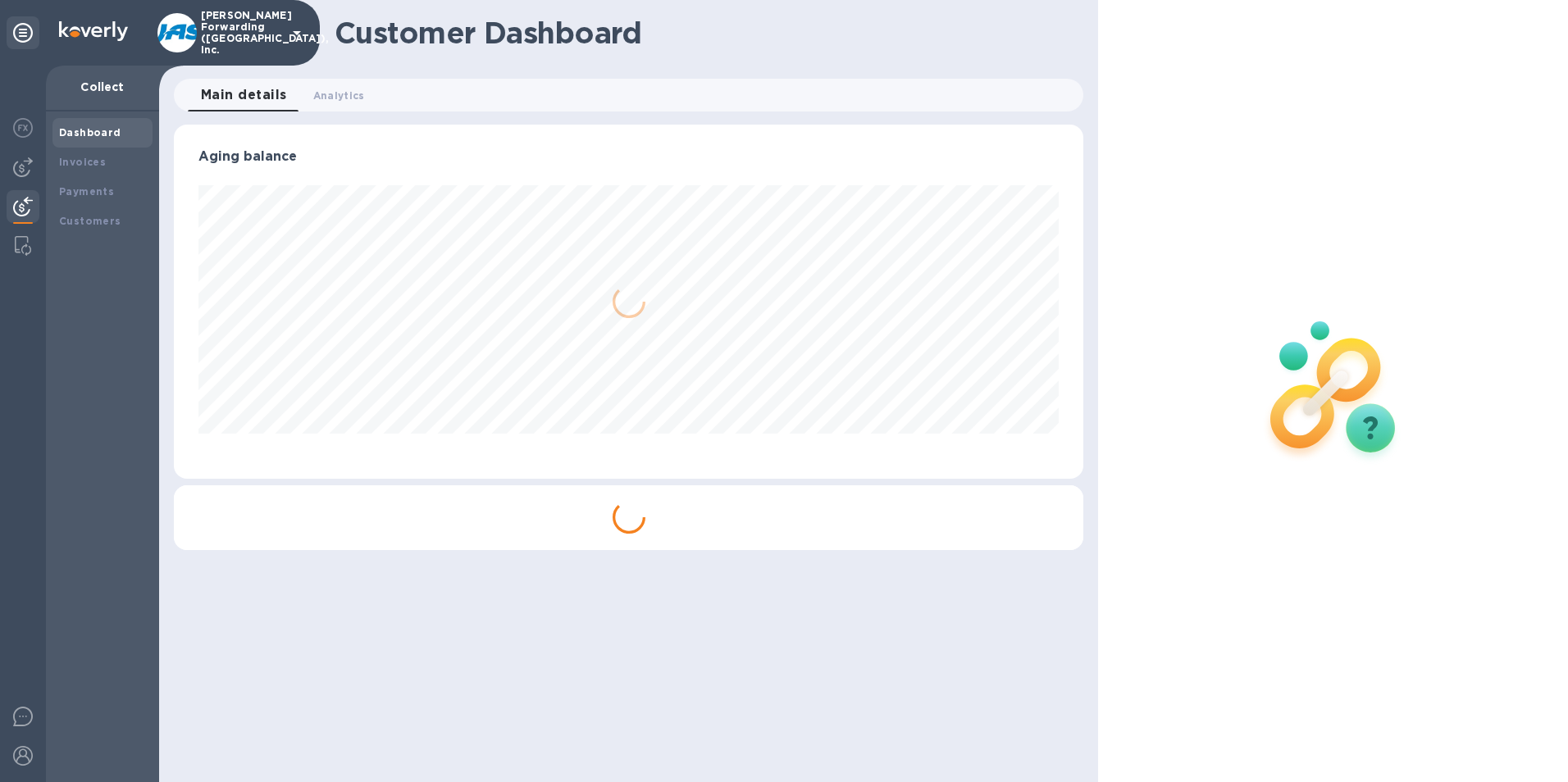
scroll to position [354, 911]
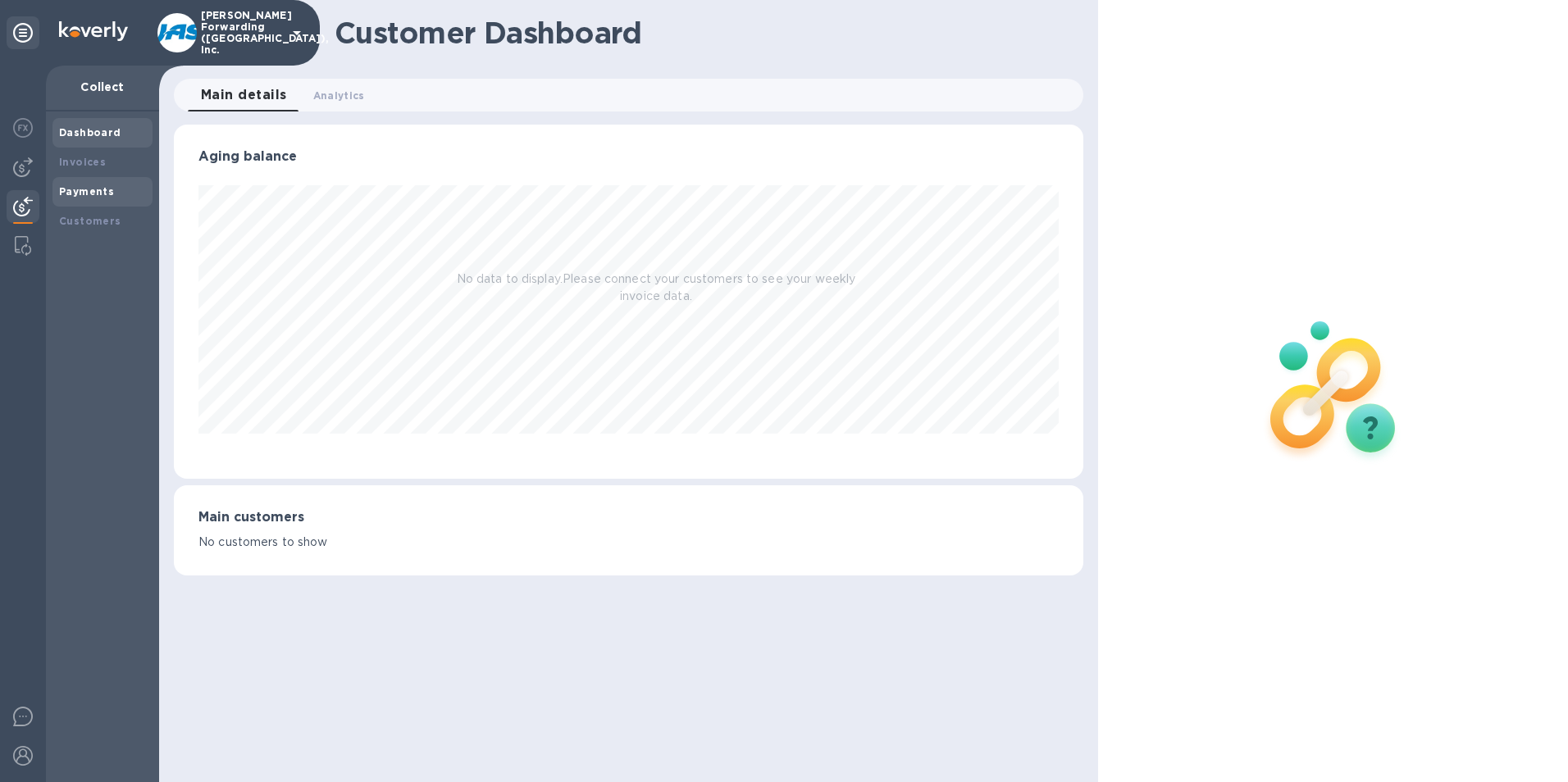
click at [79, 191] on b "Payments" at bounding box center [86, 191] width 55 height 12
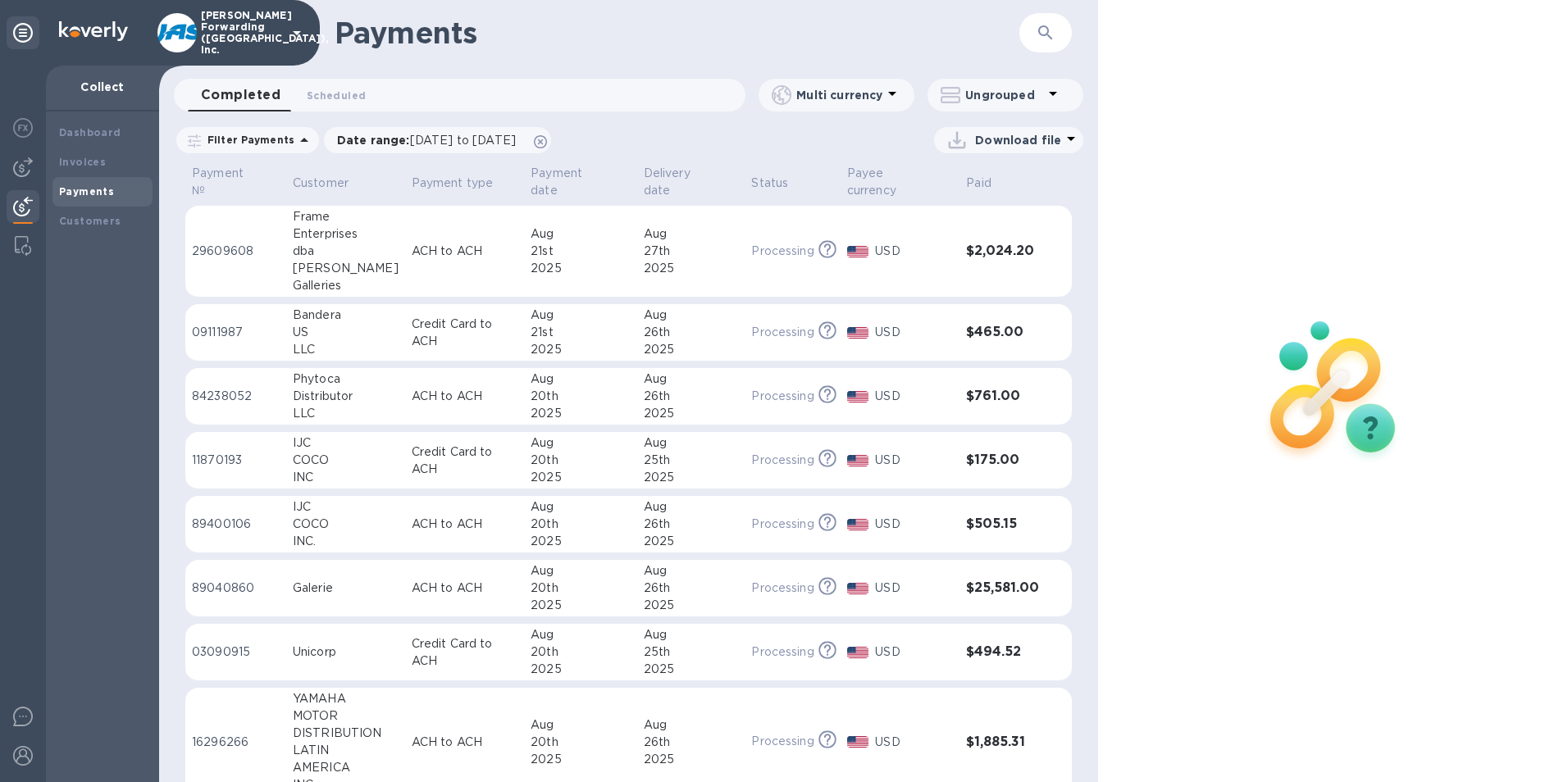
click at [433, 95] on div "Completed 0 Scheduled 0" at bounding box center [467, 94] width 558 height 33
click at [1040, 30] on icon "button" at bounding box center [1046, 33] width 14 height 14
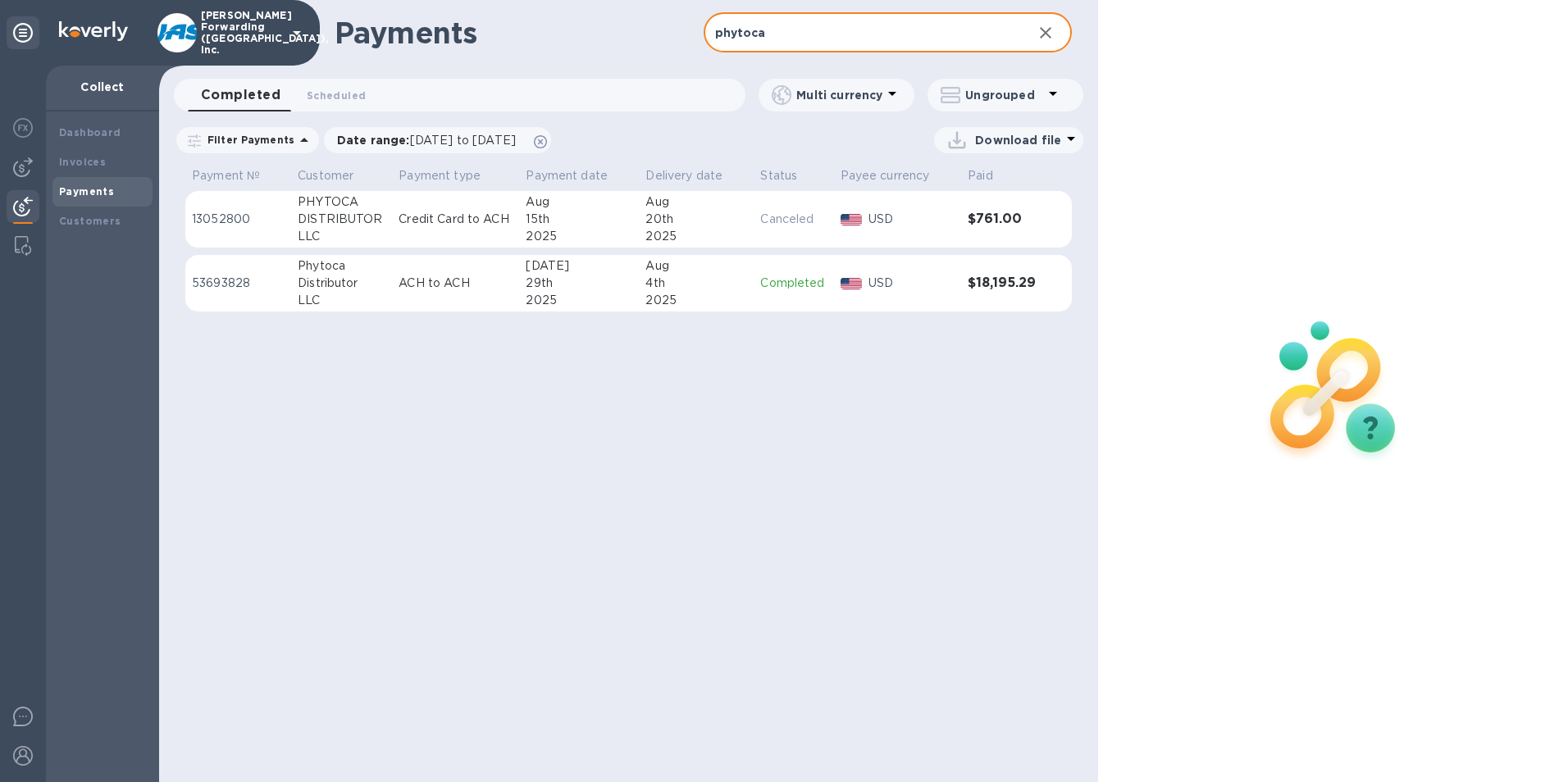
type input "phytoca"
click at [325, 225] on div "DISTRIBUTOR" at bounding box center [341, 219] width 88 height 17
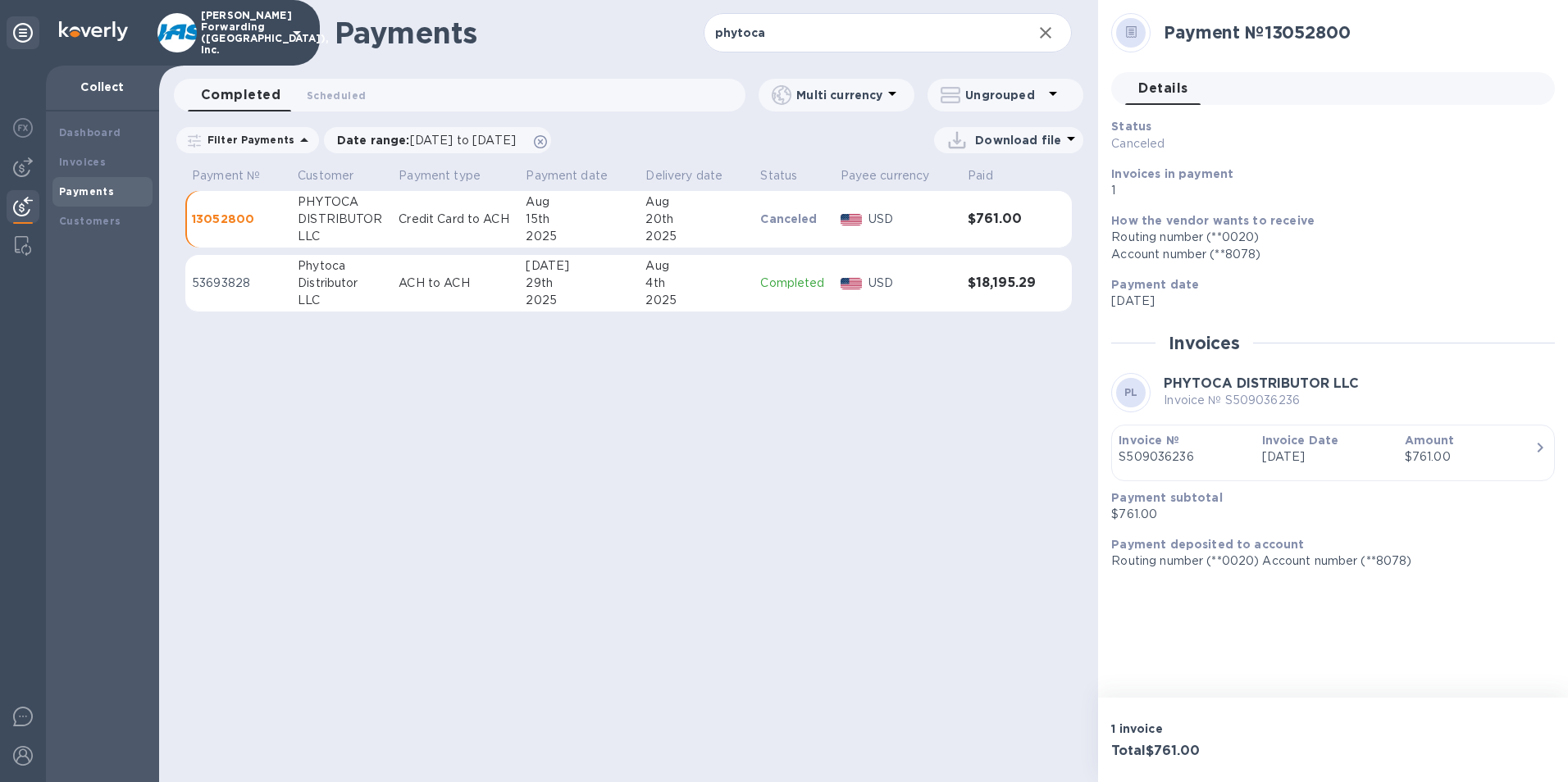
click at [300, 142] on icon at bounding box center [304, 140] width 8 height 4
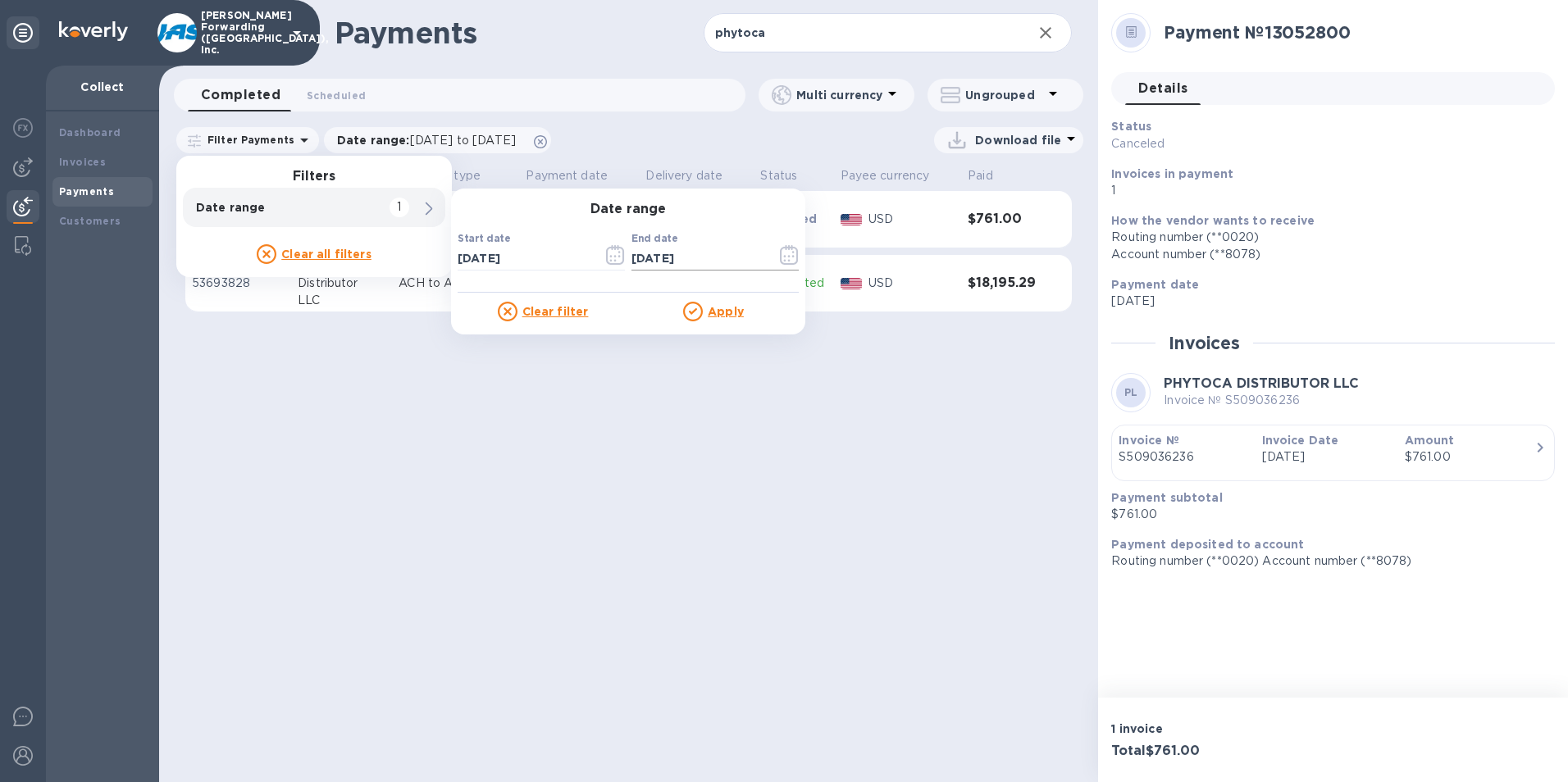
click at [791, 257] on icon "button" at bounding box center [789, 255] width 19 height 20
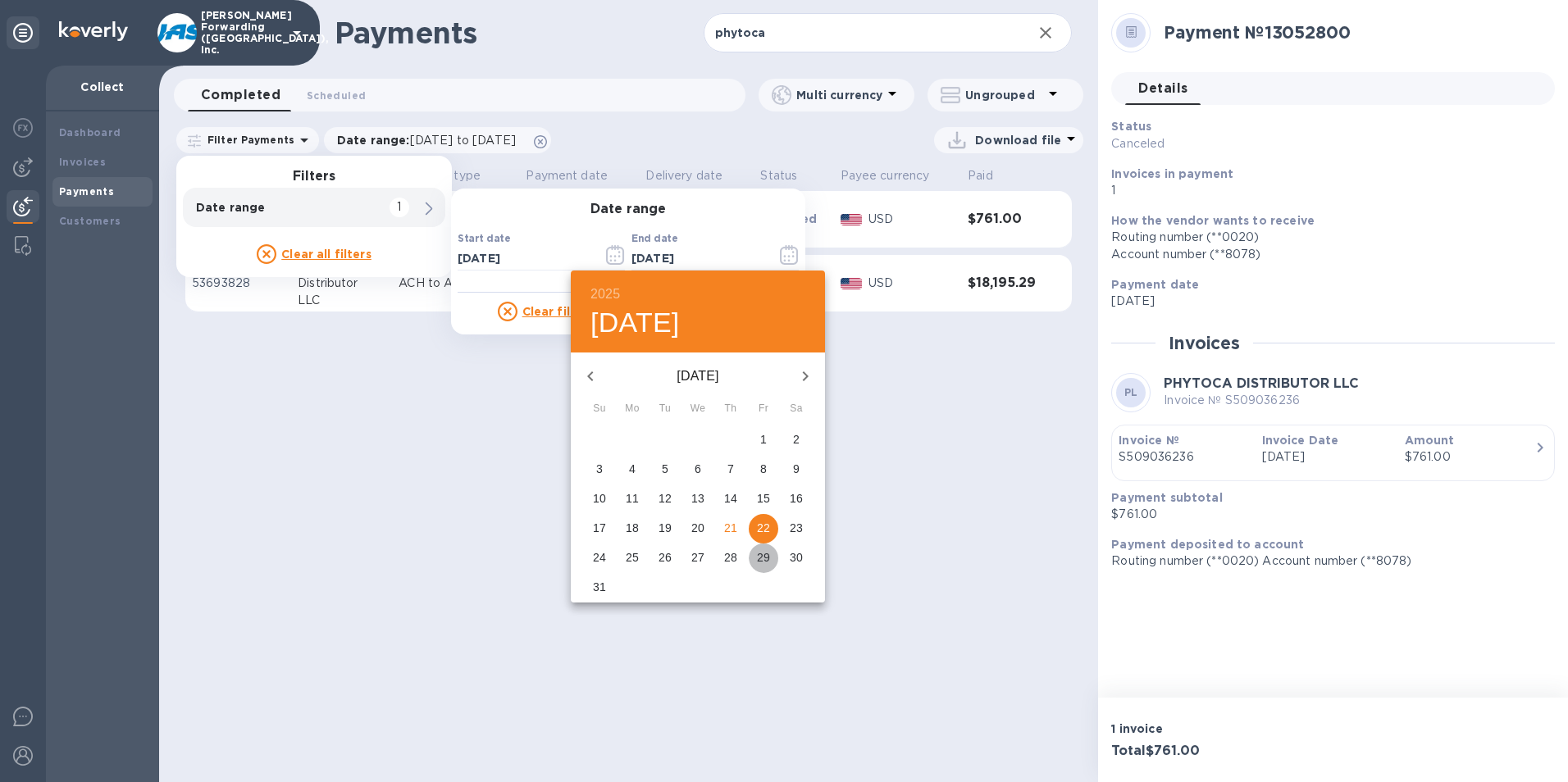
click at [765, 562] on p "29" at bounding box center [764, 558] width 13 height 16
type input "[DATE]"
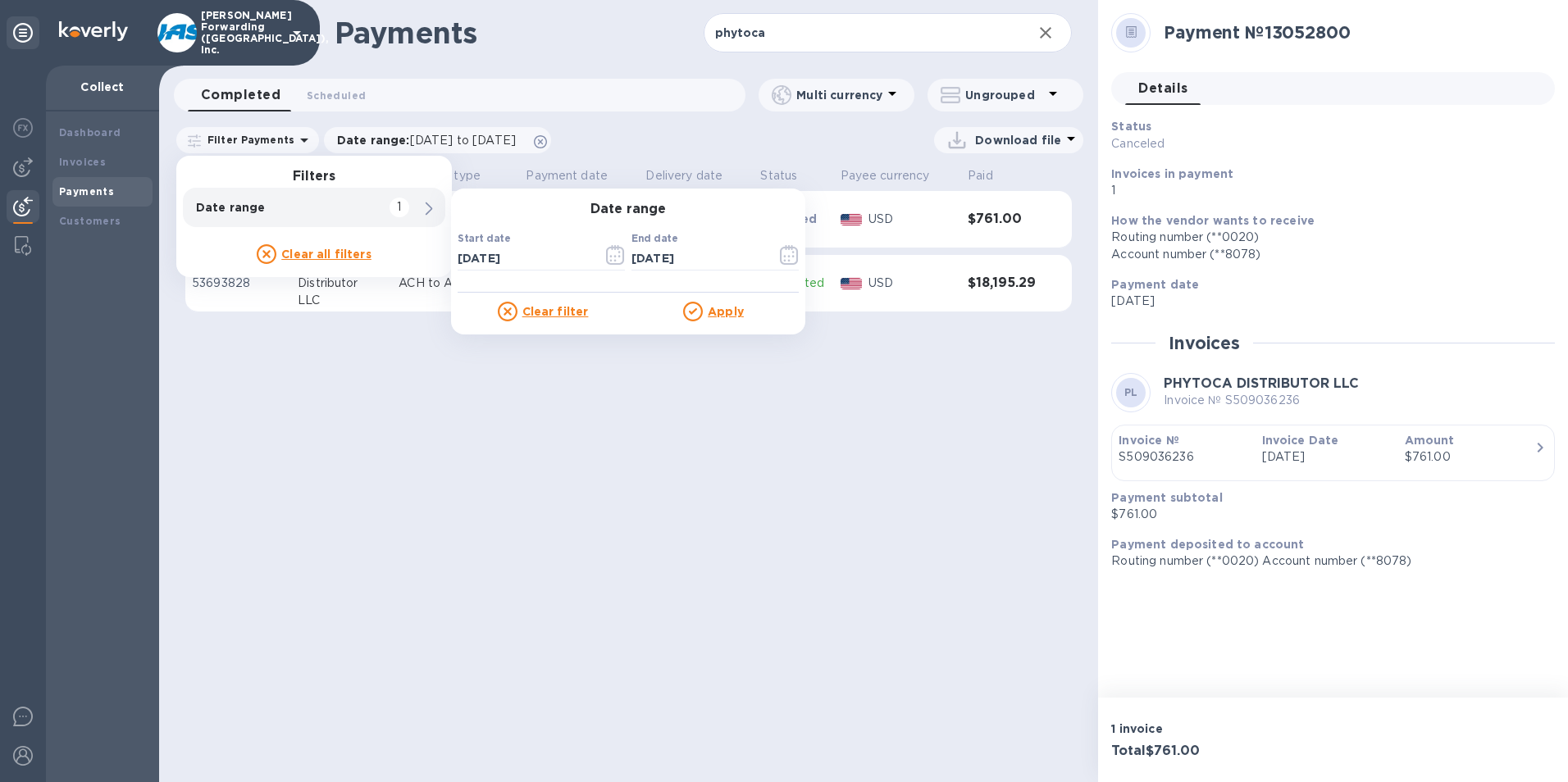
click at [713, 308] on u "Apply" at bounding box center [726, 311] width 37 height 13
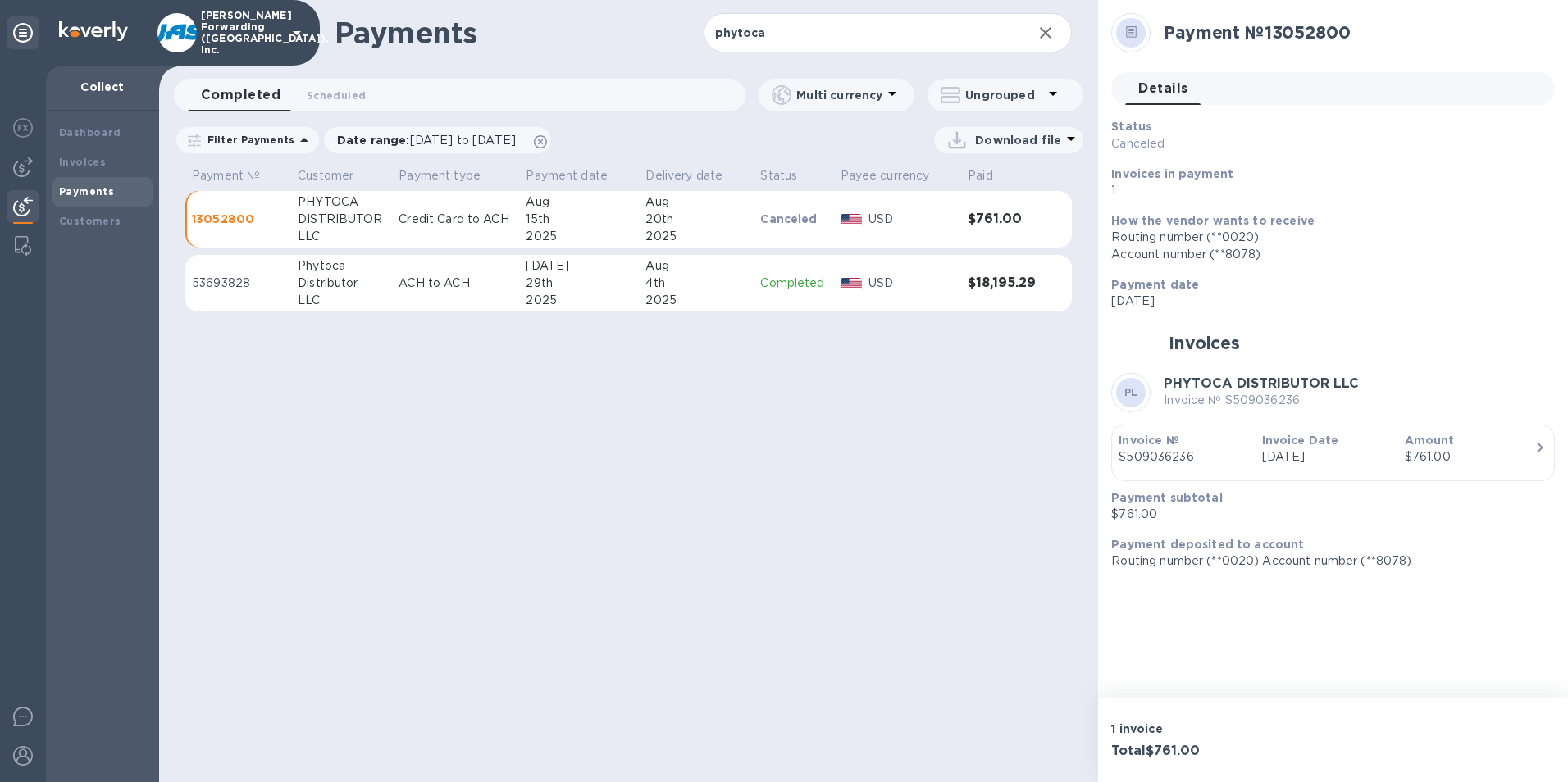
click at [460, 219] on p "Credit Card to ACH" at bounding box center [455, 219] width 114 height 17
click at [222, 220] on p "13052800" at bounding box center [238, 219] width 93 height 16
click at [342, 93] on span "Scheduled 0" at bounding box center [336, 95] width 59 height 17
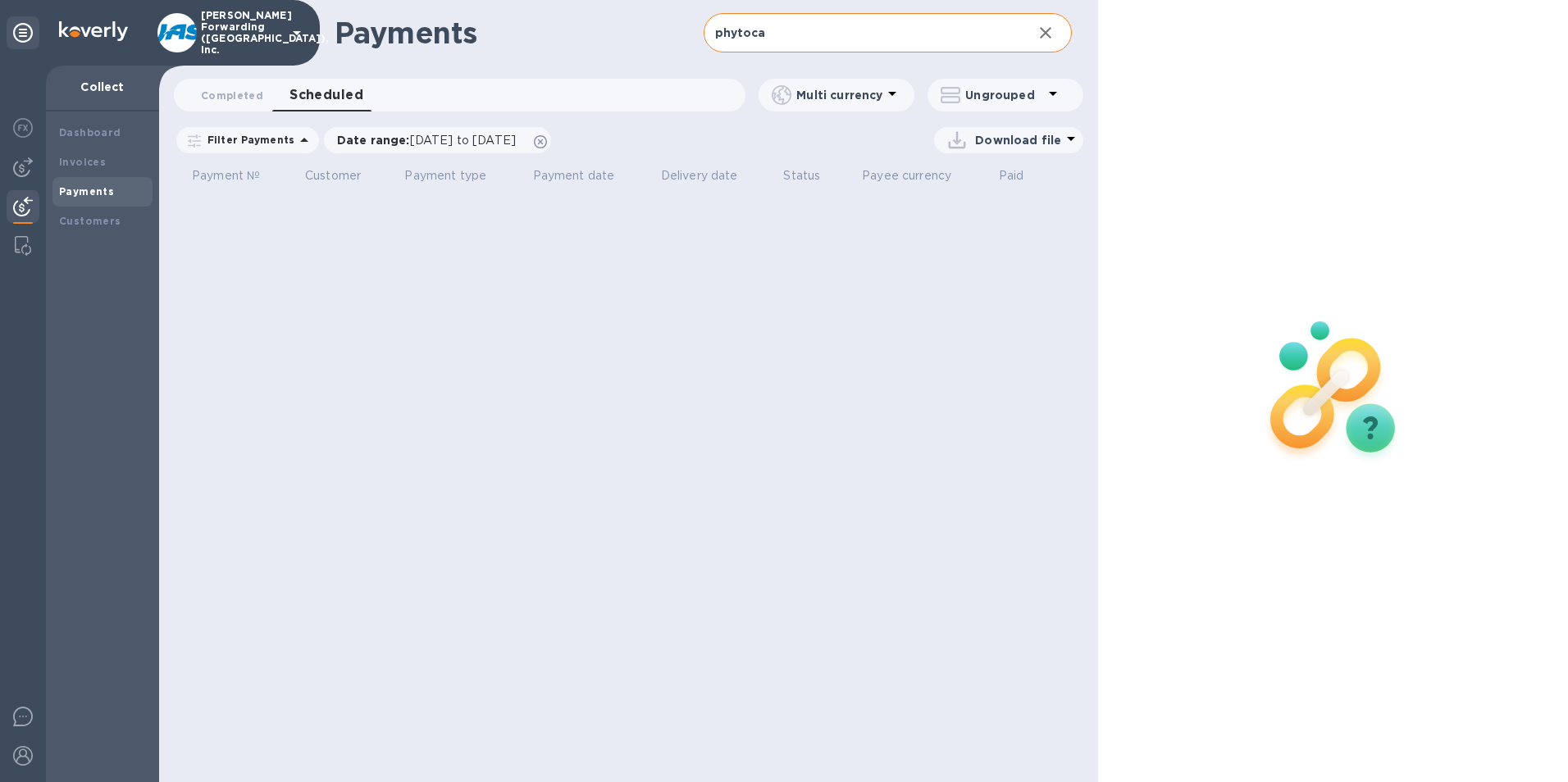
click at [780, 33] on input "phytoca" at bounding box center [862, 33] width 316 height 40
click at [229, 93] on span "Completed 0" at bounding box center [233, 95] width 62 height 17
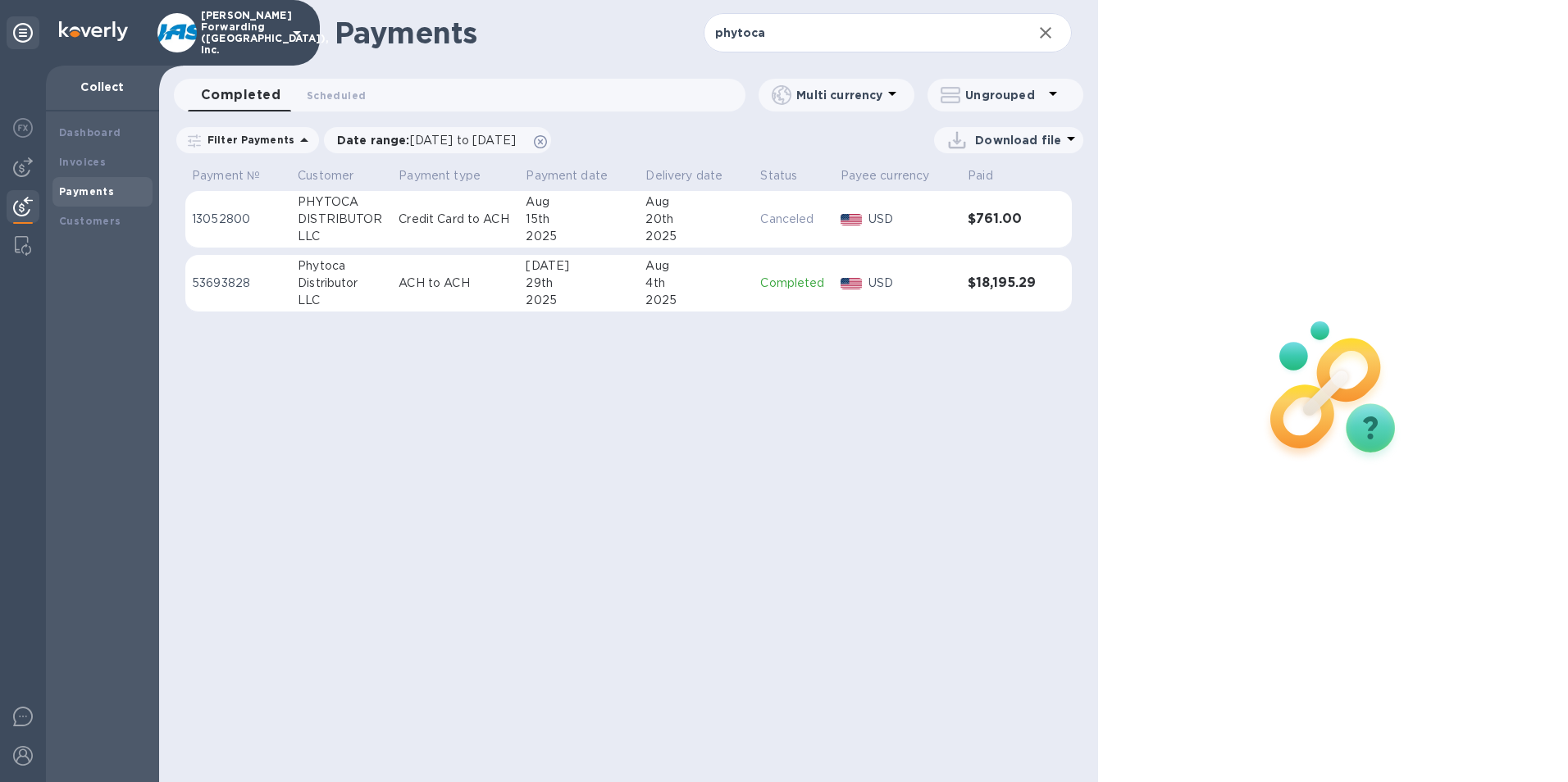
click at [227, 221] on p "13052800" at bounding box center [238, 219] width 93 height 17
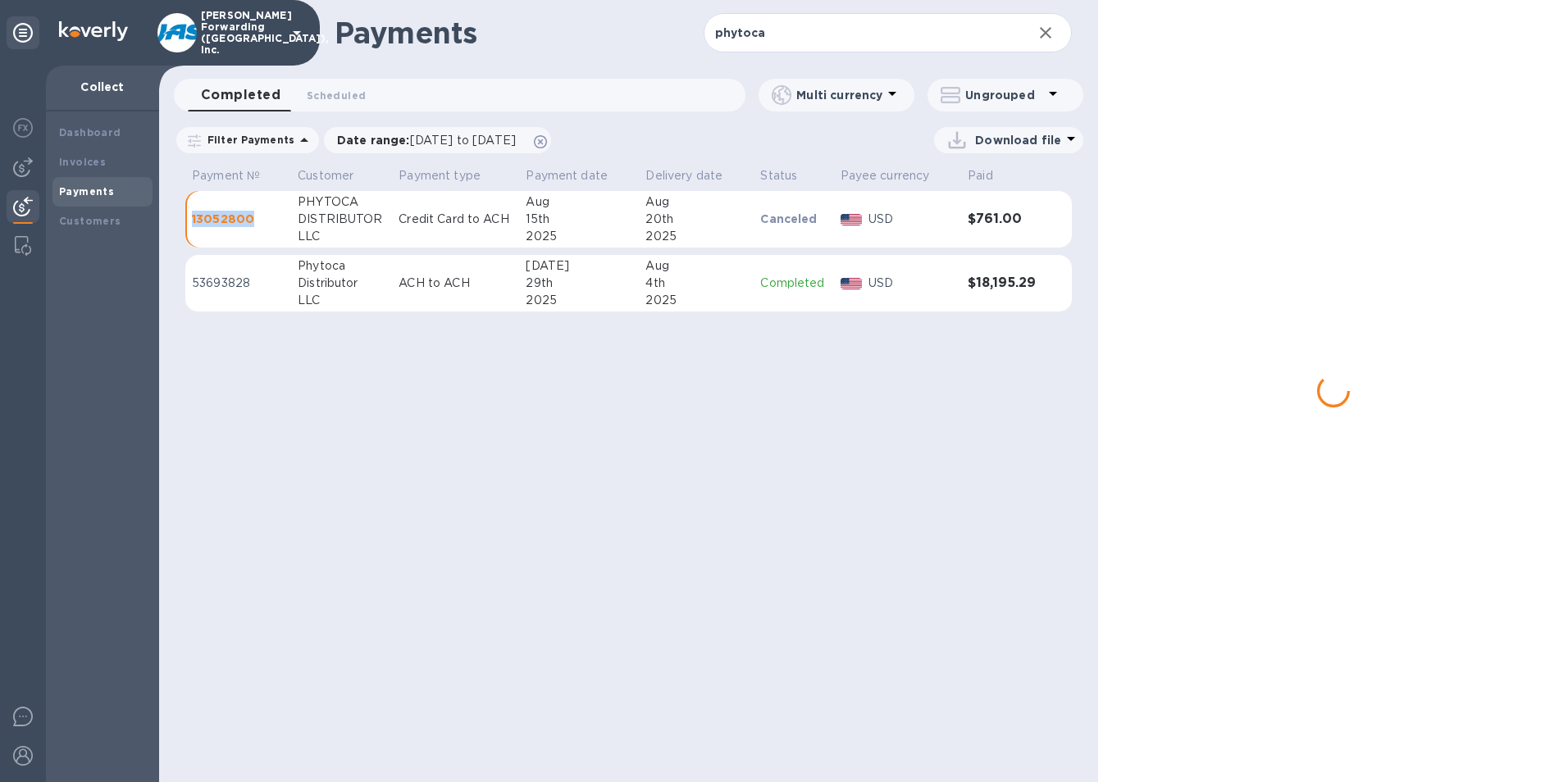
click at [227, 221] on p "13052800" at bounding box center [238, 219] width 93 height 16
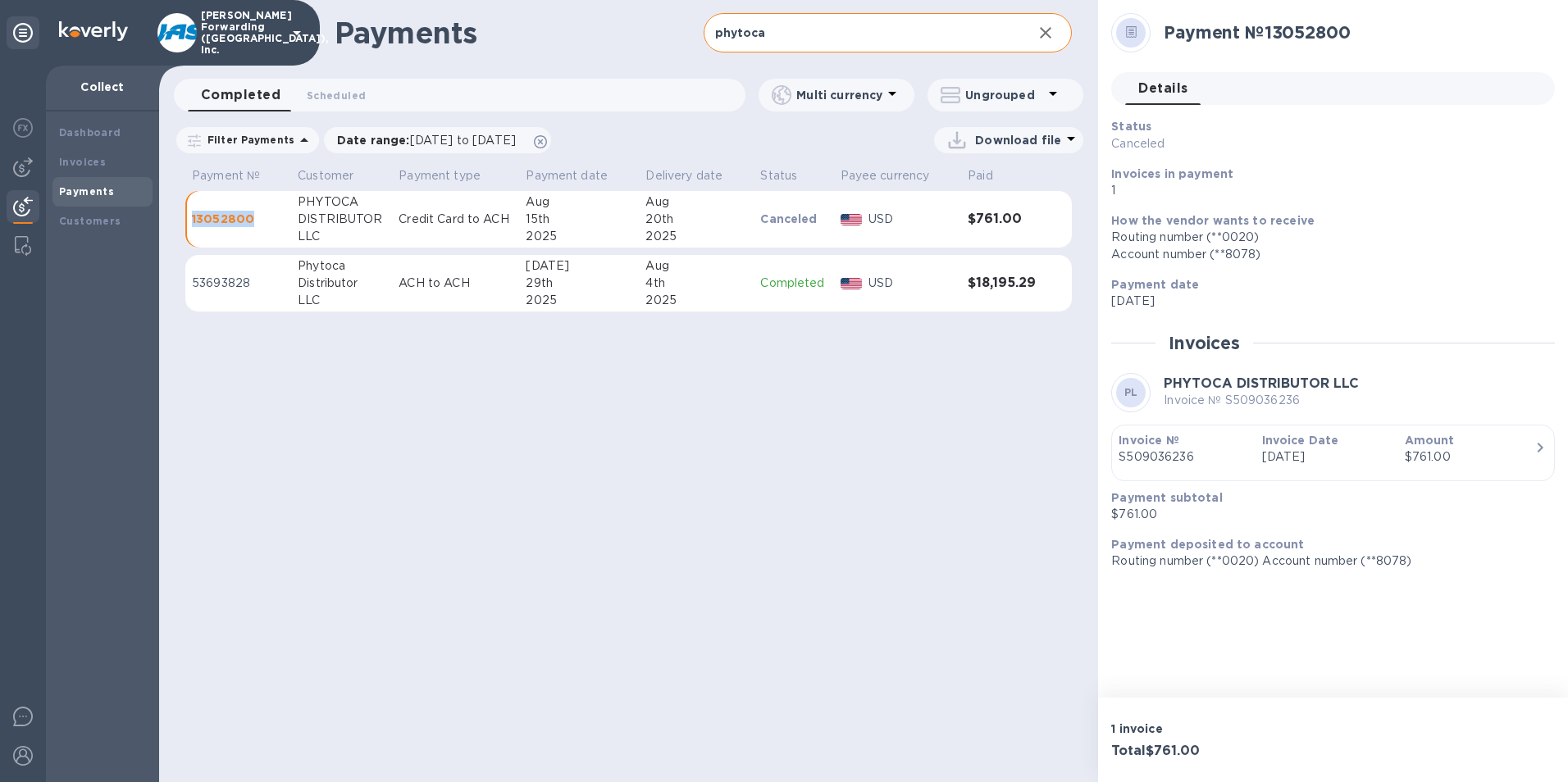
click at [769, 35] on input "phytoca" at bounding box center [862, 33] width 316 height 40
type input "p"
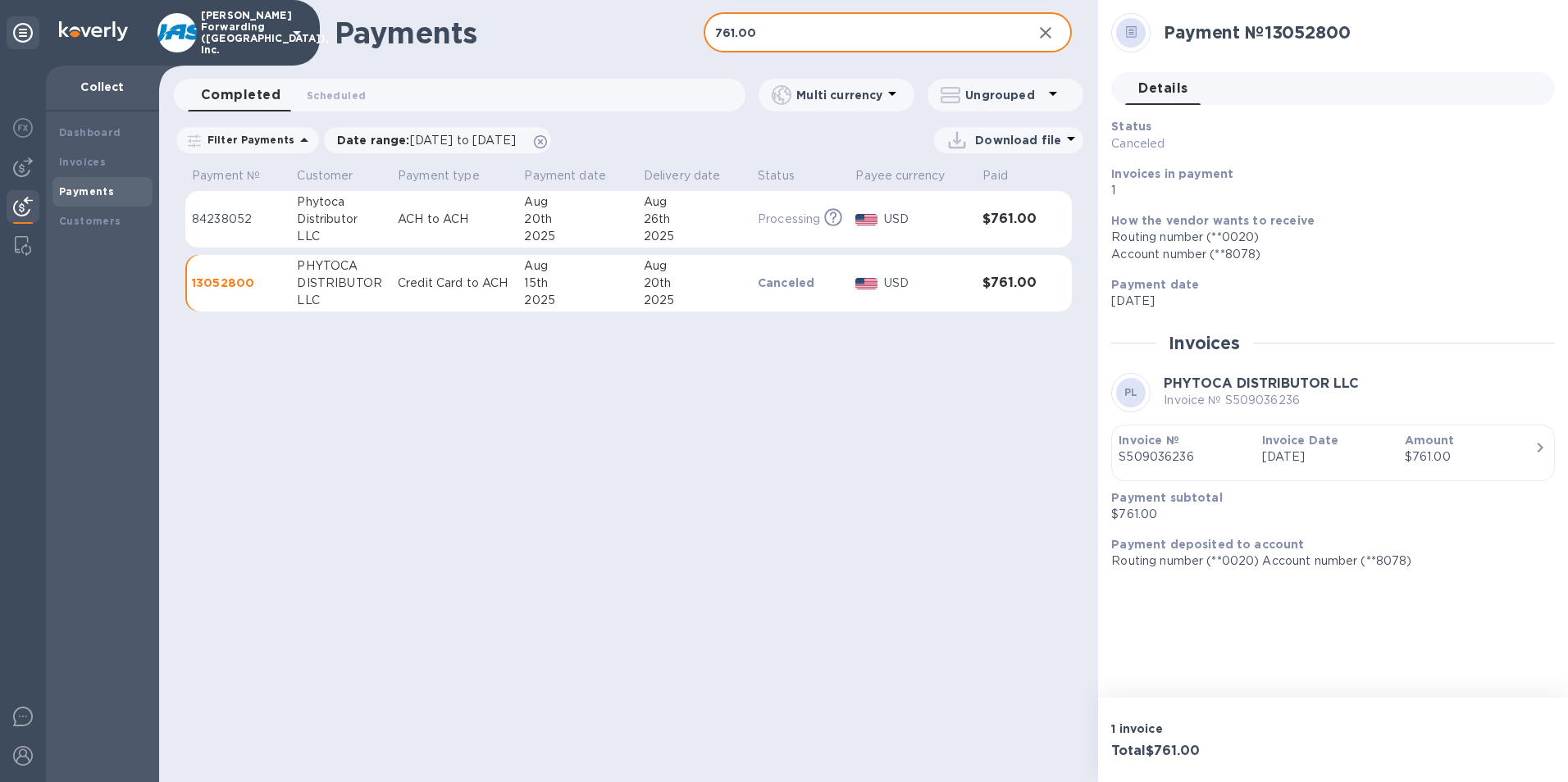
type input "761.00"
click at [225, 213] on p "84238052" at bounding box center [237, 219] width 92 height 17
